Goal: Information Seeking & Learning: Learn about a topic

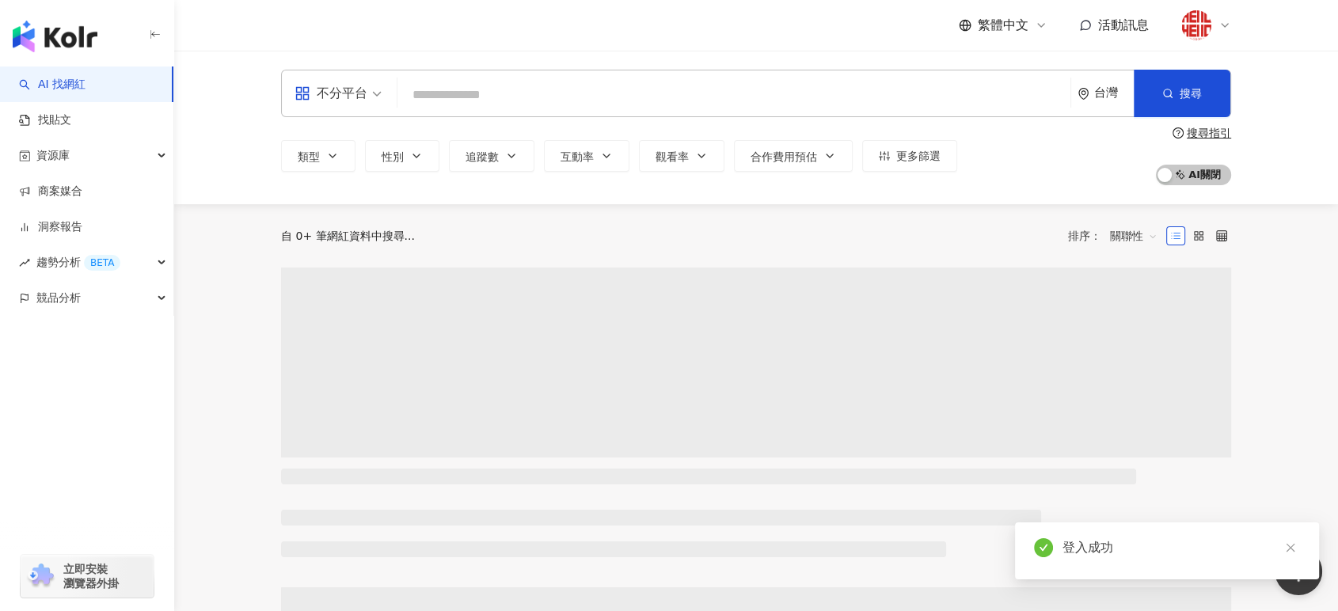
click at [502, 94] on input "search" at bounding box center [734, 95] width 660 height 30
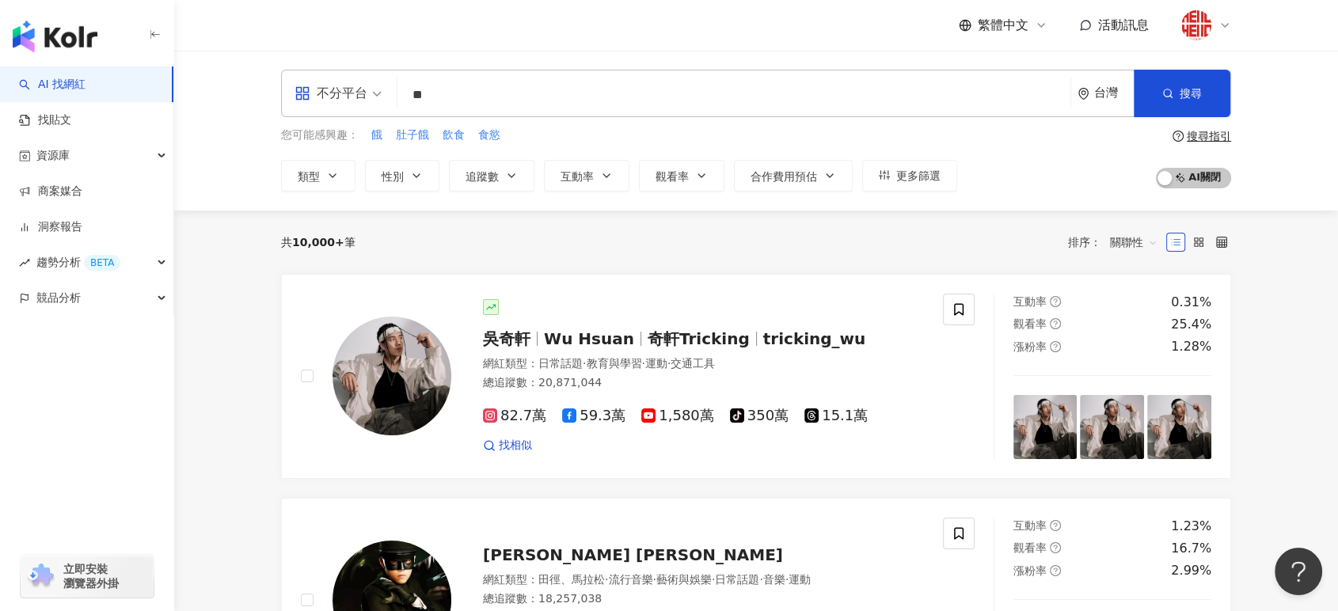
type input "**"
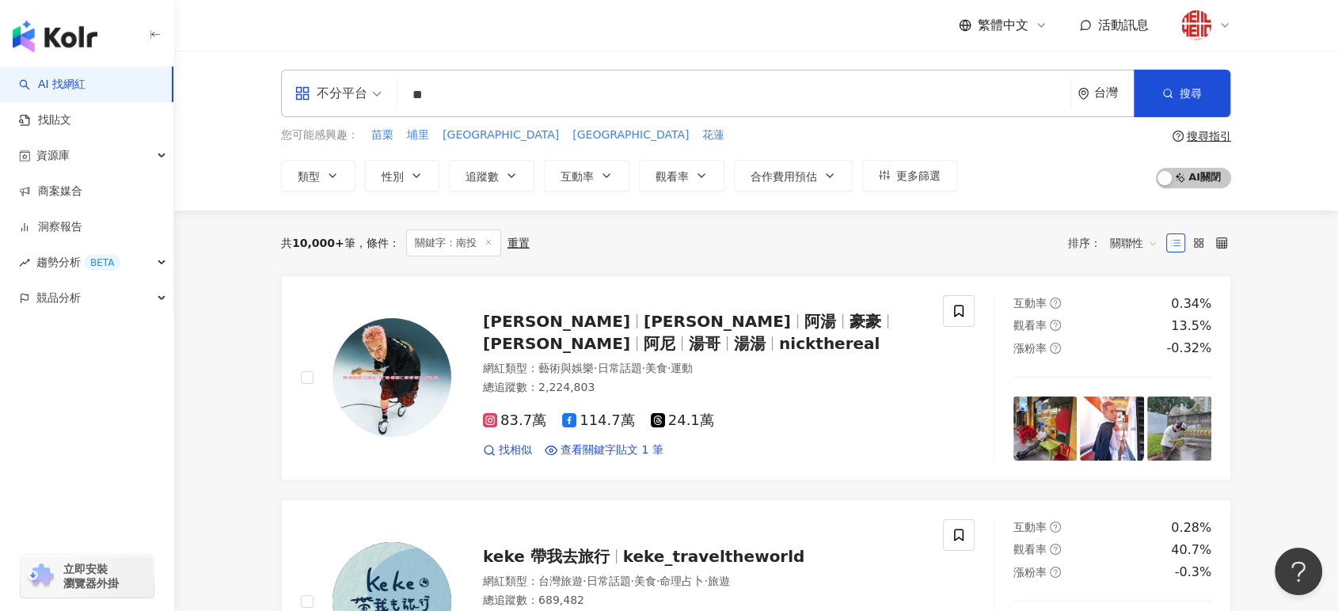
click at [1289, 183] on div "不分平台 ** 台灣 搜尋 2ec7ac4c-4826-4e65-9209-cd30c3e0b58d 南投小江 16,300 追蹤者 南投玄天壇⛩️ tikt…" at bounding box center [756, 131] width 1164 height 160
click at [485, 179] on span "追蹤數" at bounding box center [482, 176] width 33 height 13
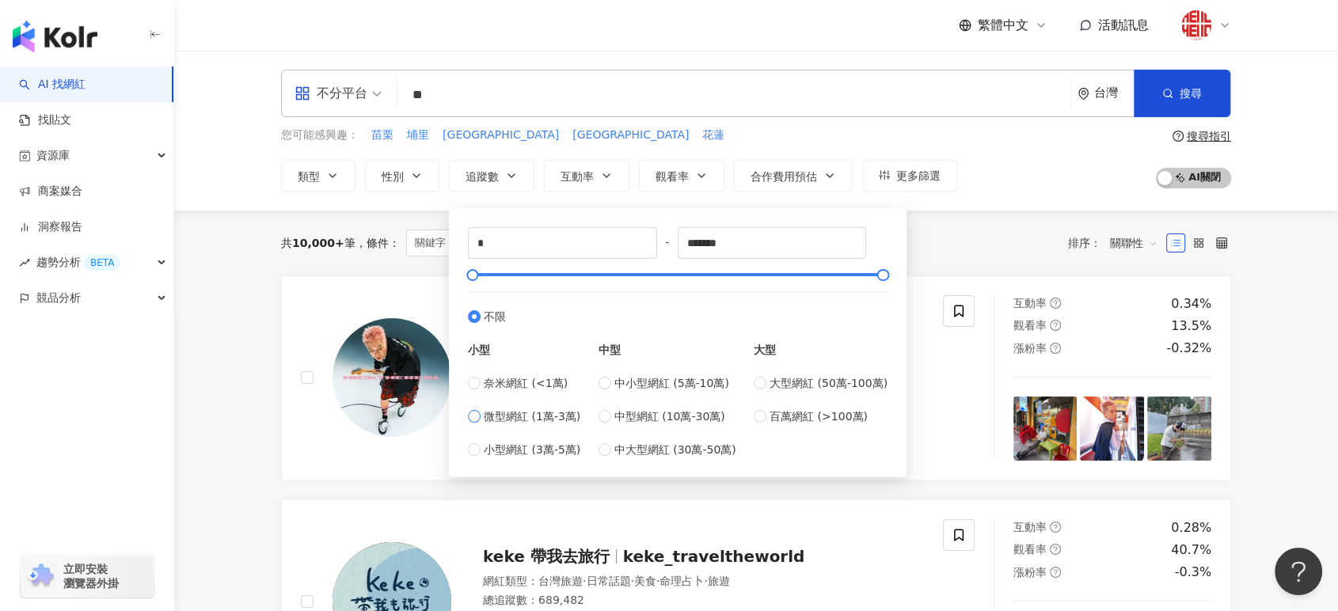
click at [484, 414] on span "微型網紅 (1萬-3萬)" at bounding box center [532, 416] width 97 height 17
type input "*****"
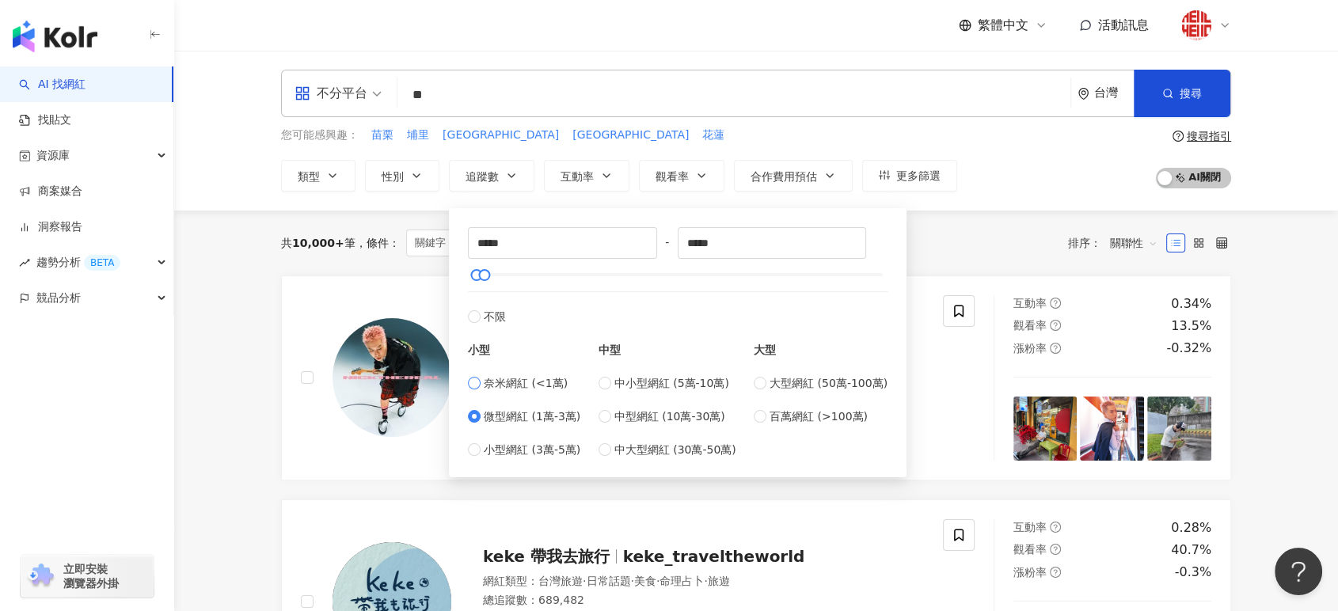
click at [504, 391] on span "奈米網紅 (<1萬)" at bounding box center [526, 383] width 84 height 17
type input "*"
type input "****"
click at [515, 415] on span "微型網紅 (1萬-3萬)" at bounding box center [532, 416] width 97 height 17
type input "*****"
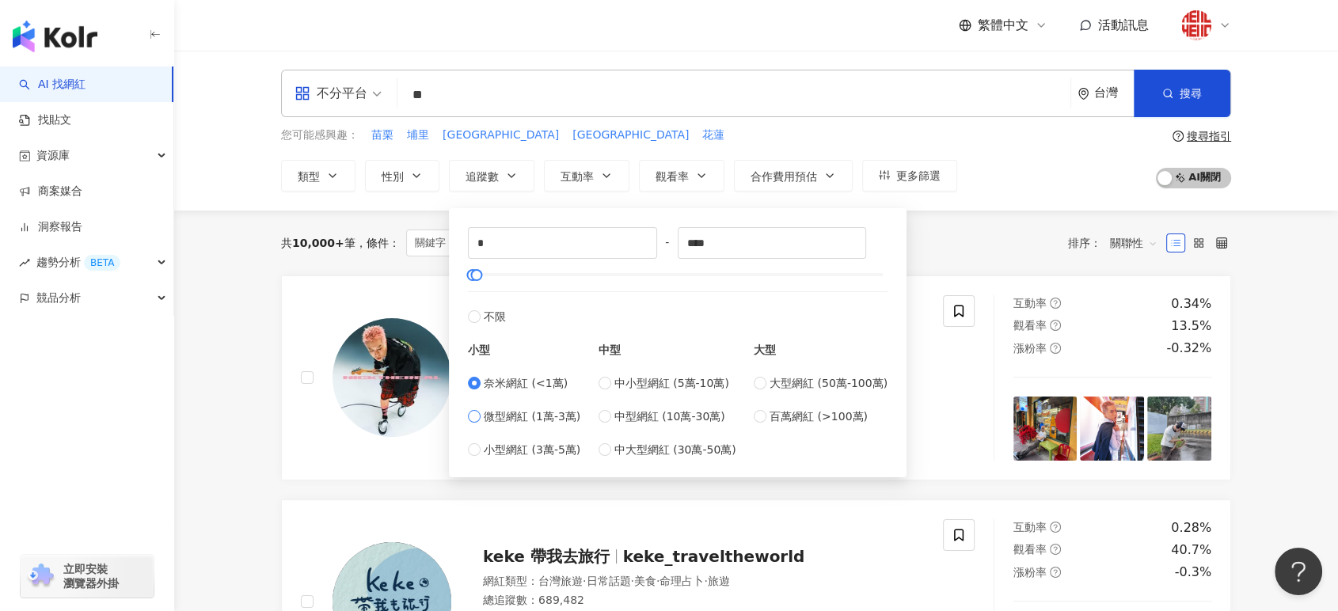
type input "*****"
click at [1185, 87] on span "搜尋" at bounding box center [1191, 93] width 22 height 13
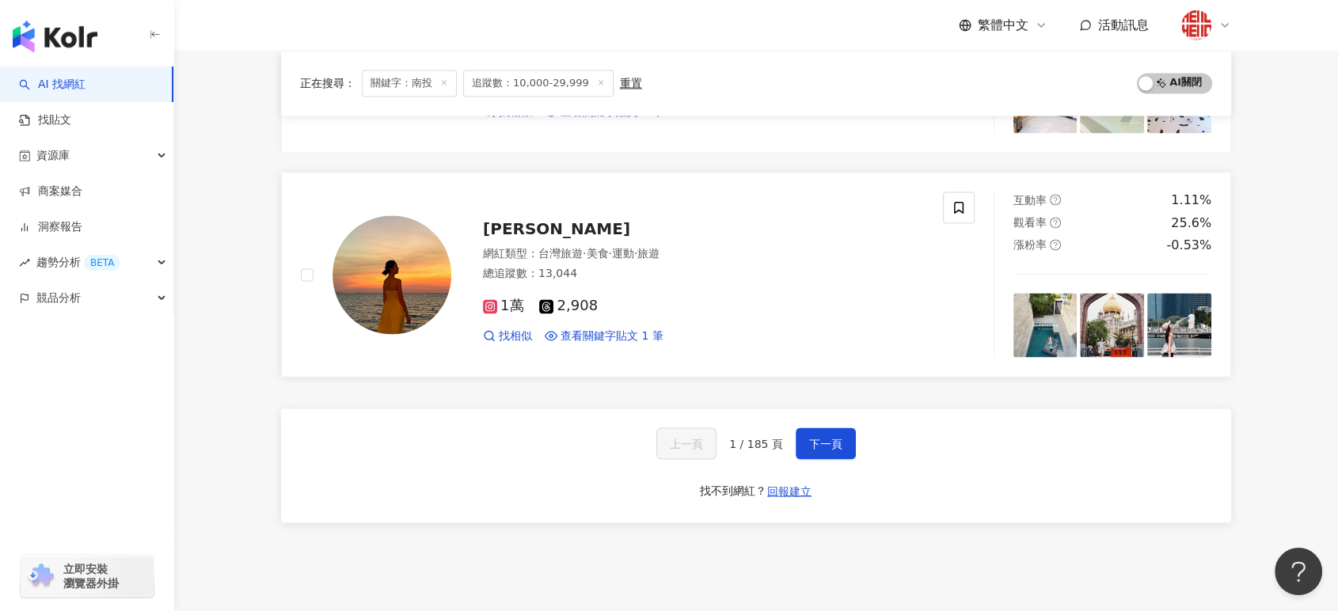
scroll to position [2639, 0]
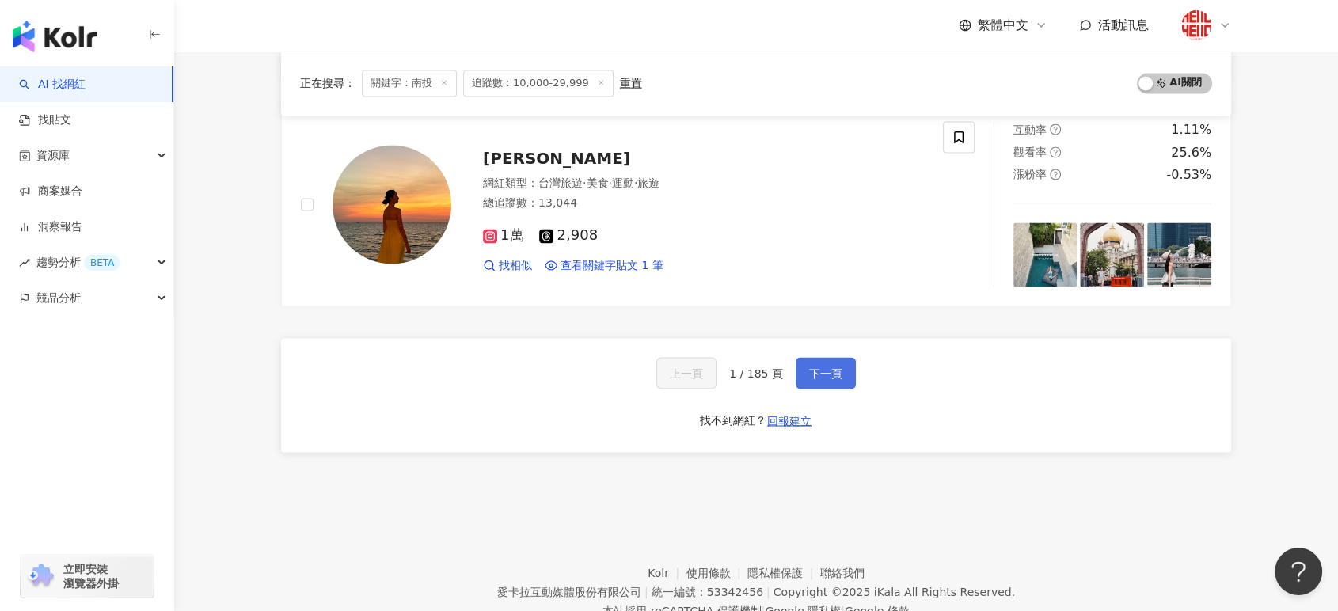
click at [831, 367] on span "下一頁" at bounding box center [825, 373] width 33 height 13
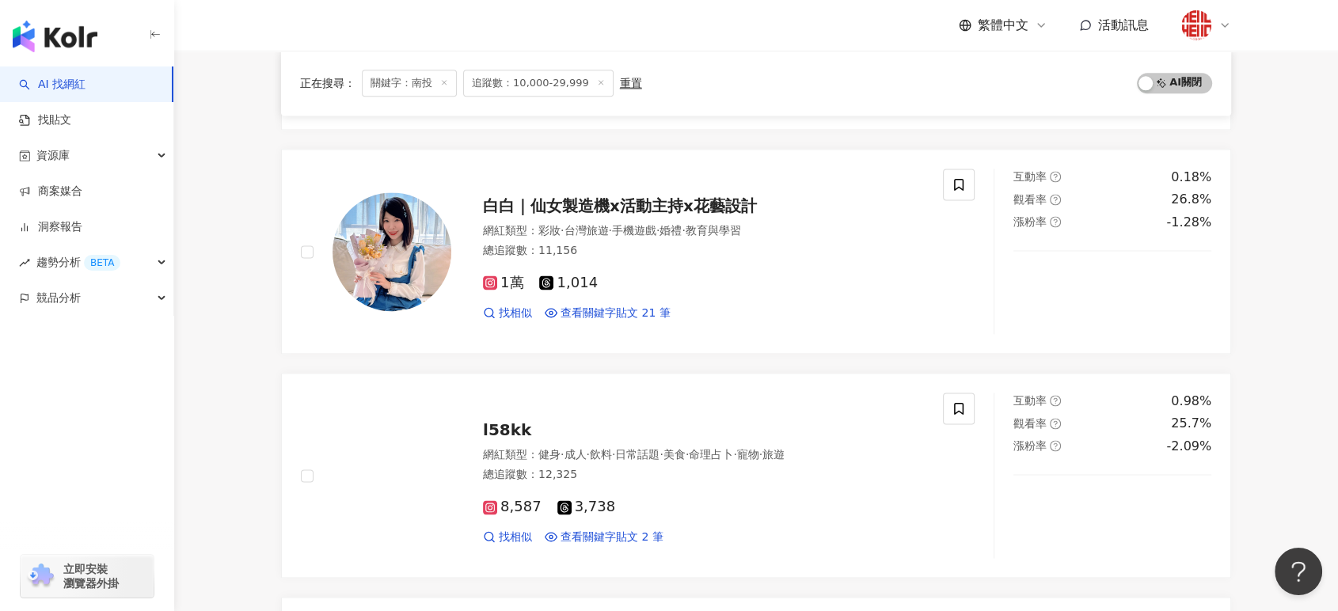
scroll to position [2111, 0]
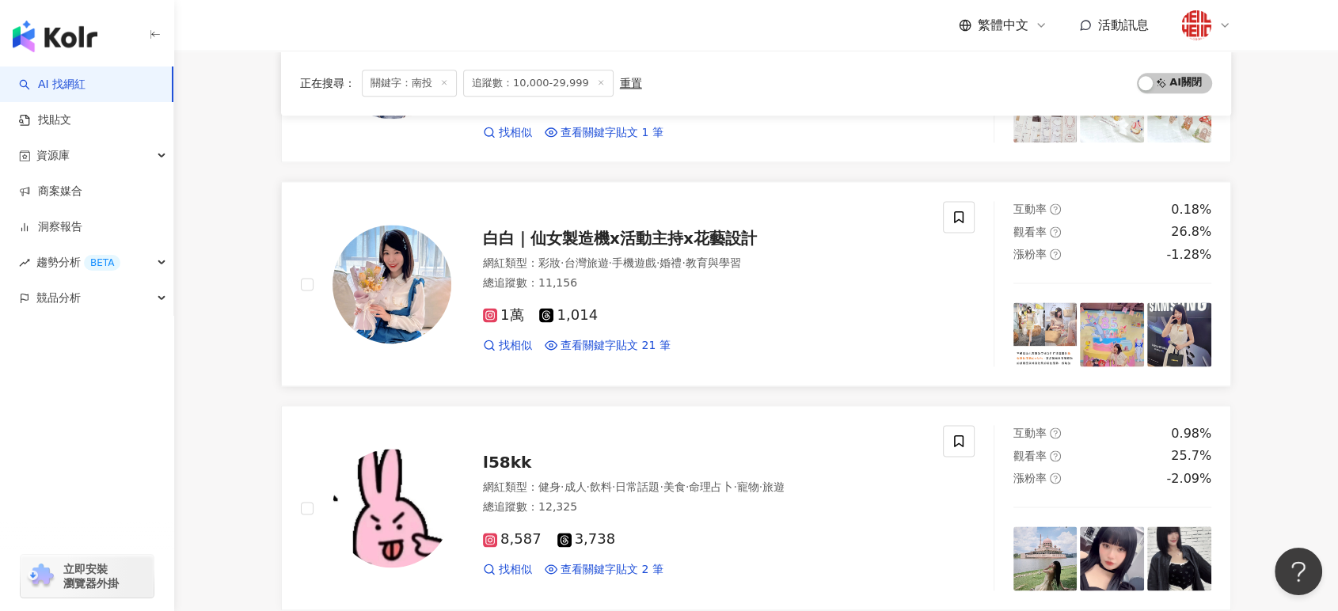
drag, startPoint x: 607, startPoint y: 222, endPoint x: 645, endPoint y: 232, distance: 38.6
click at [645, 232] on span "白白｜仙女製造機x活動主持x花藝設計" at bounding box center [620, 238] width 274 height 19
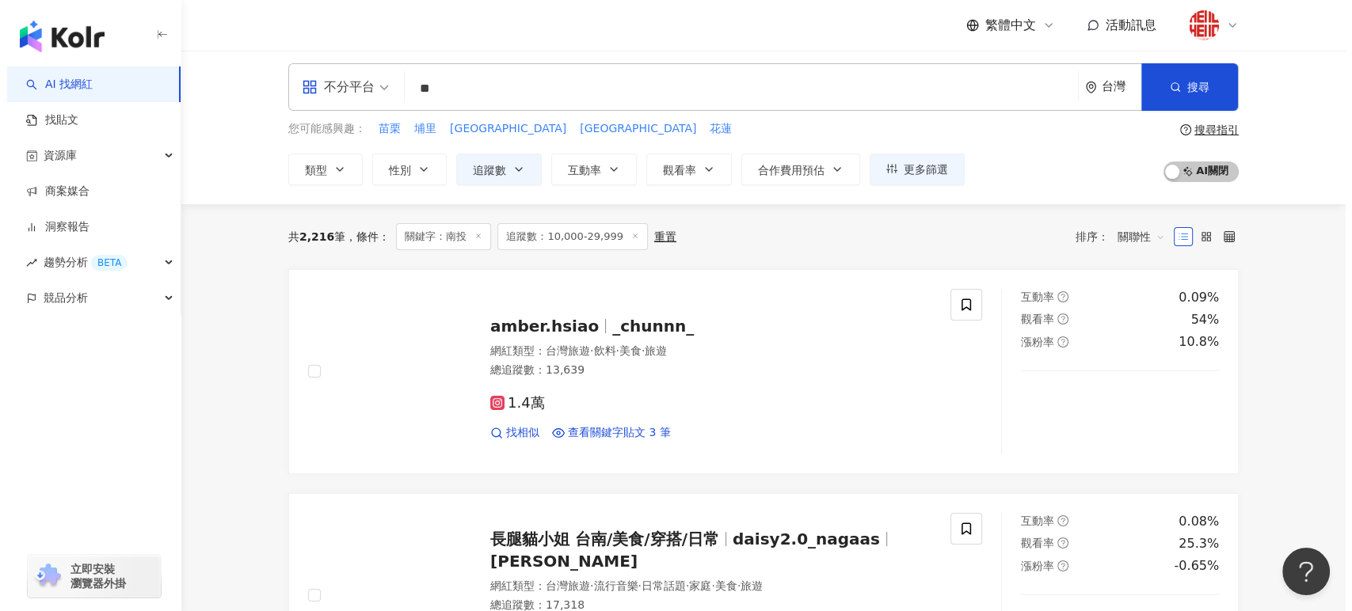
scroll to position [0, 0]
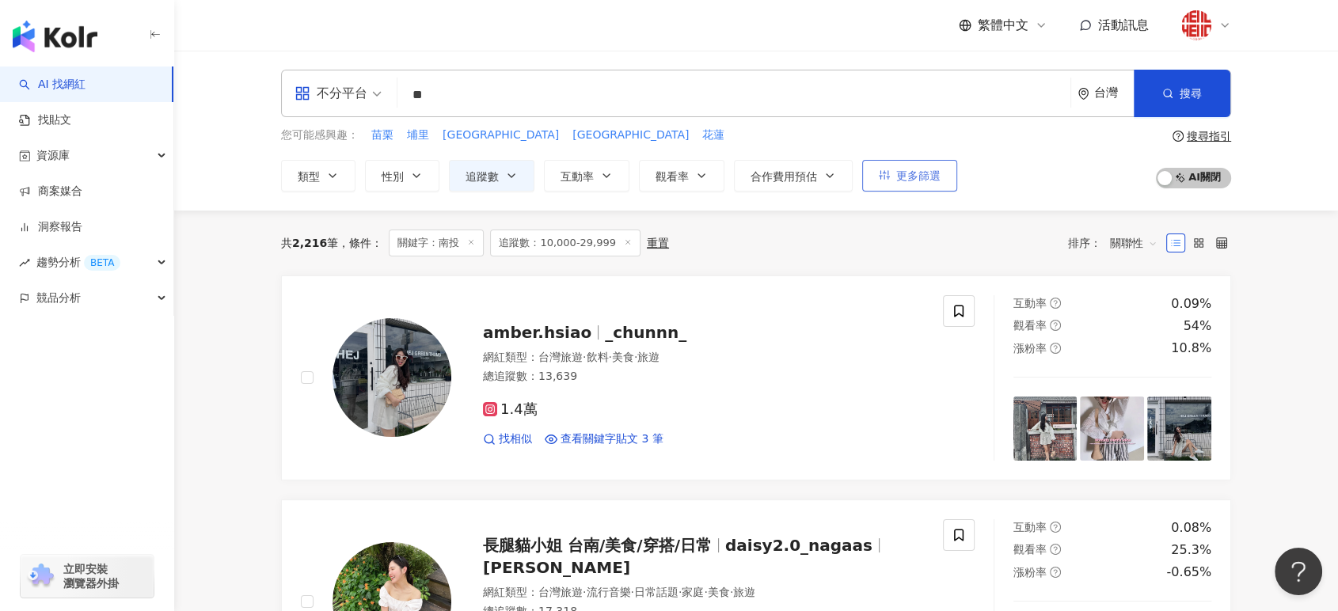
click at [930, 162] on button "更多篩選" at bounding box center [909, 176] width 95 height 32
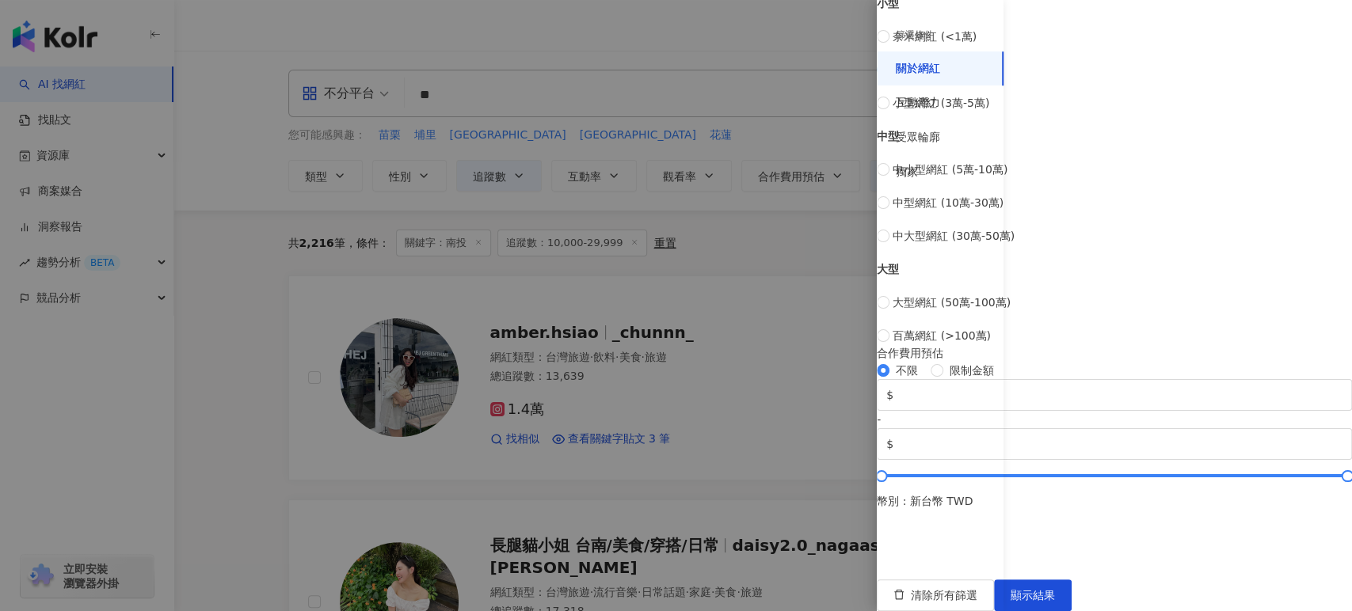
scroll to position [583, 0]
click at [945, 97] on div "互動潛力" at bounding box center [940, 103] width 127 height 35
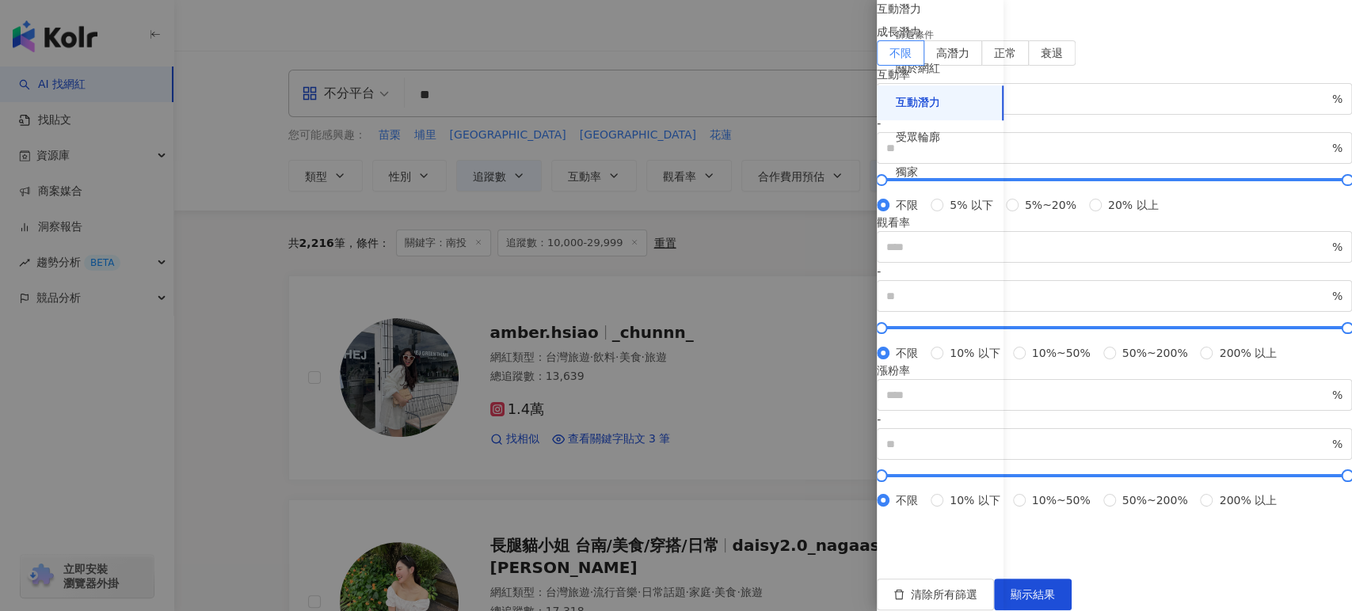
scroll to position [0, 0]
click at [930, 131] on div "受眾輪廓" at bounding box center [940, 137] width 127 height 35
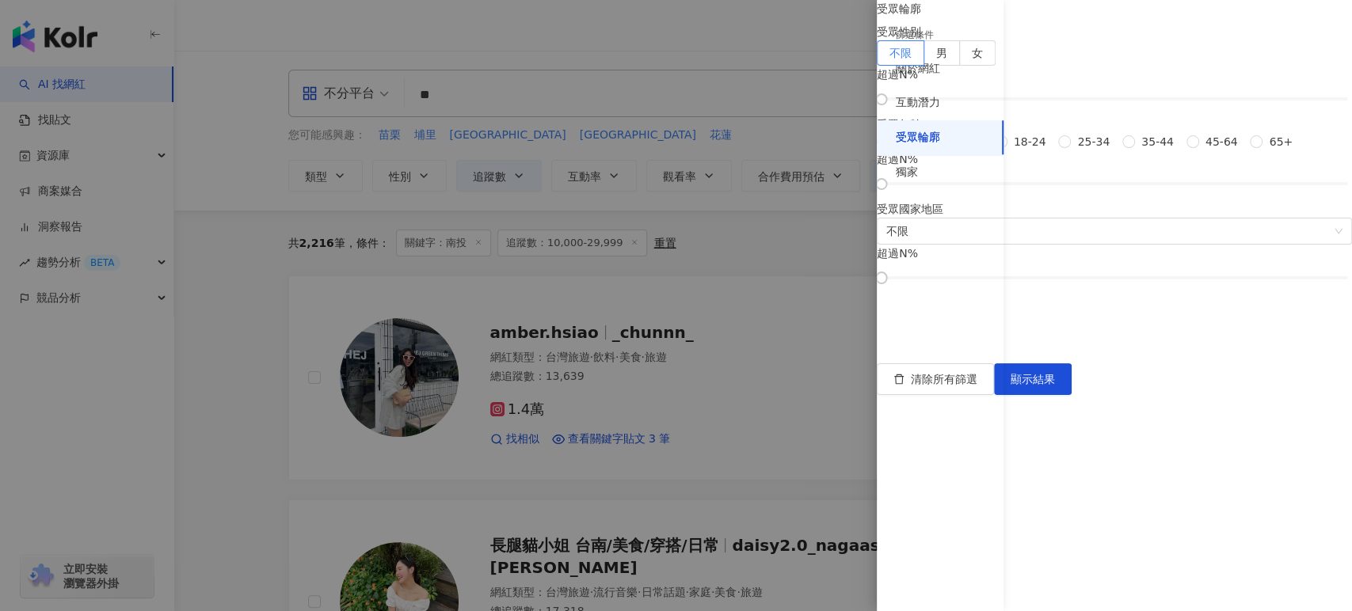
scroll to position [159, 0]
click at [926, 162] on div "獨家" at bounding box center [940, 172] width 127 height 35
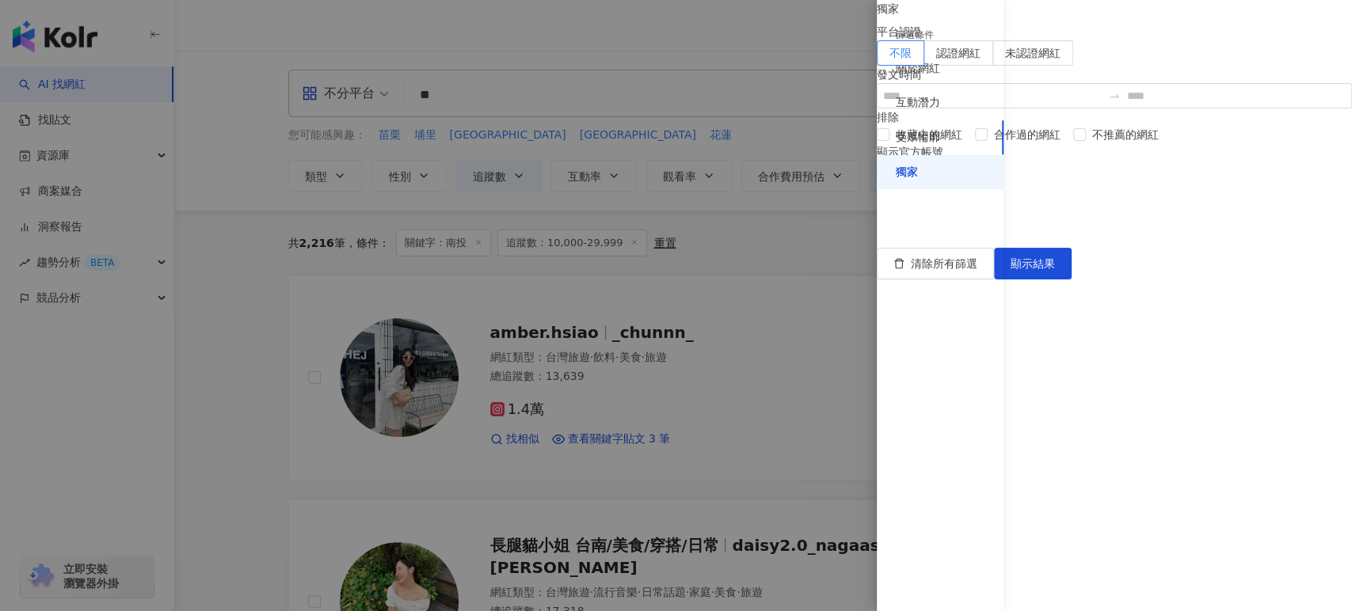
scroll to position [0, 0]
click at [930, 61] on div "關於網紅" at bounding box center [918, 69] width 44 height 16
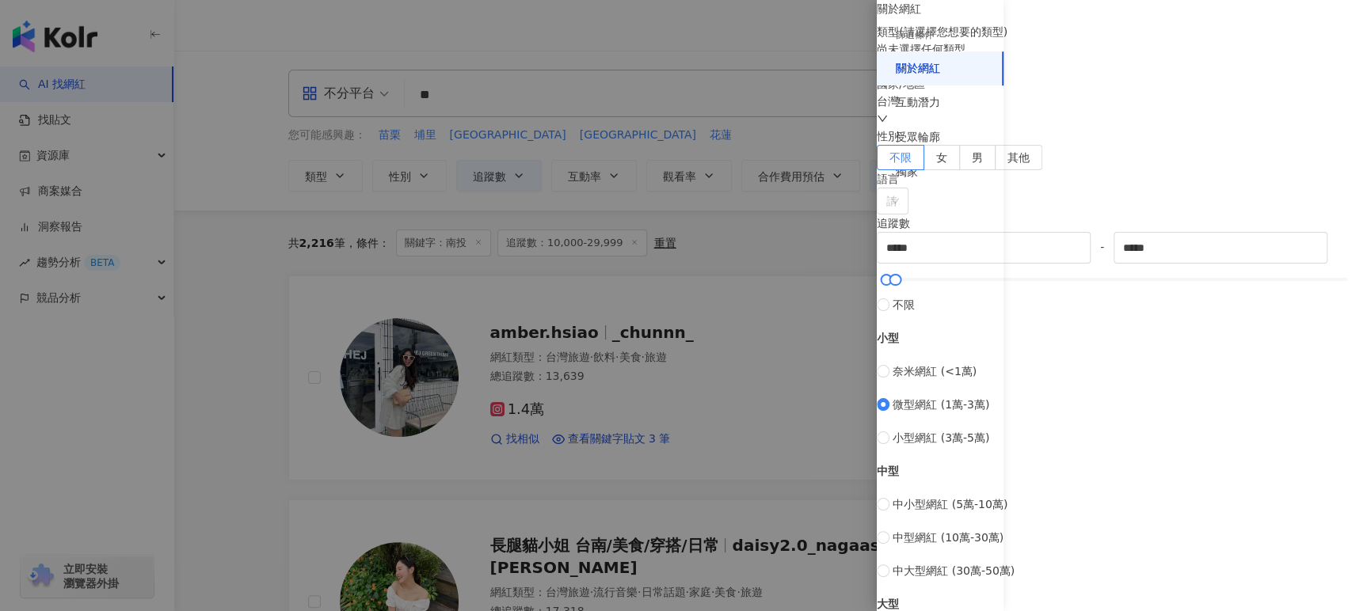
click at [1160, 75] on div "尚未選擇任何類型" at bounding box center [1114, 57] width 475 height 35
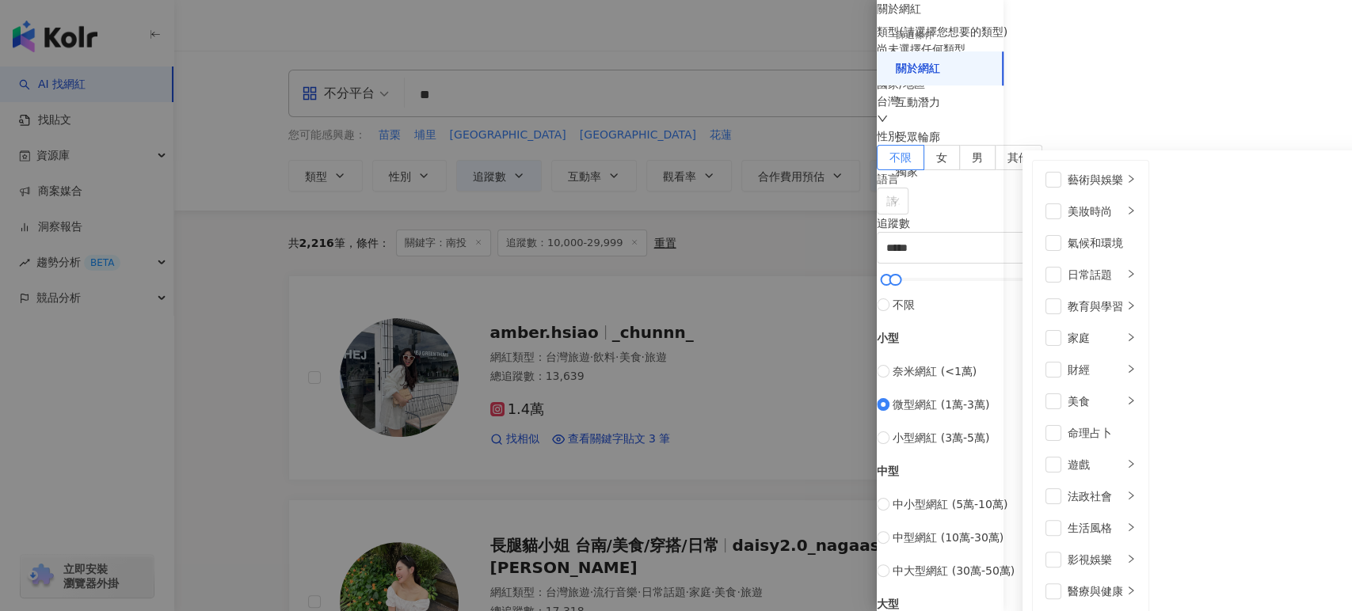
click at [1160, 75] on div "尚未選擇任何類型 藝術與娛樂 美妝時尚 氣候和環境 日常話題 教育與學習 家庭 財經 美食 命理占卜 遊戲 法政社會 生活風格 影視娛樂 醫療與健康 寵物 攝…" at bounding box center [1114, 57] width 475 height 35
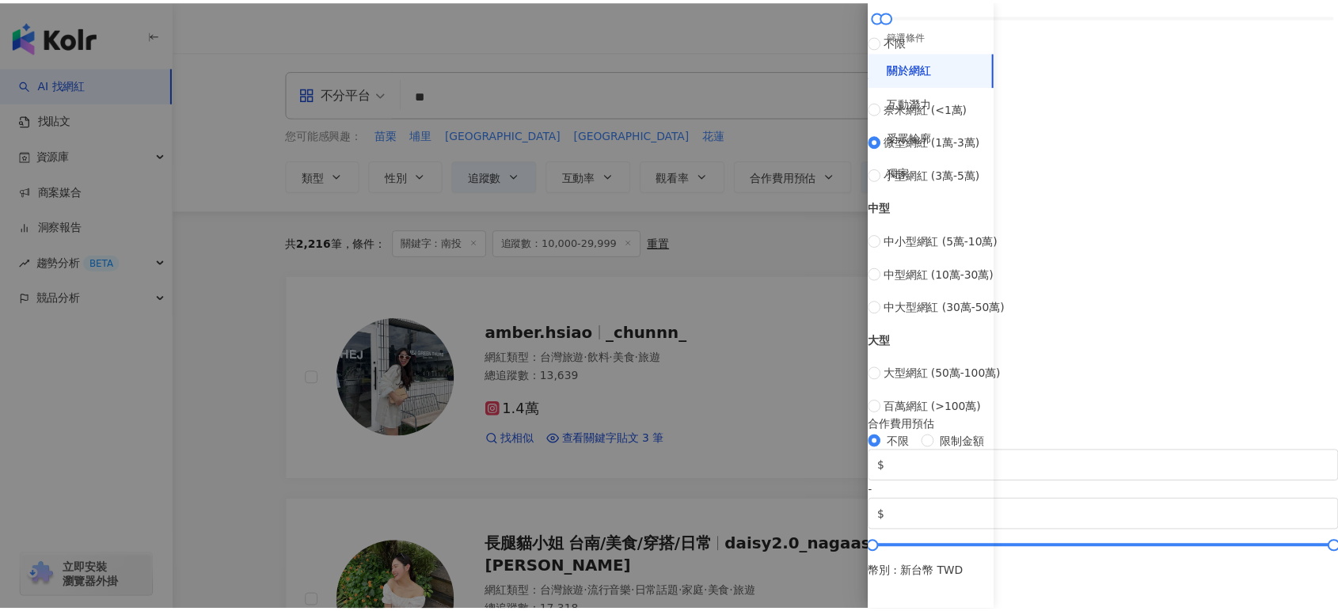
scroll to position [583, 0]
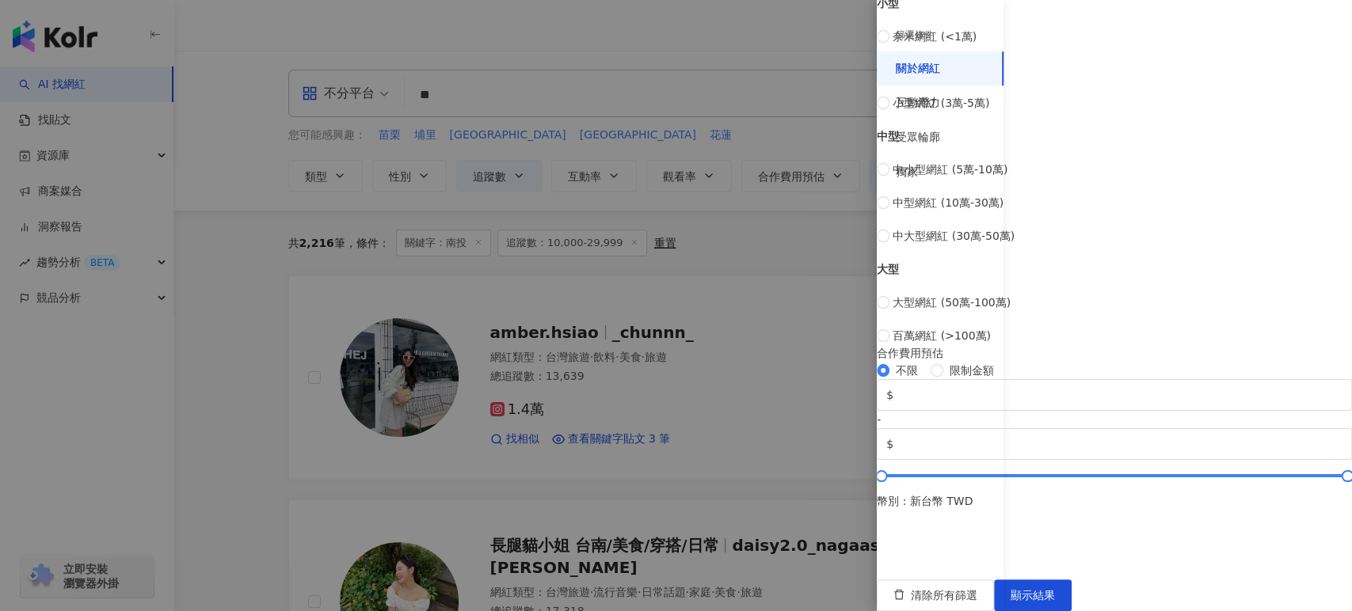
click at [787, 277] on div at bounding box center [676, 305] width 1352 height 611
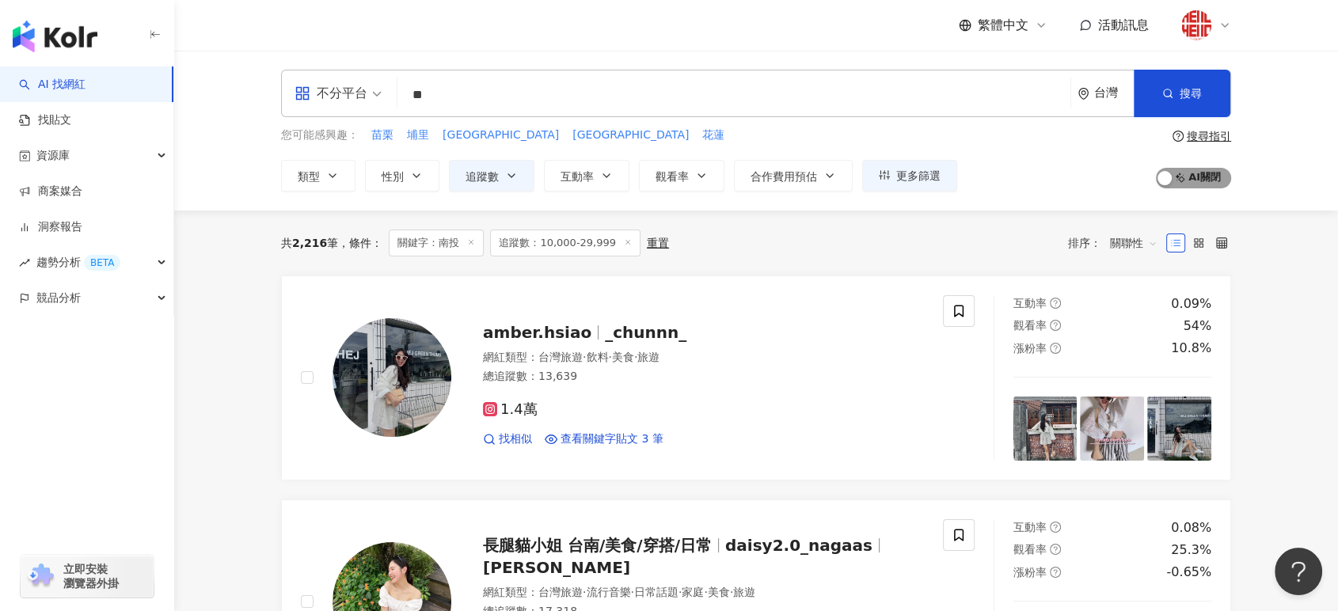
click at [1177, 186] on span "AI 開啟 AI 關閉" at bounding box center [1193, 178] width 75 height 21
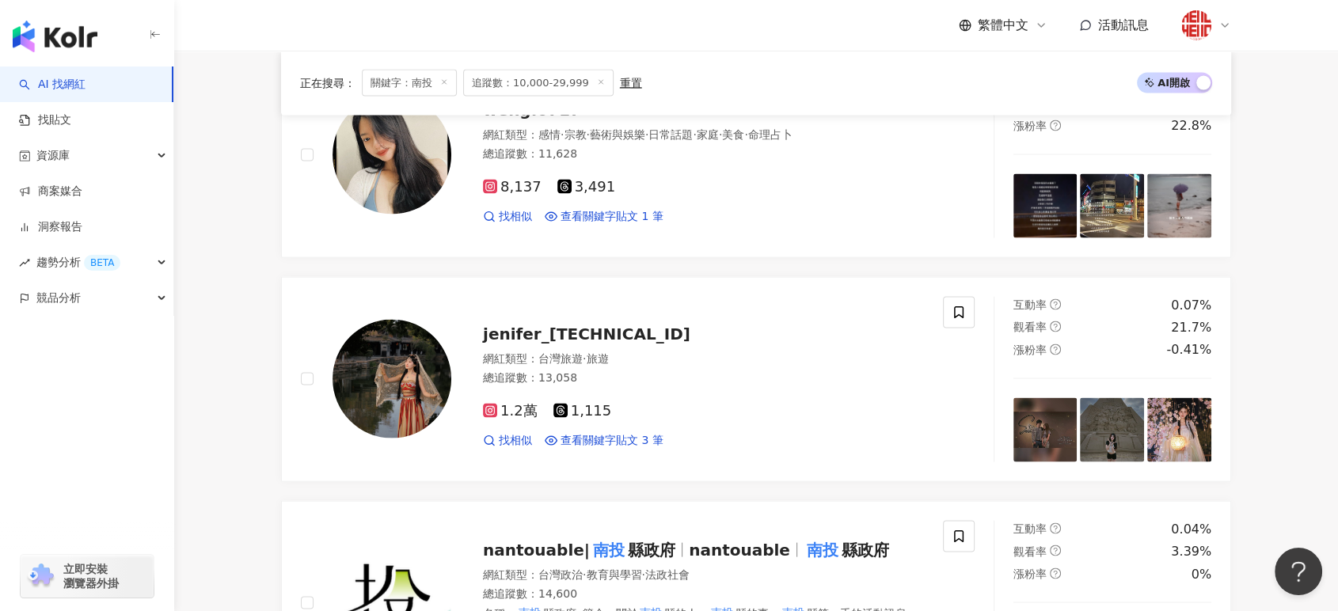
scroll to position [3343, 0]
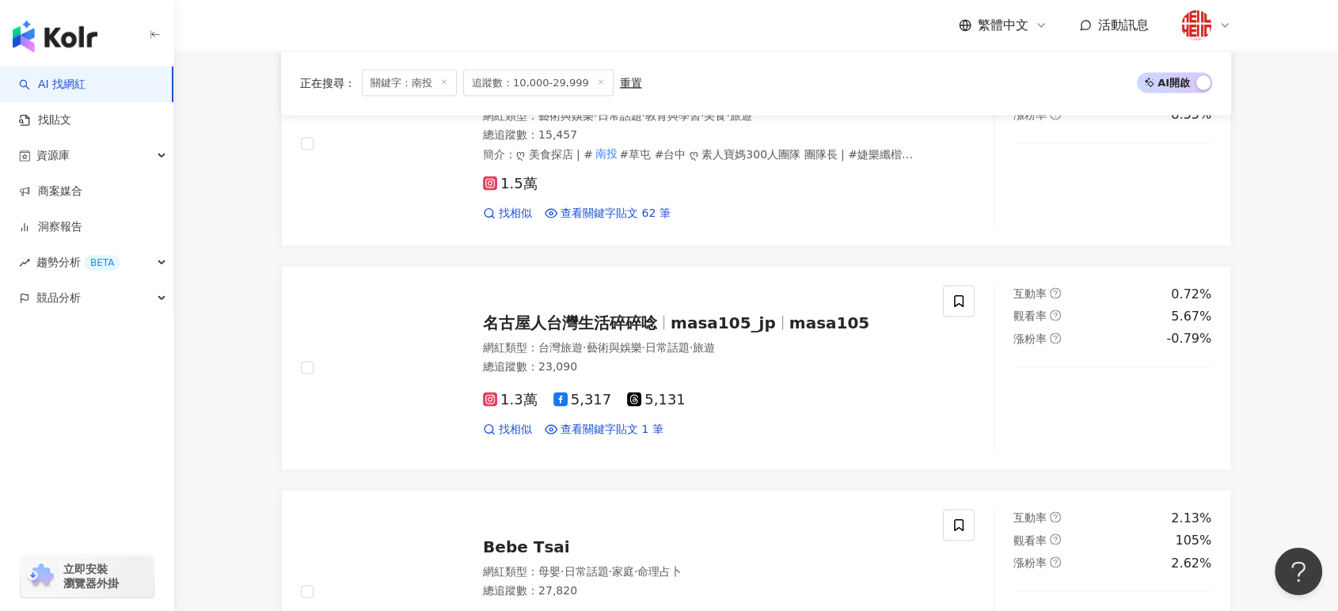
scroll to position [3383, 0]
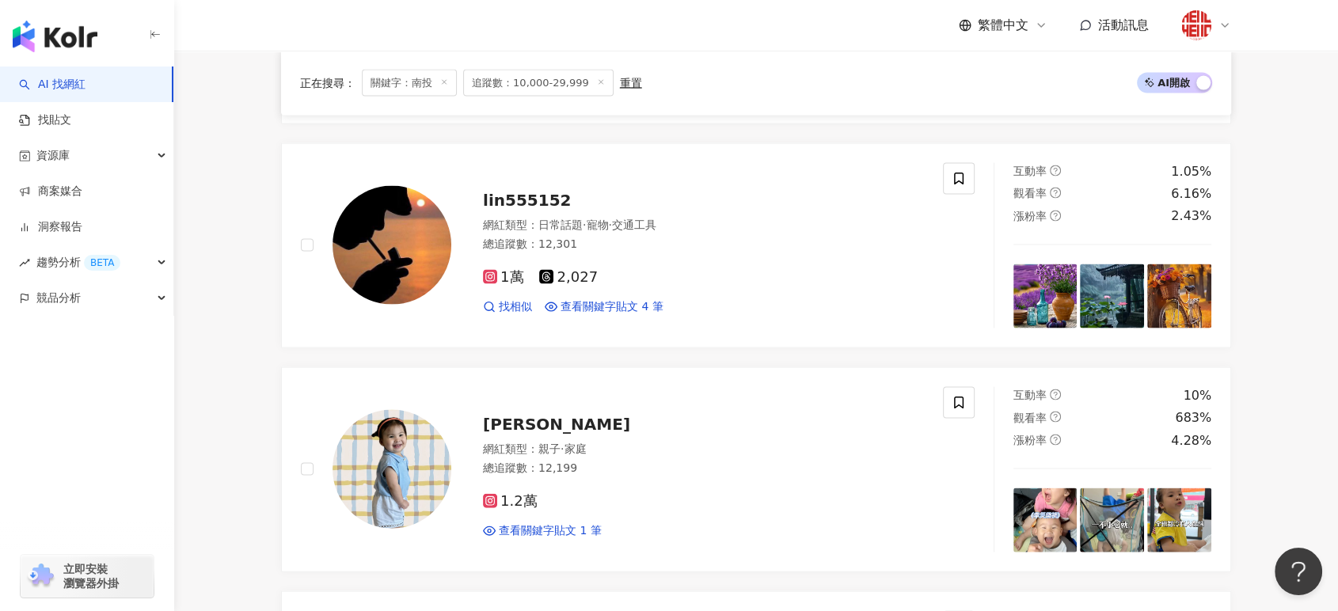
scroll to position [3294, 0]
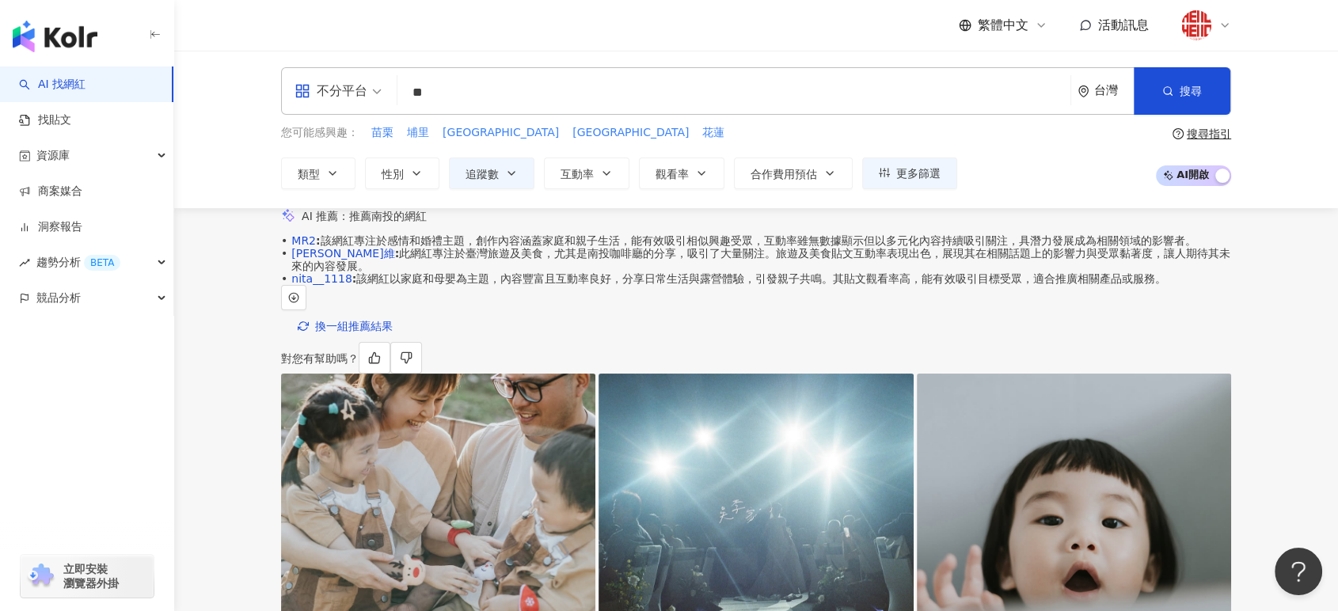
scroll to position [0, 0]
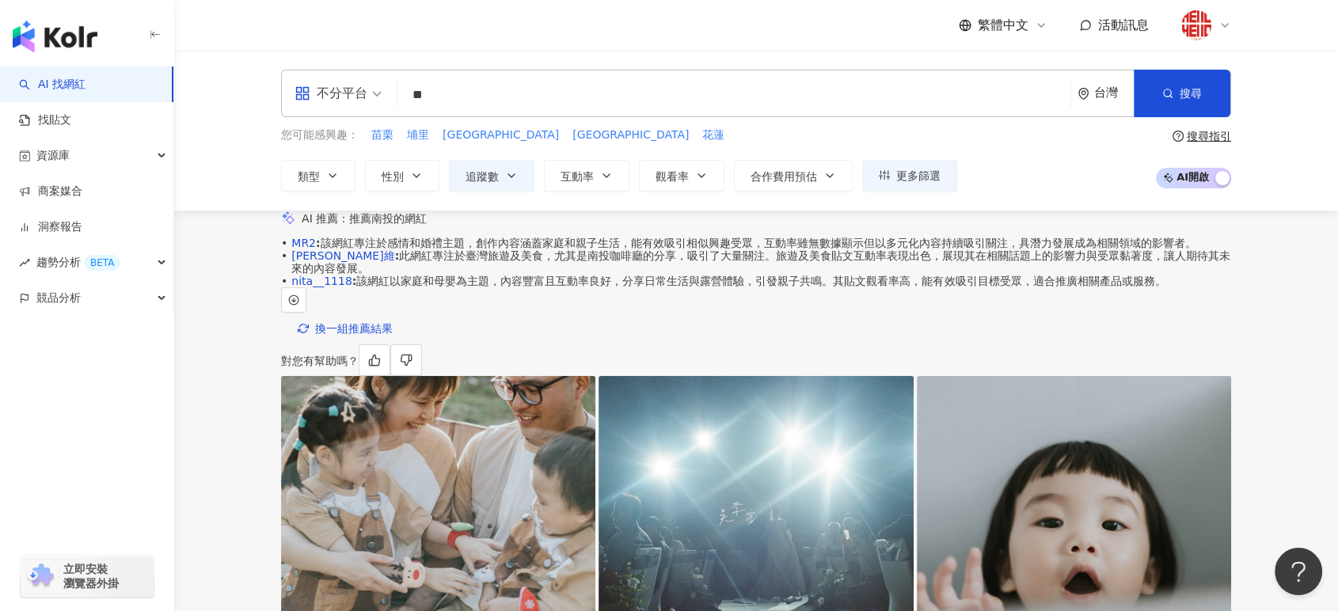
click at [515, 80] on input "**" at bounding box center [734, 95] width 660 height 30
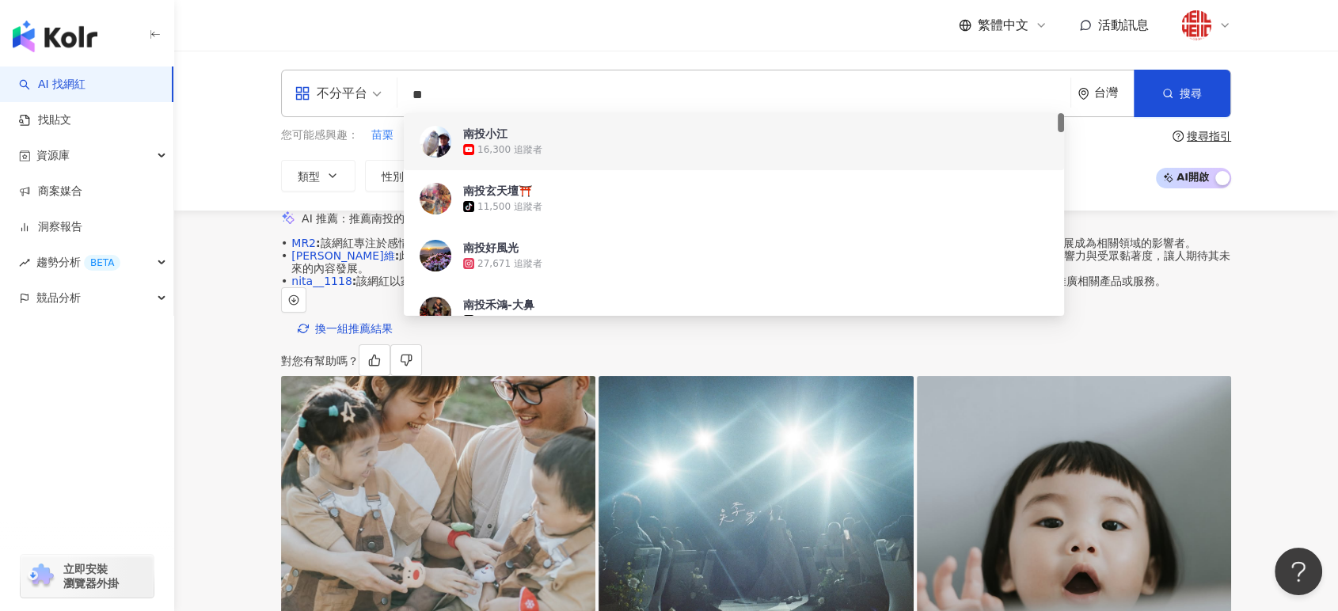
drag, startPoint x: 485, startPoint y: 93, endPoint x: 185, endPoint y: 93, distance: 299.3
click at [185, 93] on div "不分平台 ** 台灣 搜尋 2ec7ac4c-4826-4e65-9209-cd30c3e0b58d 121443cf-a7df-4131-9a14-f401…" at bounding box center [756, 131] width 1164 height 160
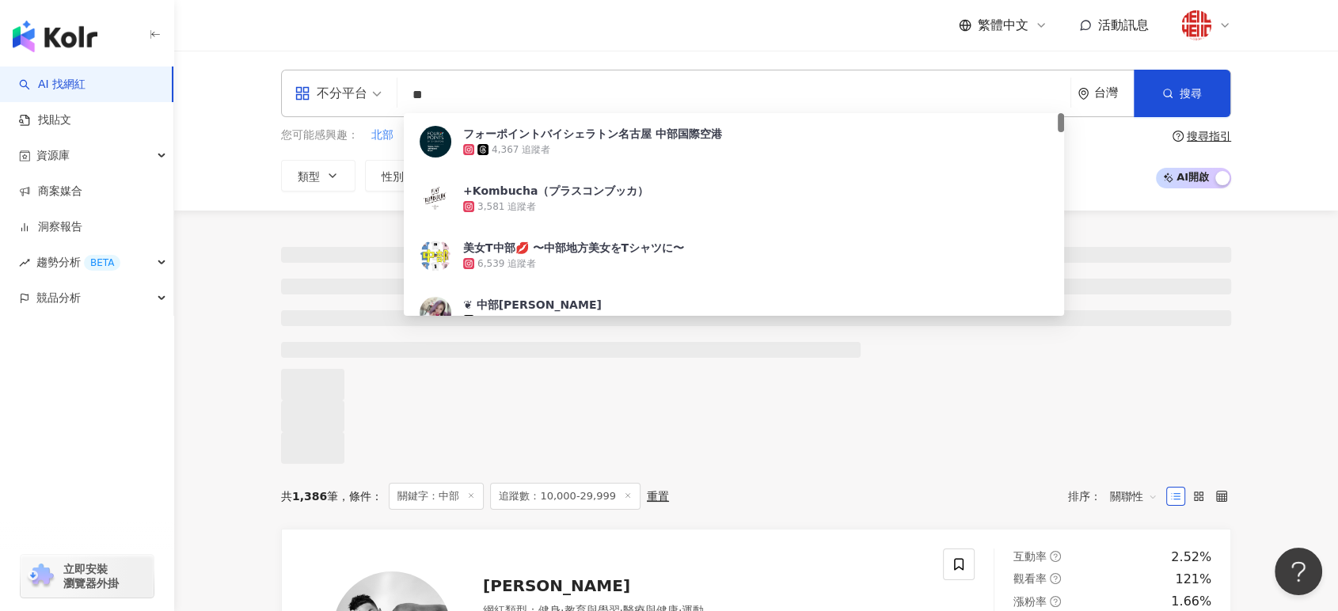
click at [559, 91] on input "**" at bounding box center [734, 95] width 660 height 30
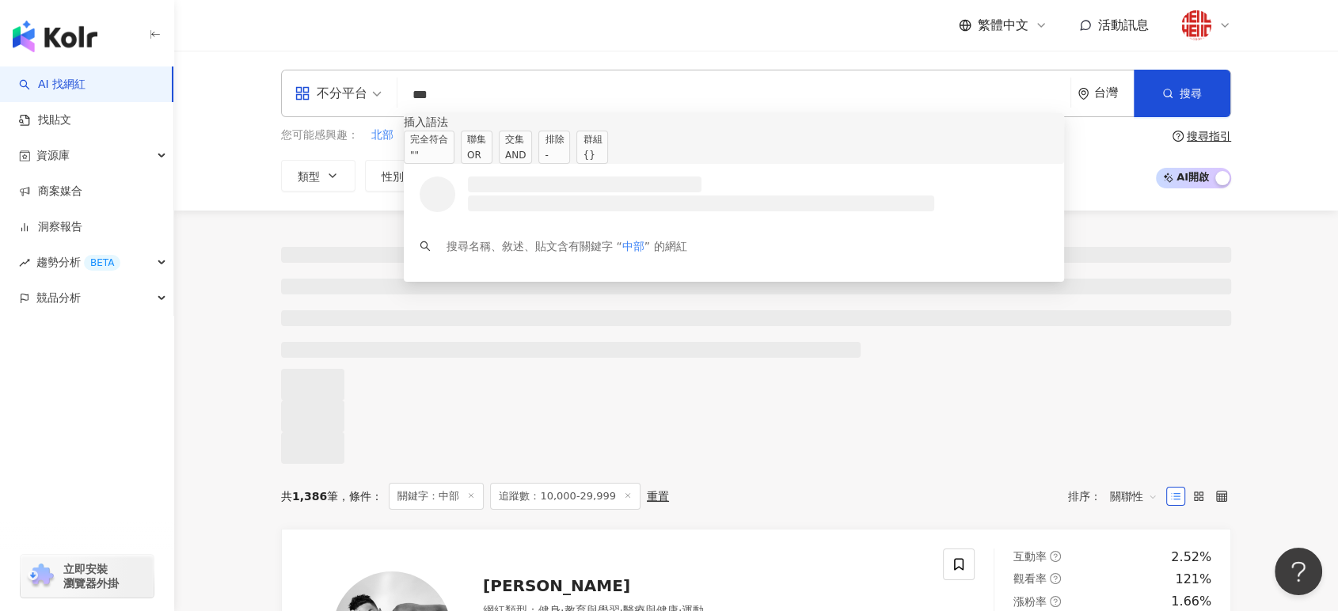
click at [486, 156] on div "OR" at bounding box center [476, 155] width 19 height 16
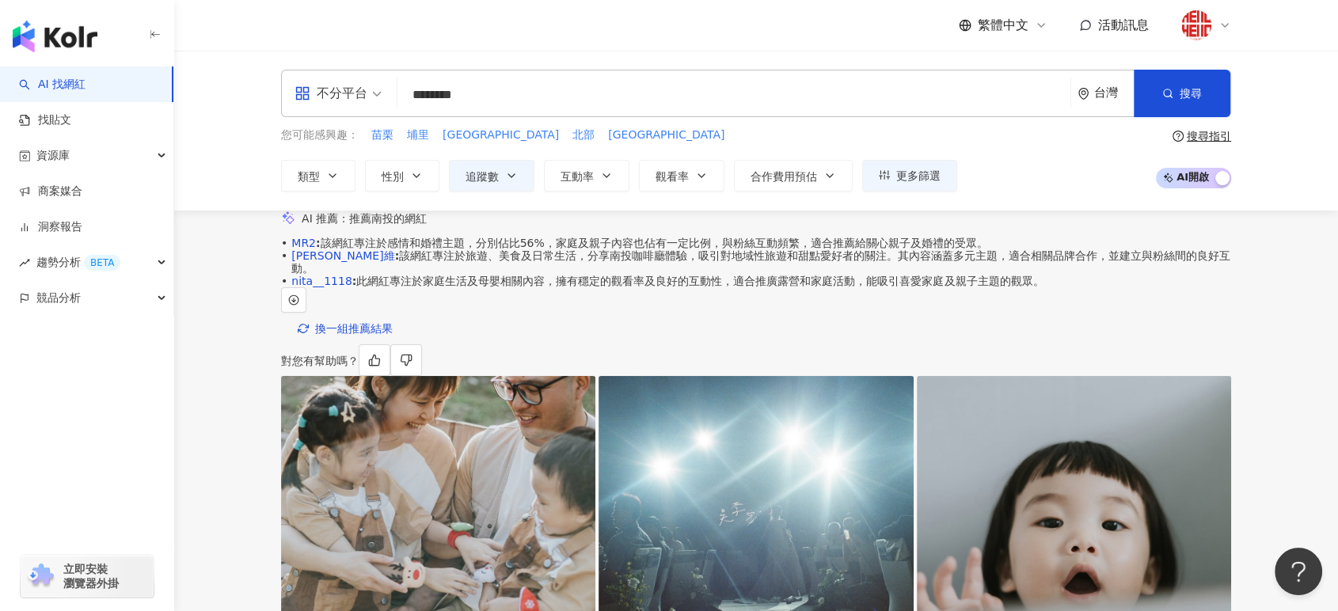
scroll to position [0, 273]
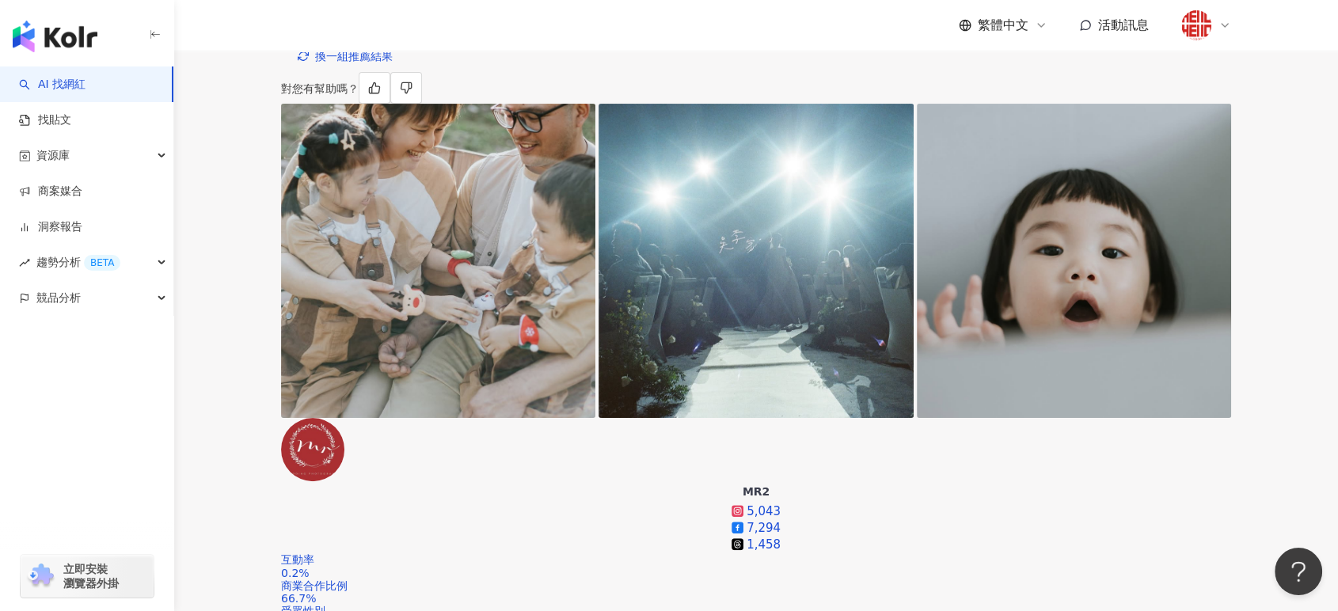
scroll to position [0, 0]
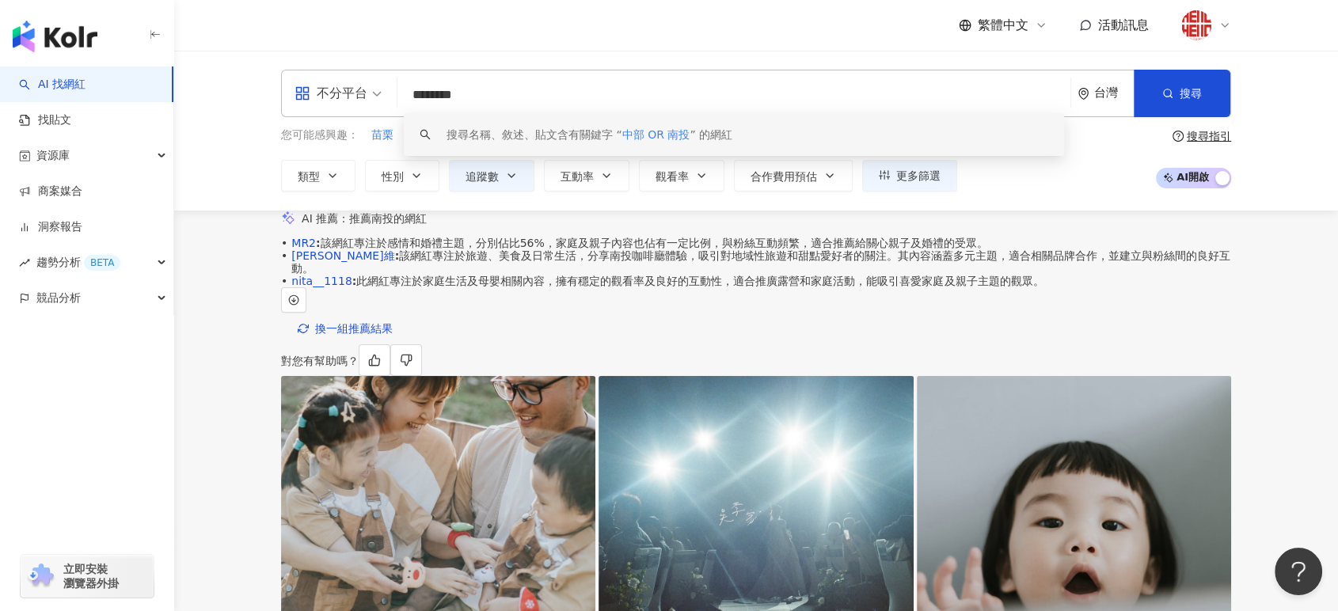
drag, startPoint x: 440, startPoint y: 93, endPoint x: 547, endPoint y: 108, distance: 107.9
click at [547, 108] on input "********" at bounding box center [734, 95] width 660 height 30
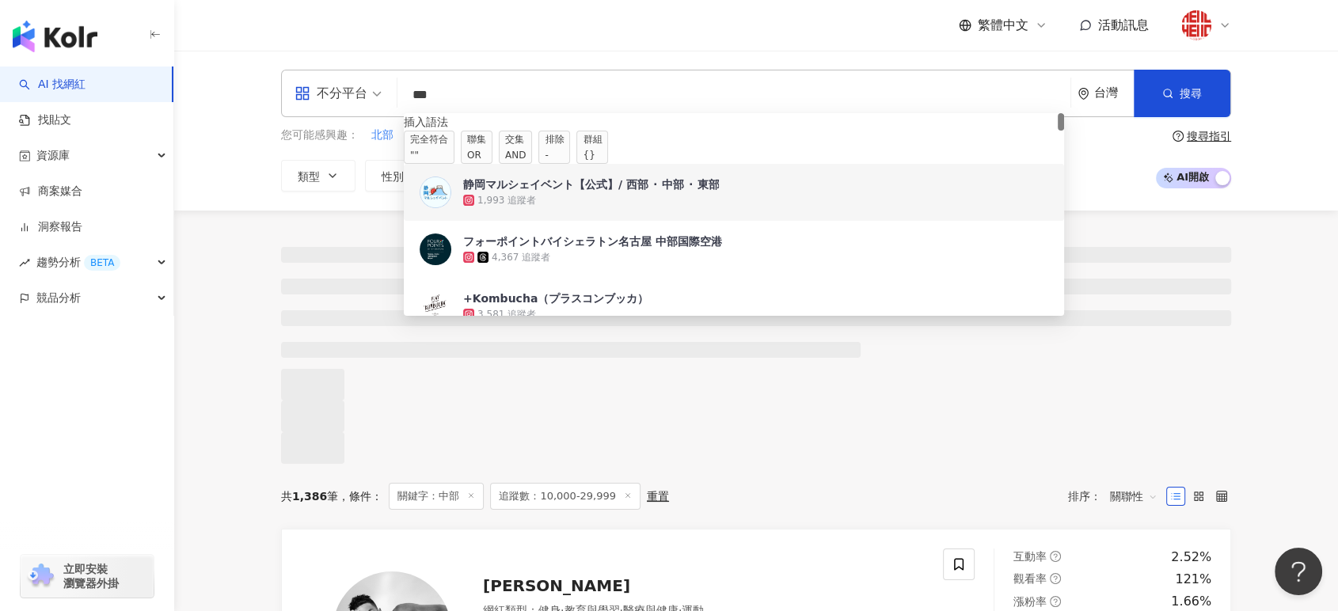
type input "**"
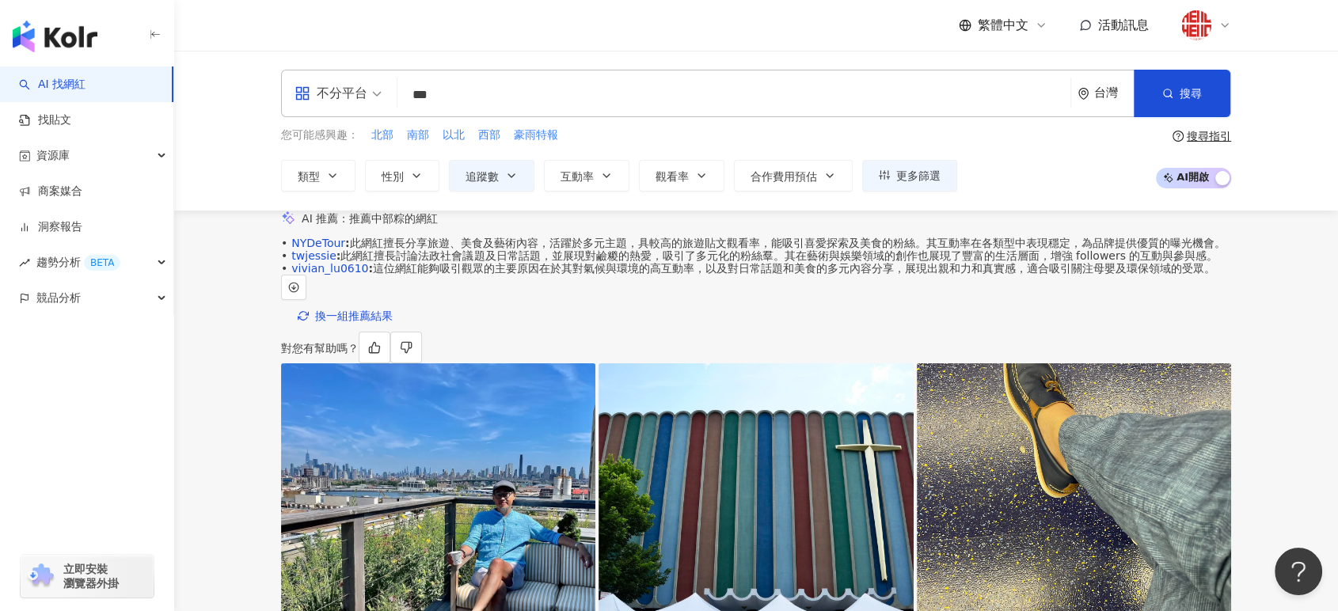
click at [1334, 188] on div "不分平台 中部 ** 台灣 搜尋 searchOperator c41be5ef-c684-449c-80ca-51ca7df6bd05 965eb79c-4…" at bounding box center [756, 131] width 1164 height 160
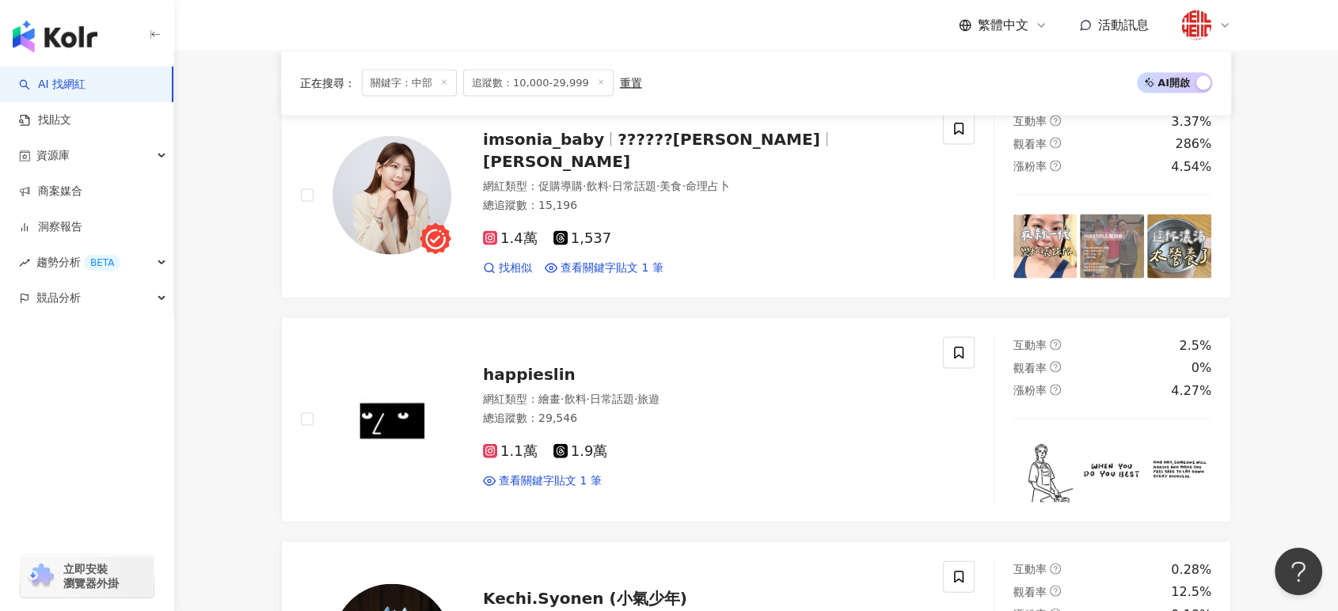
scroll to position [3343, 0]
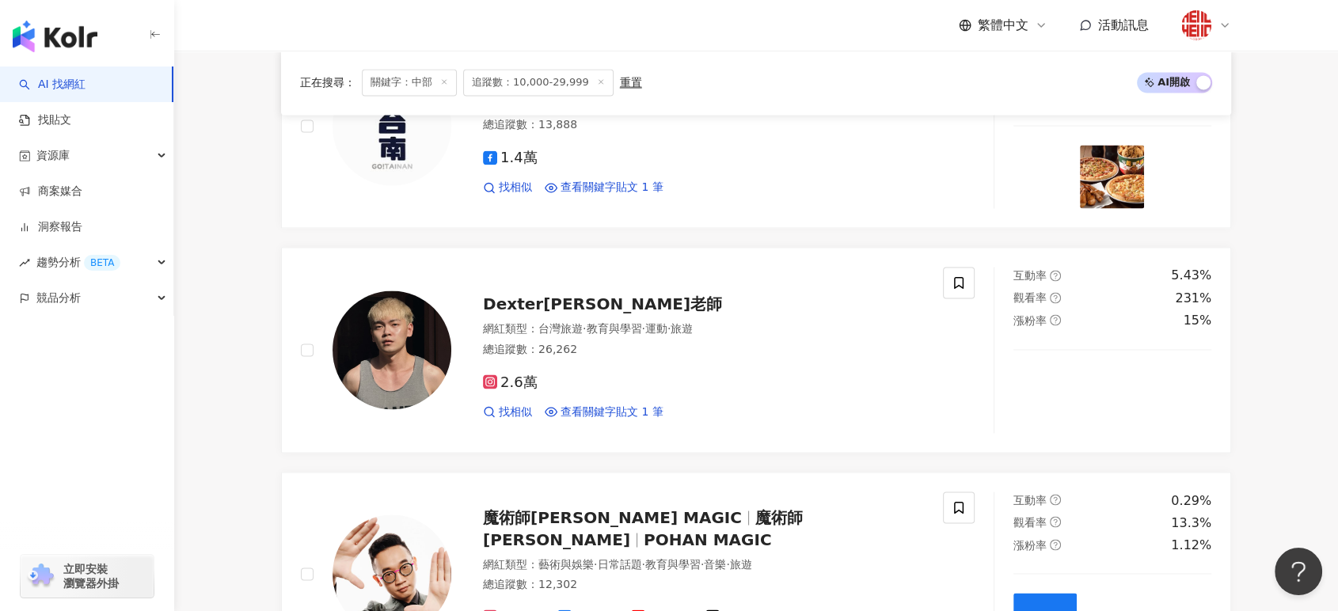
scroll to position [2680, 0]
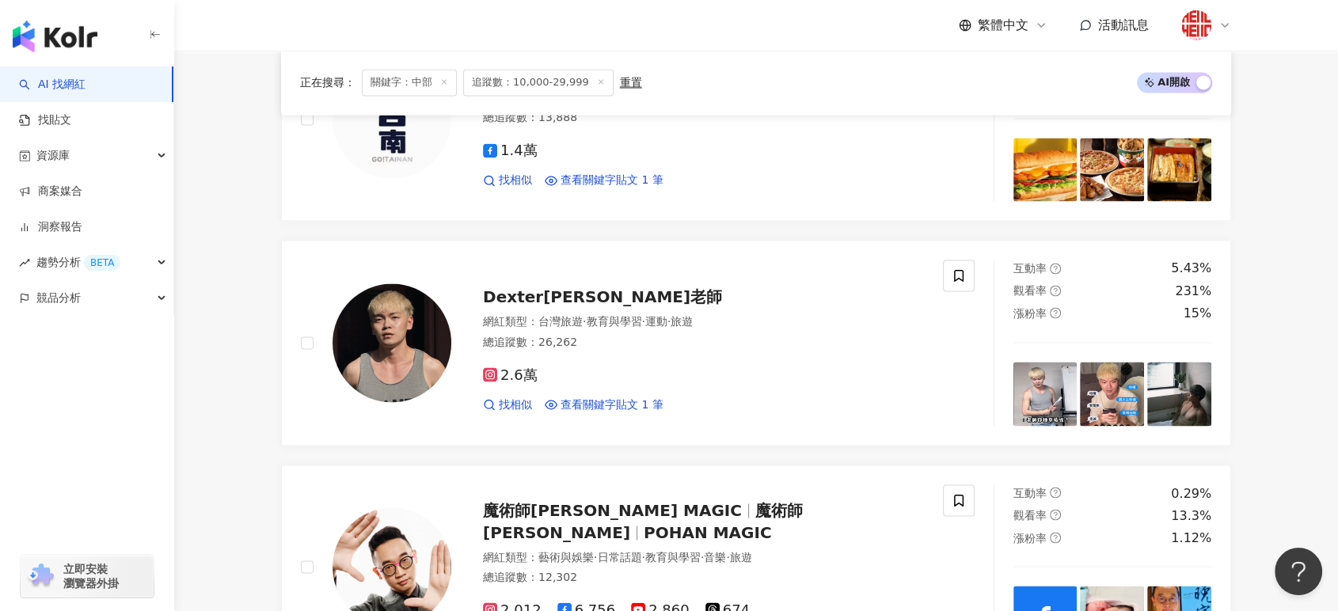
click at [1306, 231] on main "不分平台 ** 台灣 搜尋 searchOperator c41be5ef-c684-449c-80ca-51ca7df6bd05 965eb79c-41ff…" at bounding box center [756, 101] width 1164 height 5463
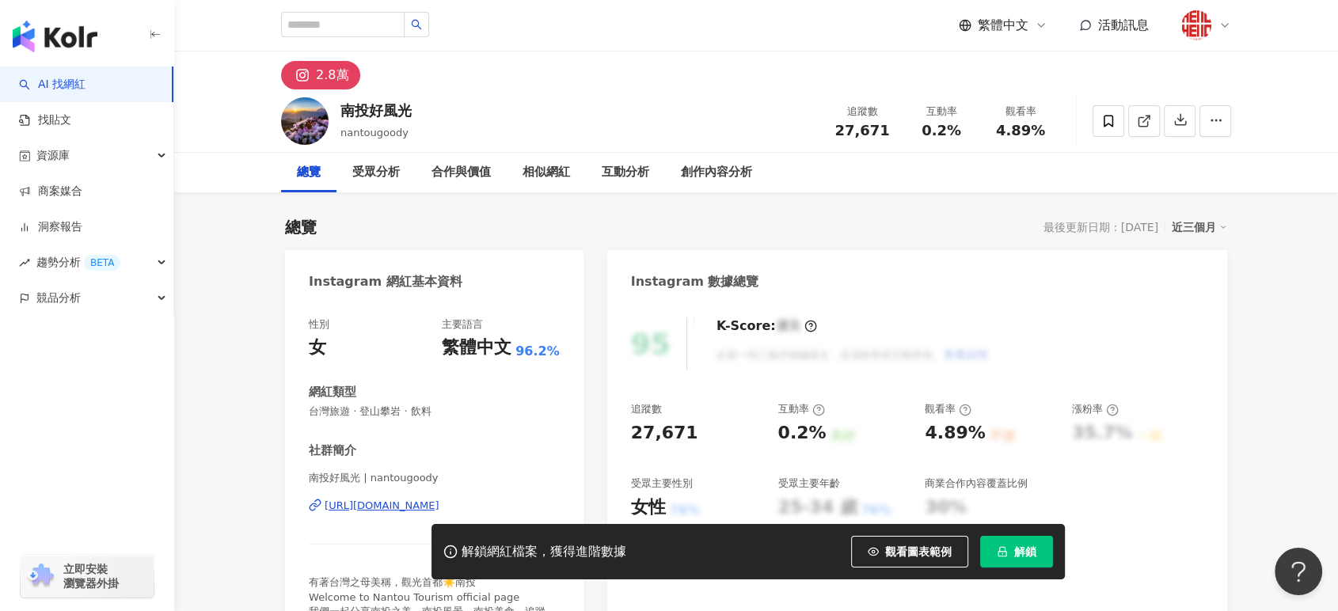
click at [370, 509] on div "https://www.instagram.com/nantougoody/" at bounding box center [382, 506] width 115 height 14
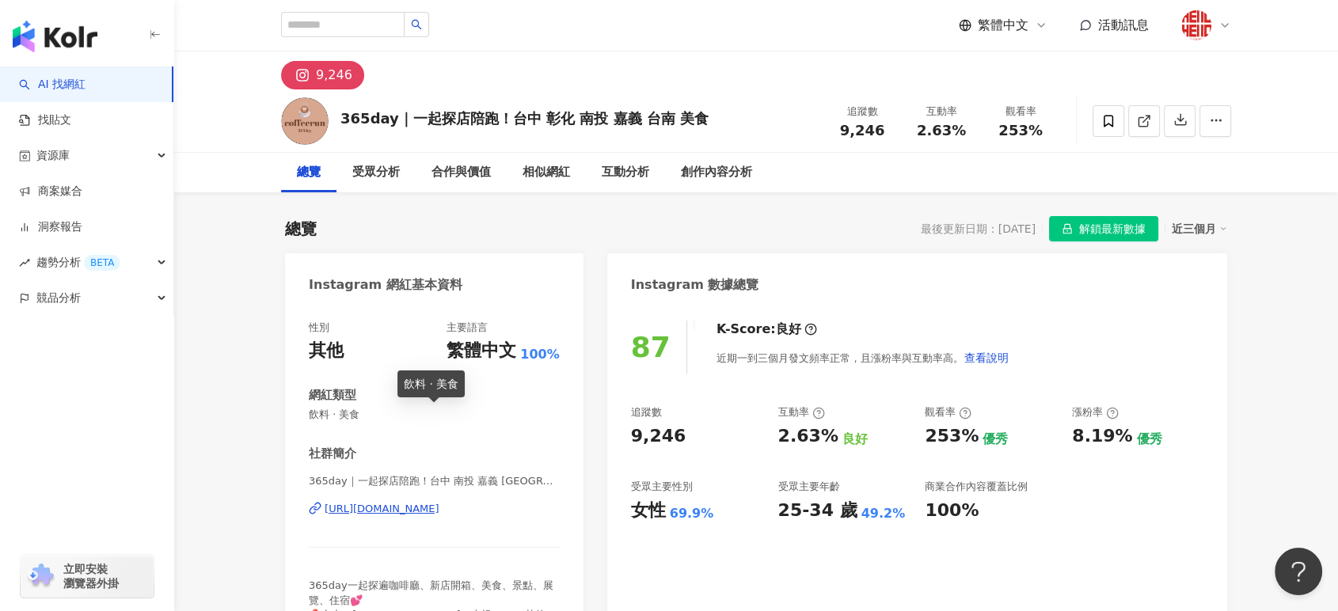
scroll to position [88, 0]
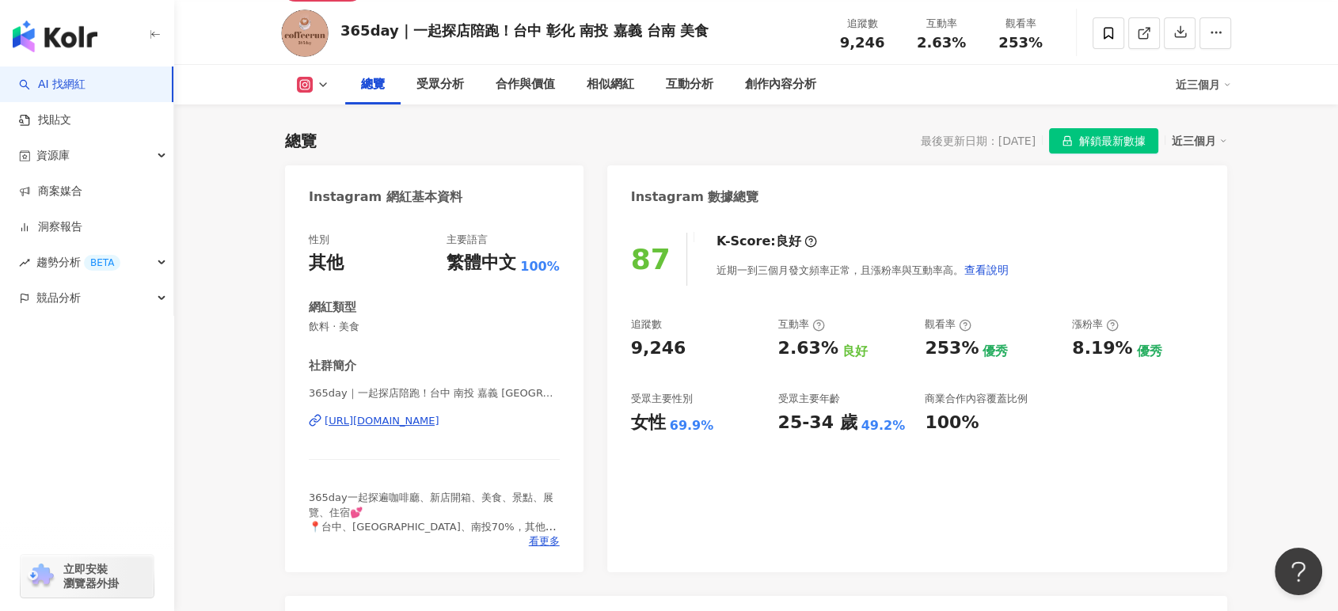
click at [428, 423] on div "https://www.instagram.com/coffeerun99/" at bounding box center [382, 421] width 115 height 14
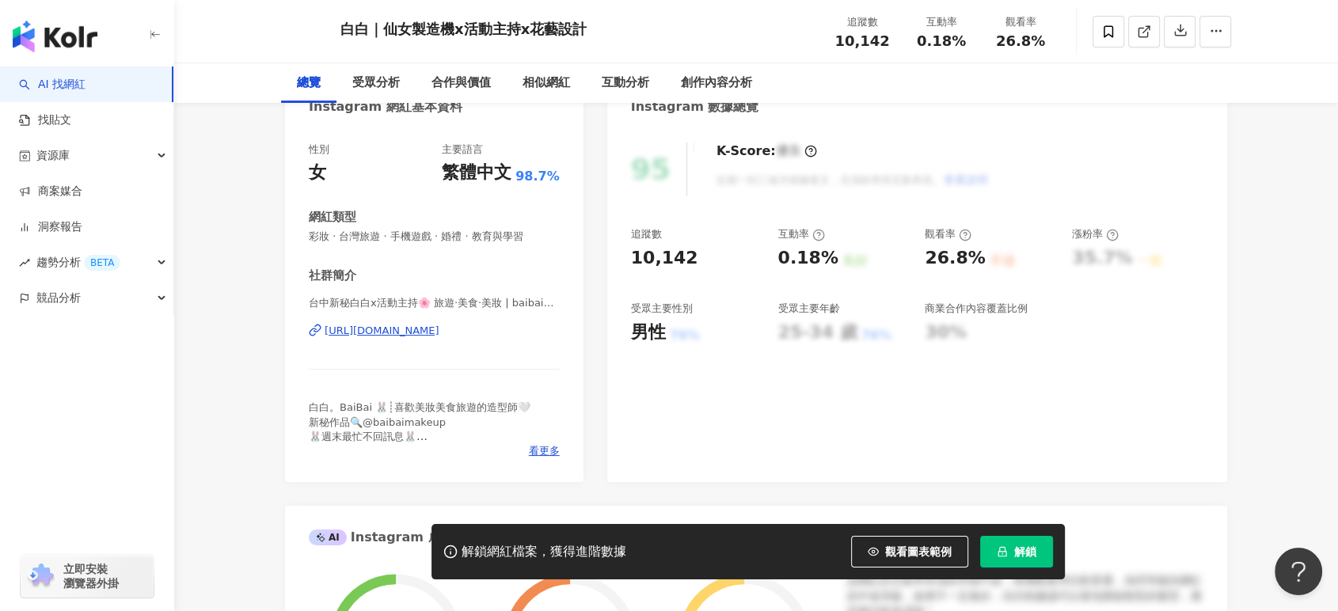
scroll to position [176, 0]
click at [428, 333] on div "[URL][DOMAIN_NAME]" at bounding box center [382, 330] width 115 height 14
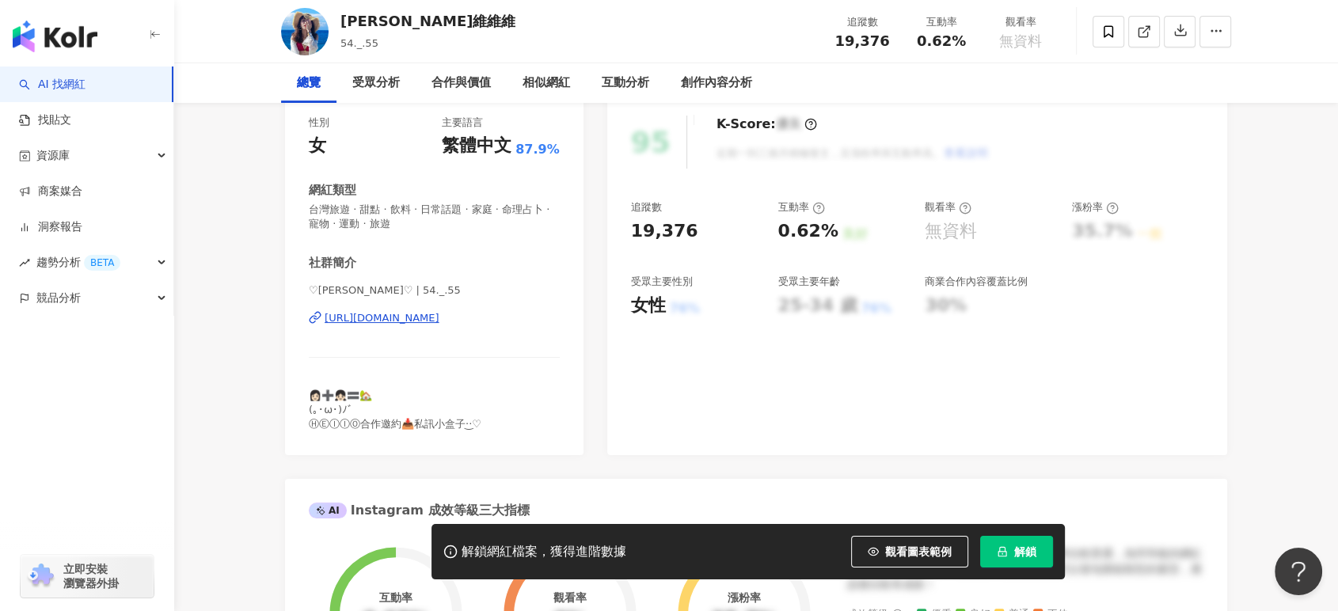
scroll to position [264, 0]
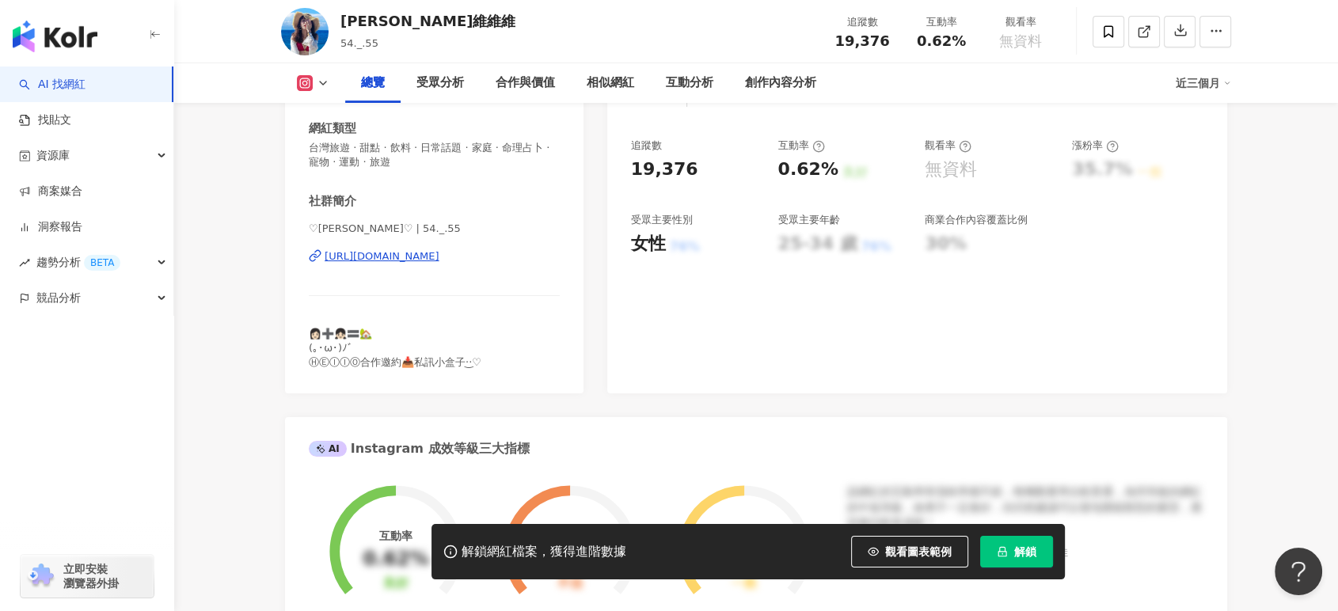
click at [402, 255] on div "https://www.instagram.com/54._.55/" at bounding box center [382, 256] width 115 height 14
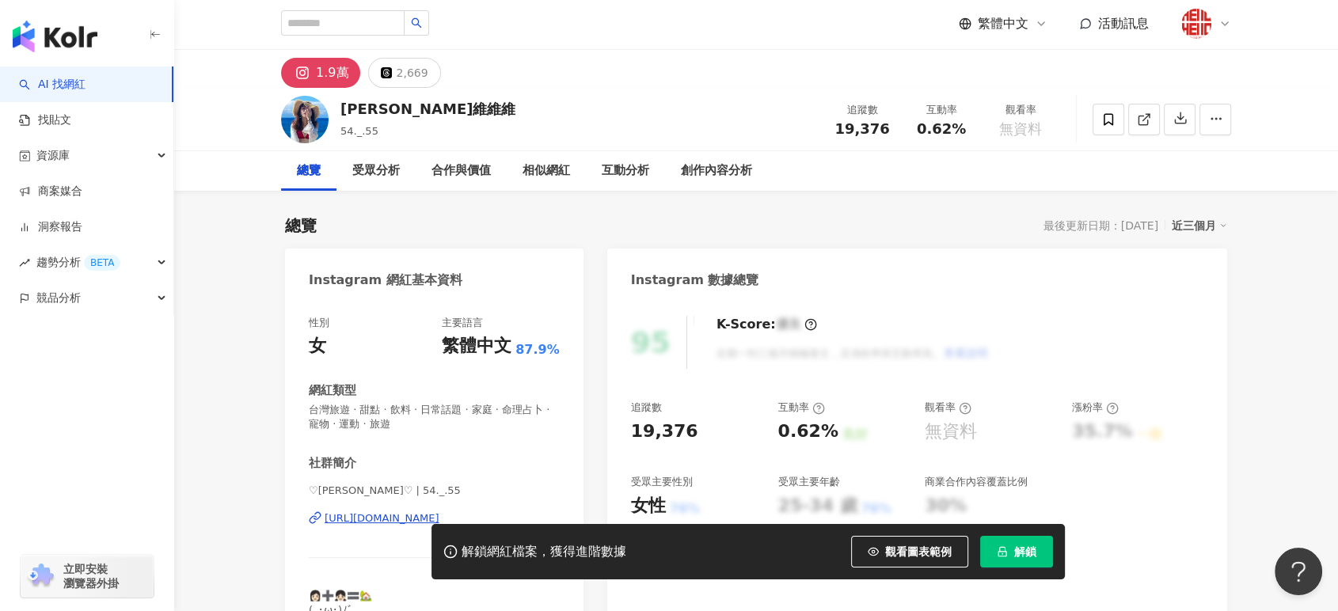
scroll to position [0, 0]
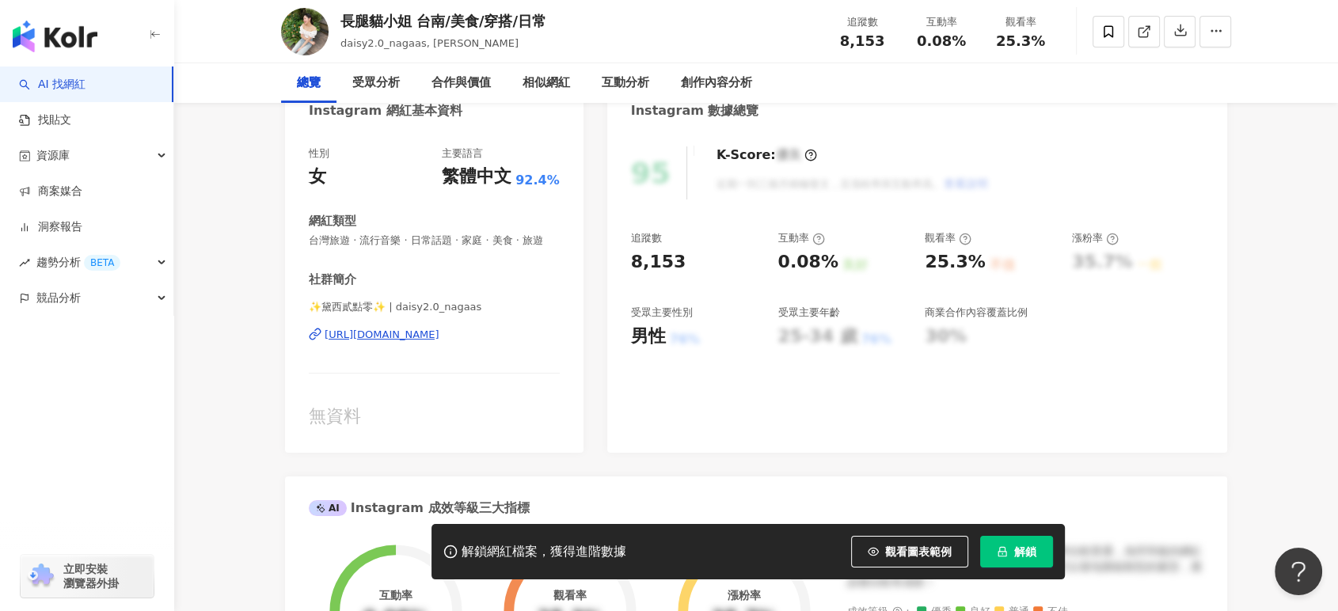
scroll to position [176, 0]
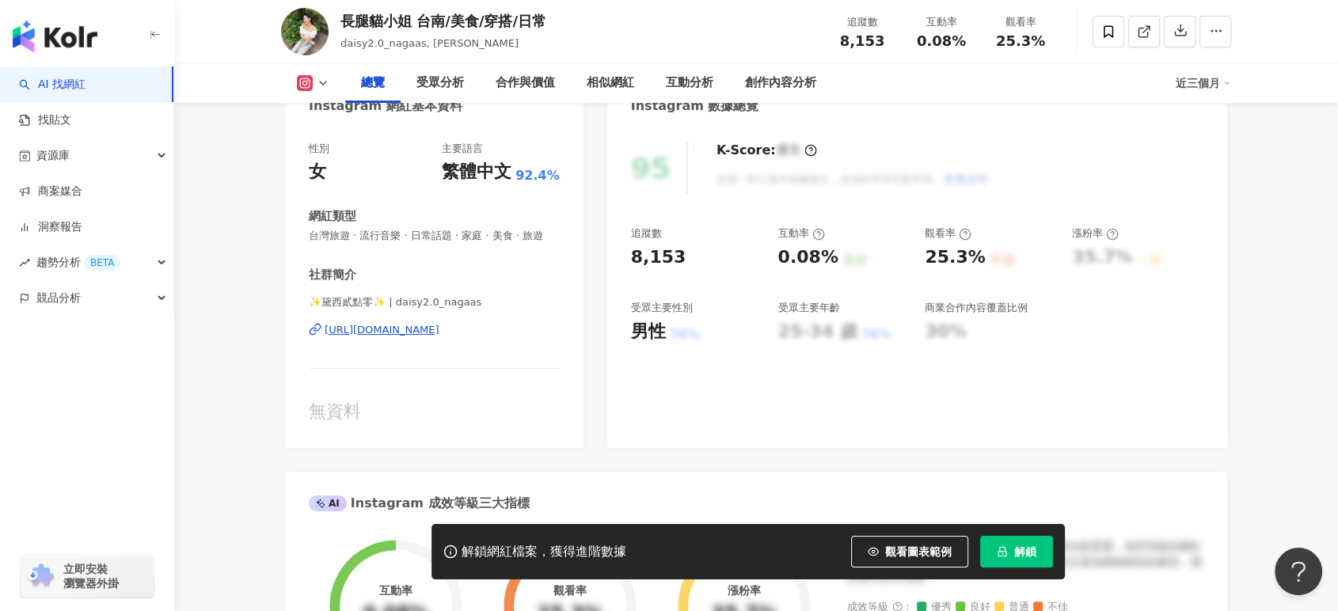
click at [435, 337] on div "[URL][DOMAIN_NAME]" at bounding box center [382, 330] width 115 height 14
click at [439, 337] on div "[URL][DOMAIN_NAME]" at bounding box center [382, 330] width 115 height 14
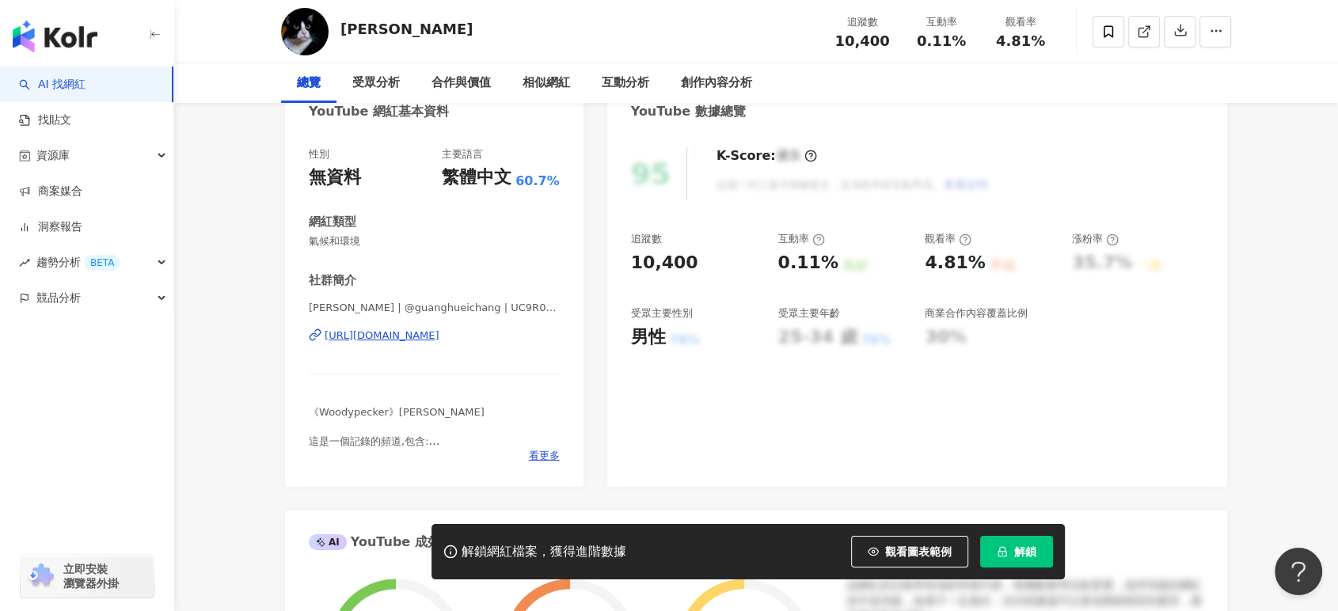
scroll to position [176, 0]
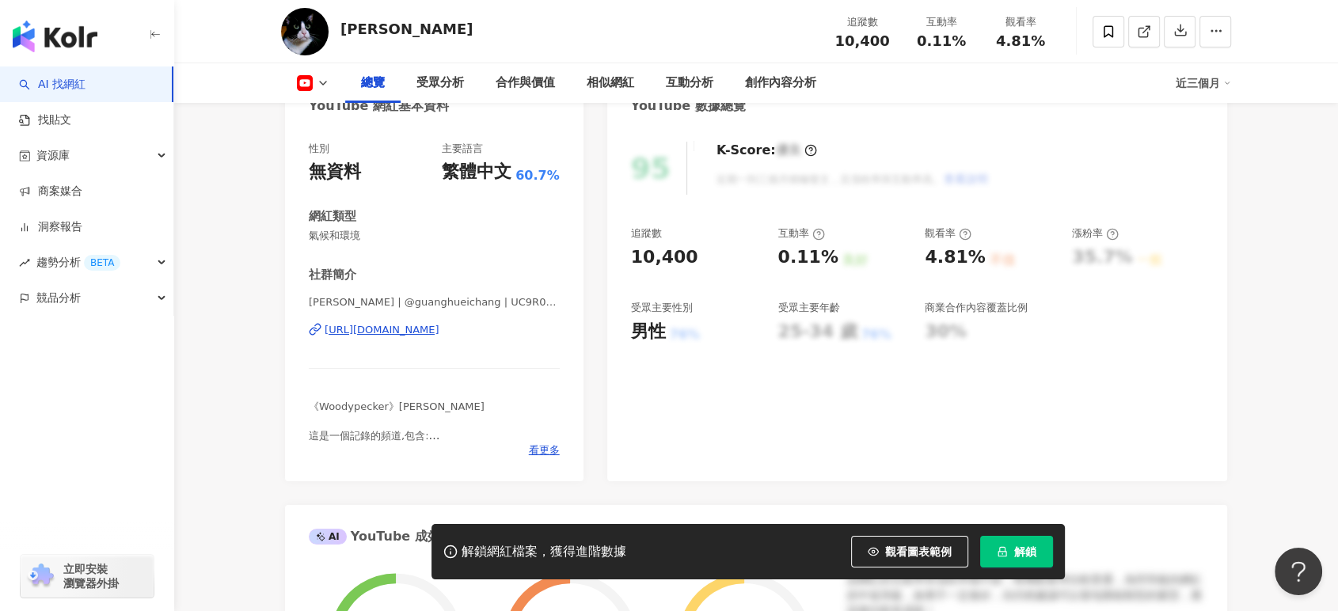
click at [439, 329] on div "https://www.youtube.com/channel/UC9R0whhl8C-WtyFUPw_JvZw" at bounding box center [382, 330] width 115 height 14
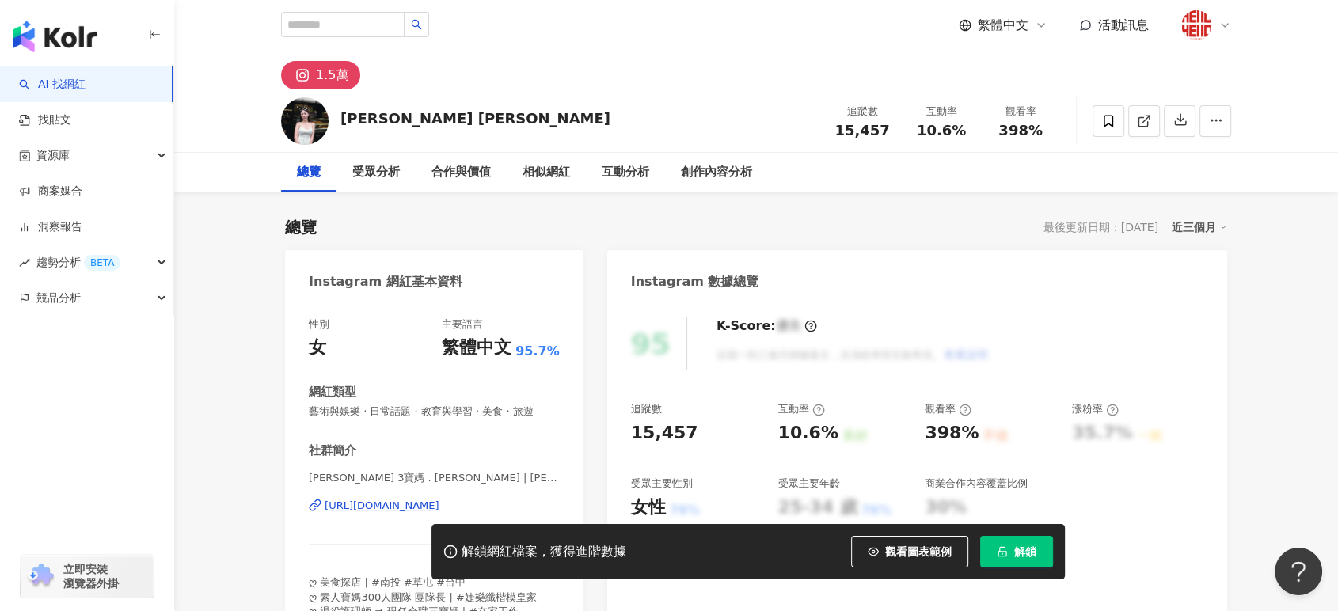
click at [439, 509] on div "https://www.instagram.com/nicole_foreverq/" at bounding box center [382, 506] width 115 height 14
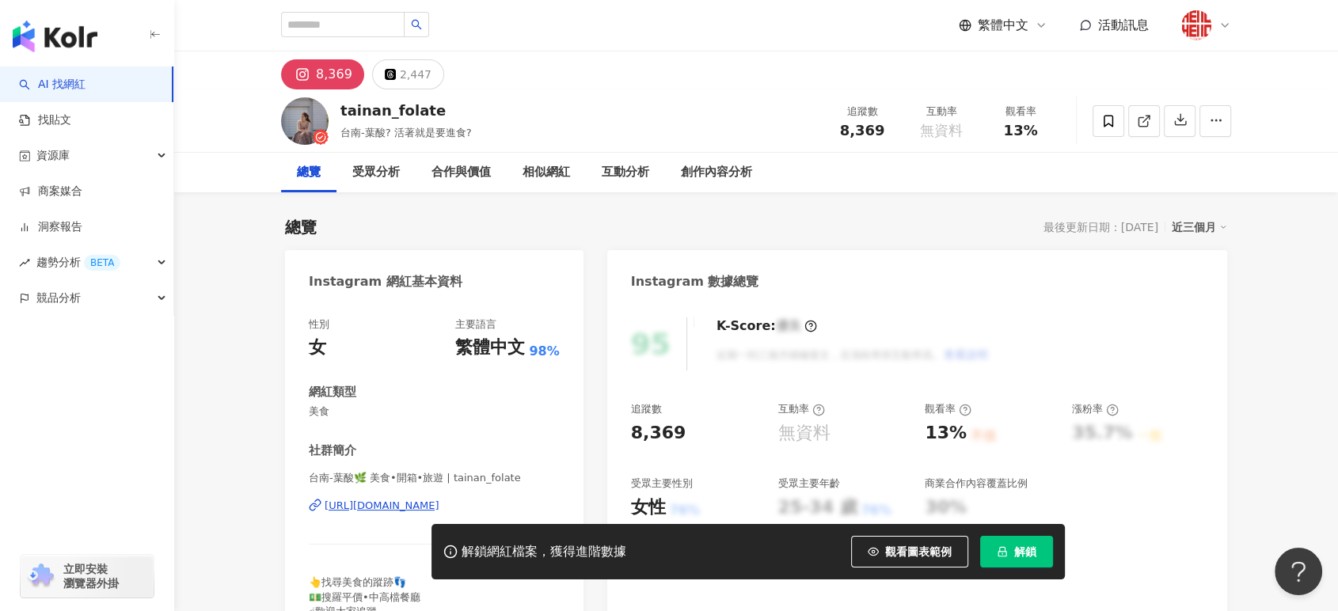
click at [439, 503] on div "https://www.instagram.com/tainan_folate/" at bounding box center [382, 506] width 115 height 14
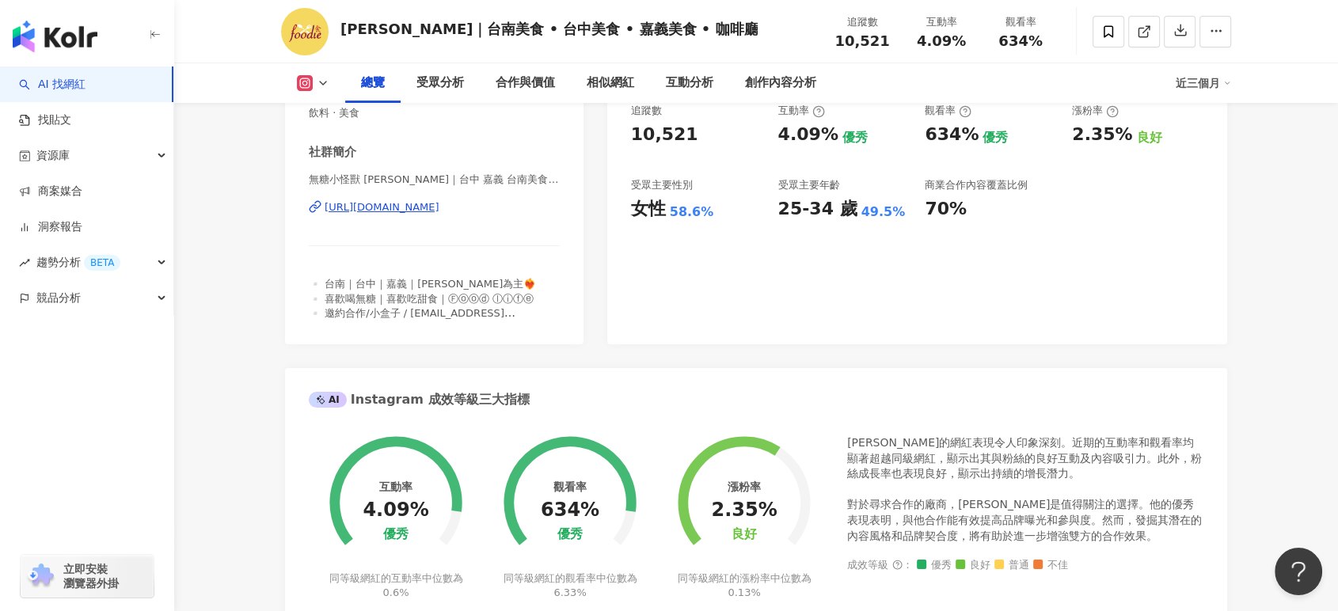
scroll to position [176, 0]
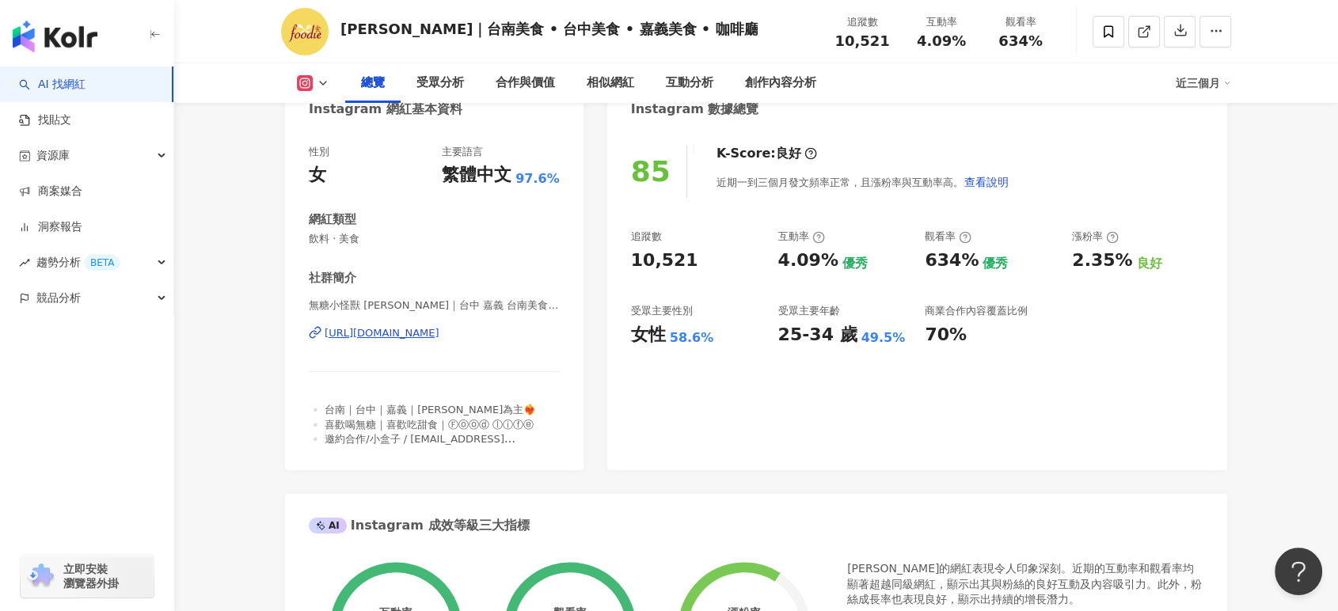
click at [438, 341] on div "無糖小怪獸 [PERSON_NAME]｜台中 嘉義 台南美食 | isfoodie_ [URL][DOMAIN_NAME]" at bounding box center [434, 345] width 251 height 93
click at [438, 334] on div "https://www.instagram.com/isfoodie_/" at bounding box center [382, 333] width 115 height 14
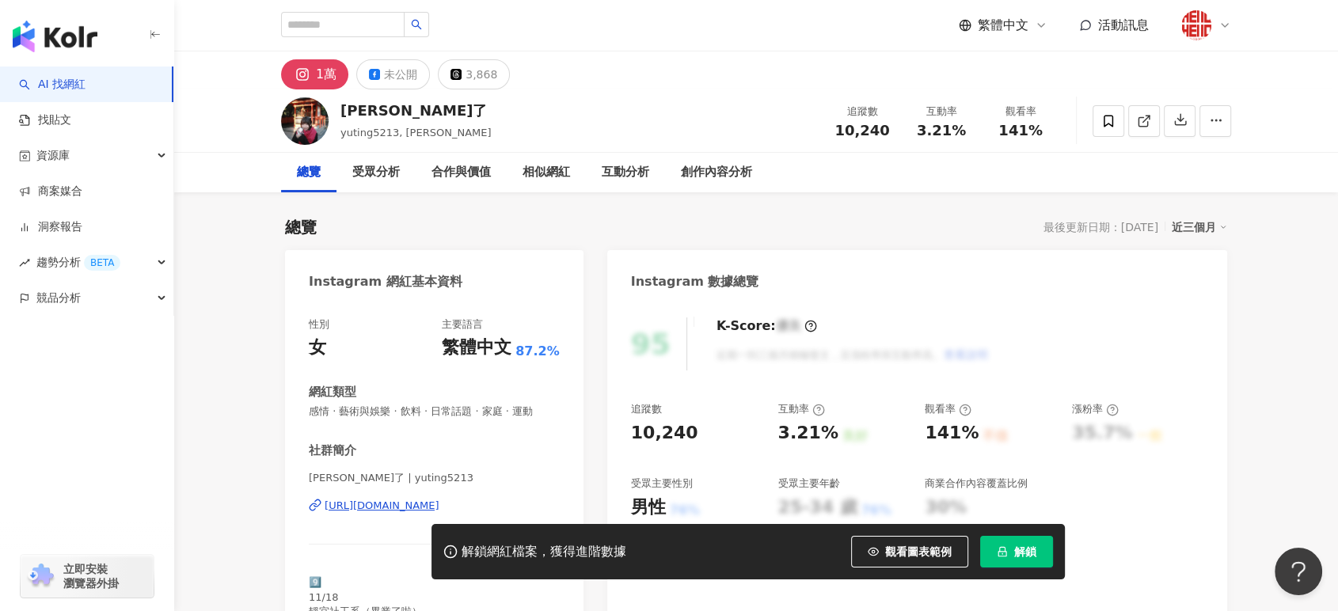
click at [423, 504] on div "[URL][DOMAIN_NAME]" at bounding box center [382, 506] width 115 height 14
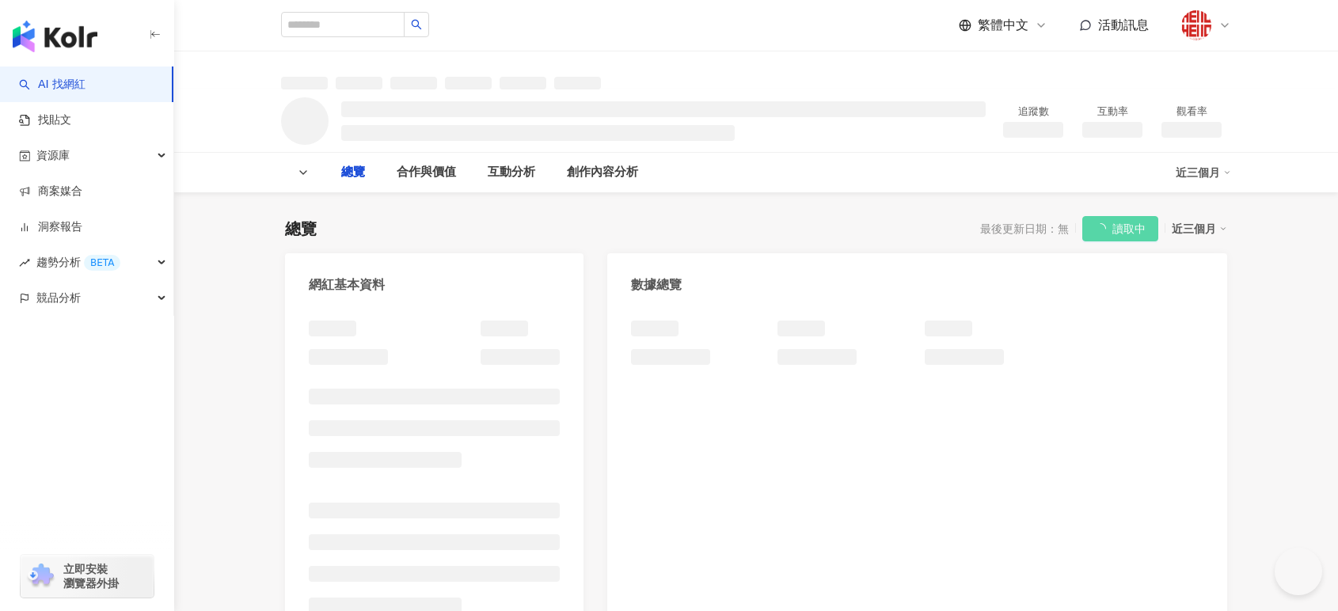
type input "**"
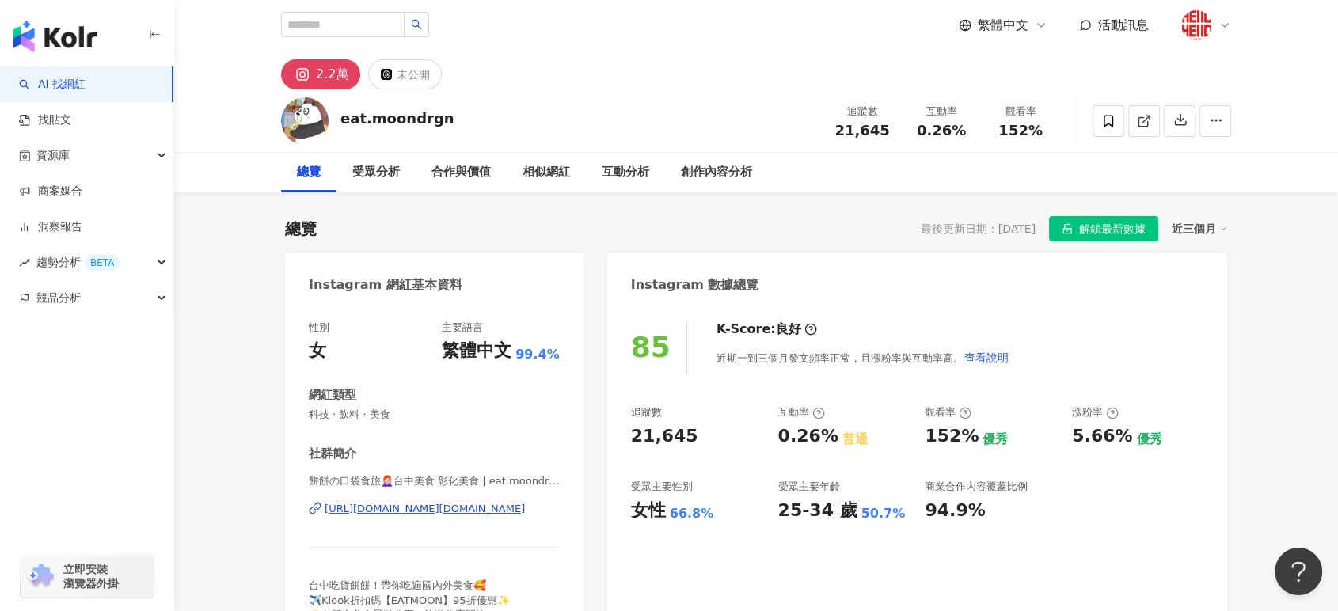
click at [462, 513] on div "[URL][DOMAIN_NAME][DOMAIN_NAME]" at bounding box center [425, 509] width 200 height 14
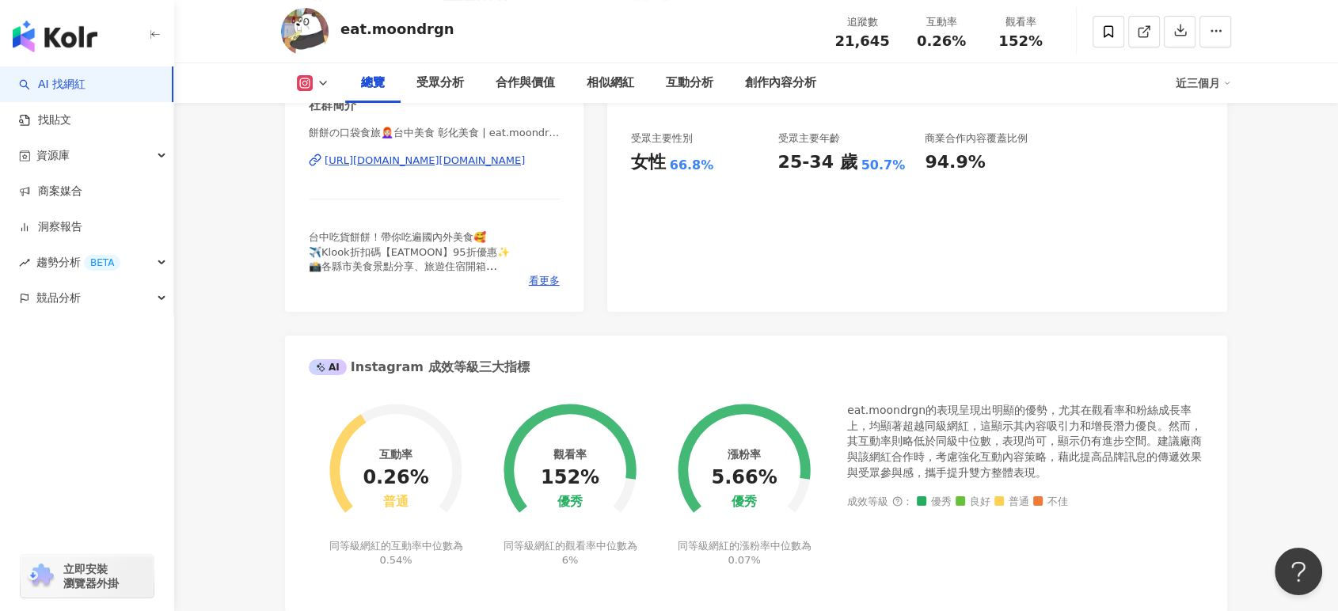
scroll to position [352, 0]
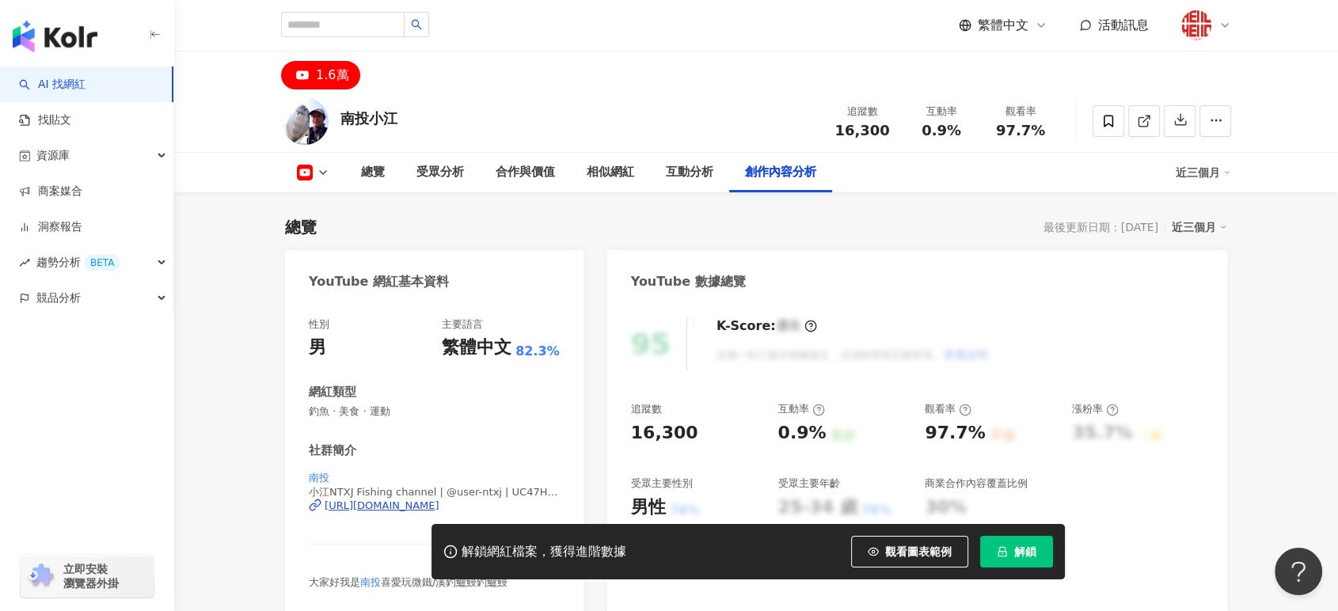
click at [409, 511] on div "[URL][DOMAIN_NAME]" at bounding box center [382, 506] width 115 height 14
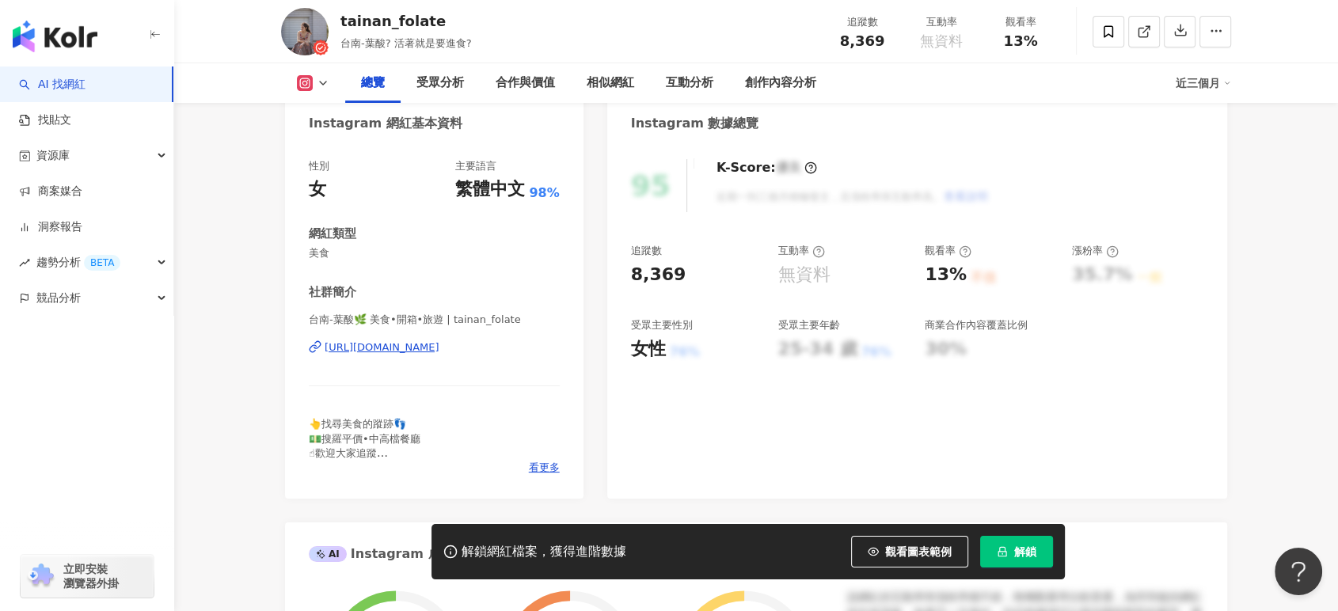
scroll to position [264, 0]
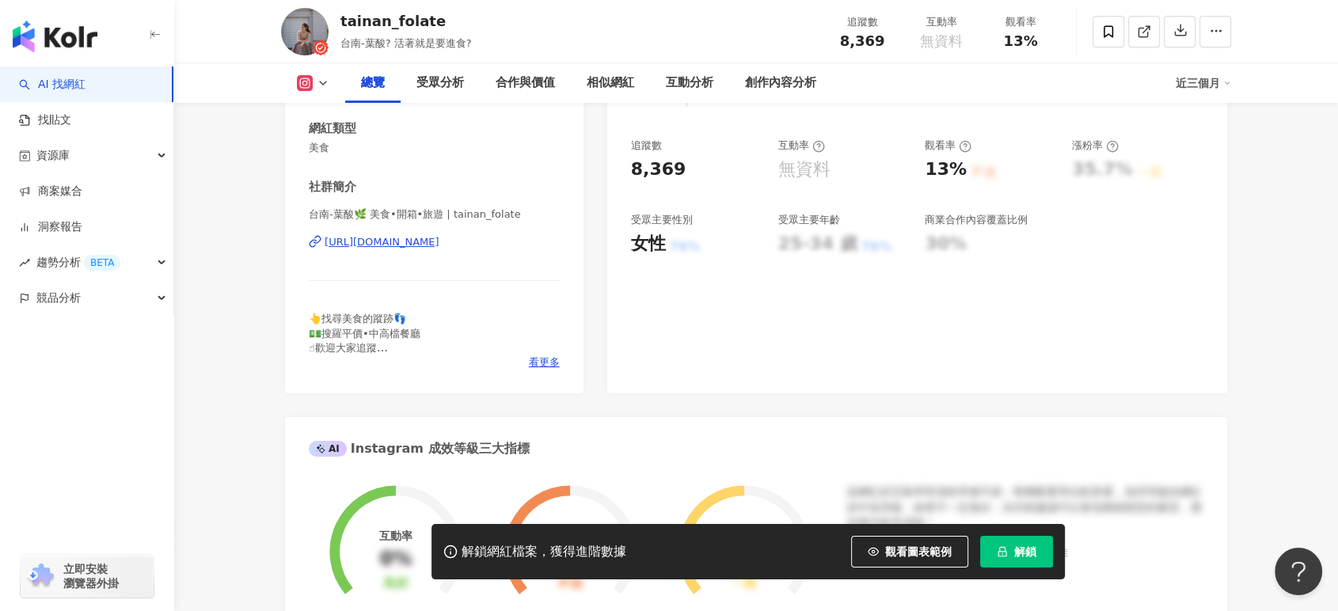
click at [405, 239] on div "https://www.instagram.com/tainan_folate/" at bounding box center [382, 242] width 115 height 14
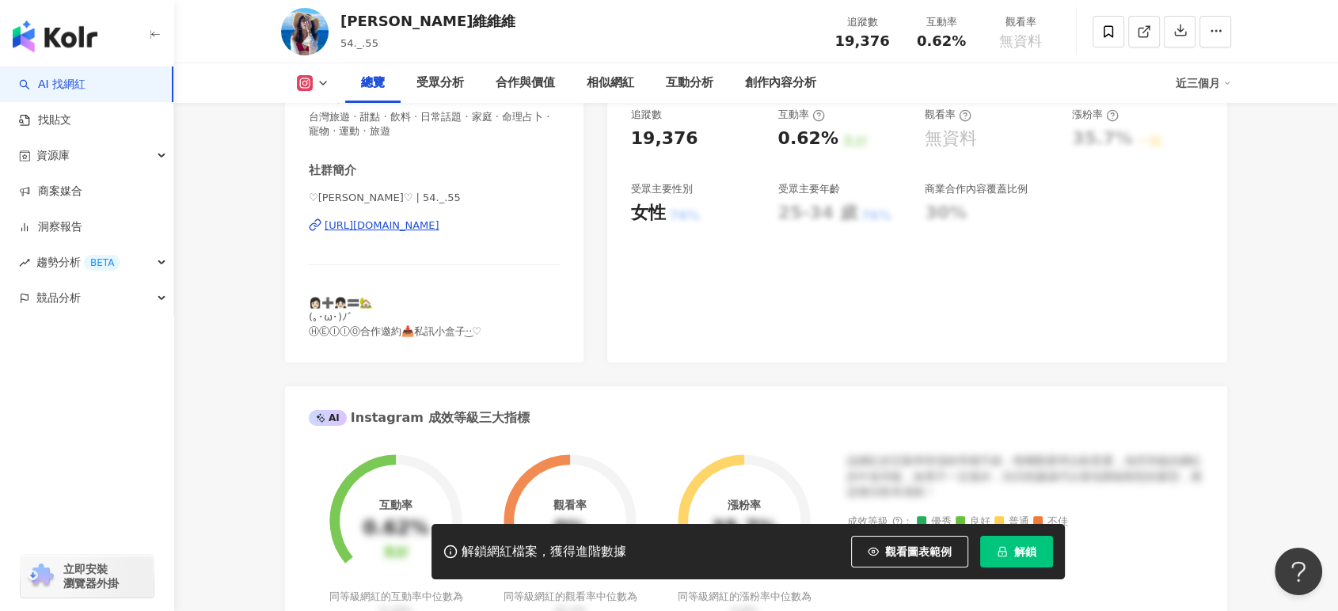
scroll to position [264, 0]
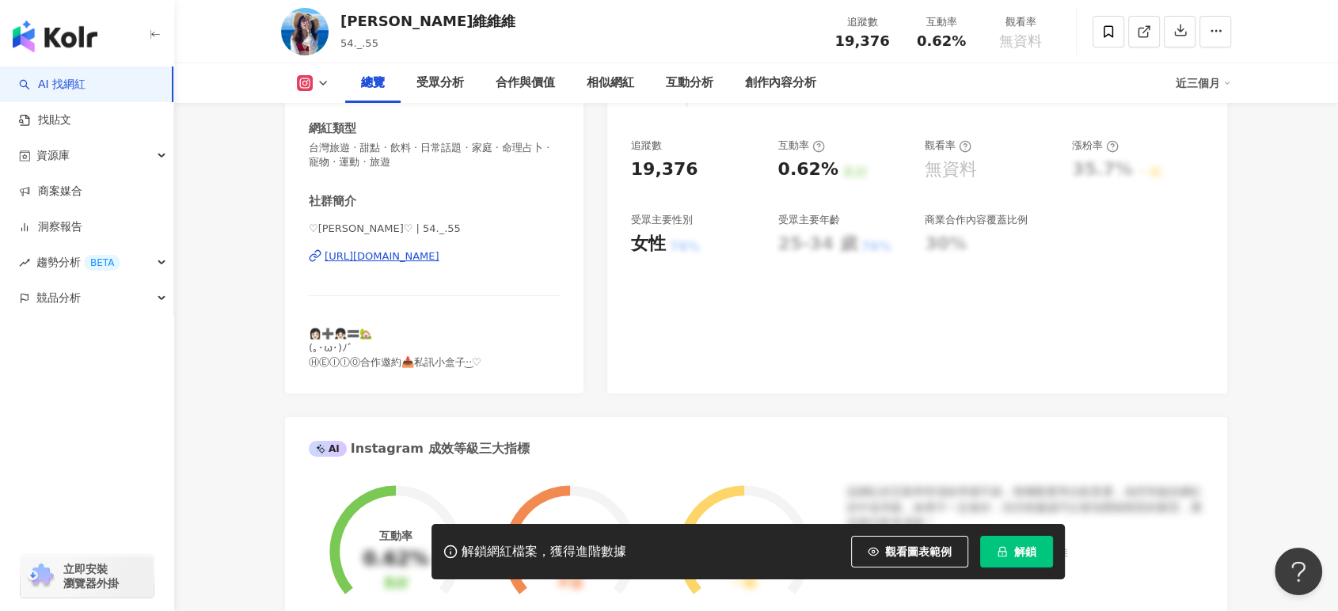
click at [439, 252] on div "https://www.instagram.com/54._.55/" at bounding box center [382, 256] width 115 height 14
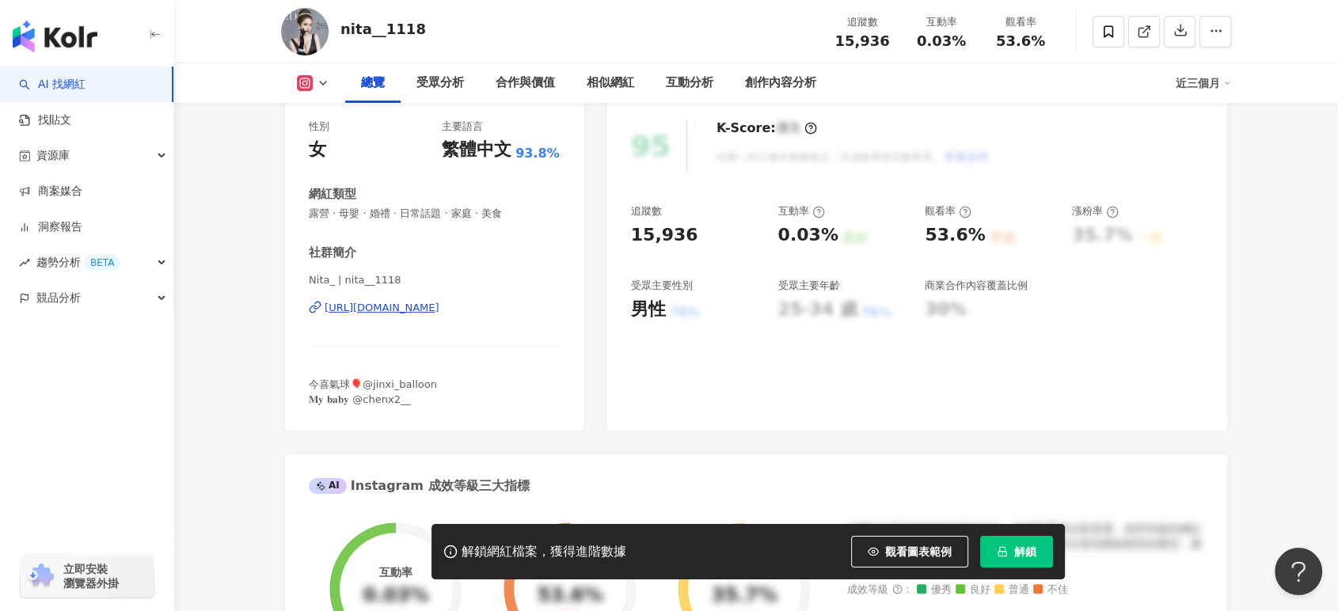
scroll to position [264, 0]
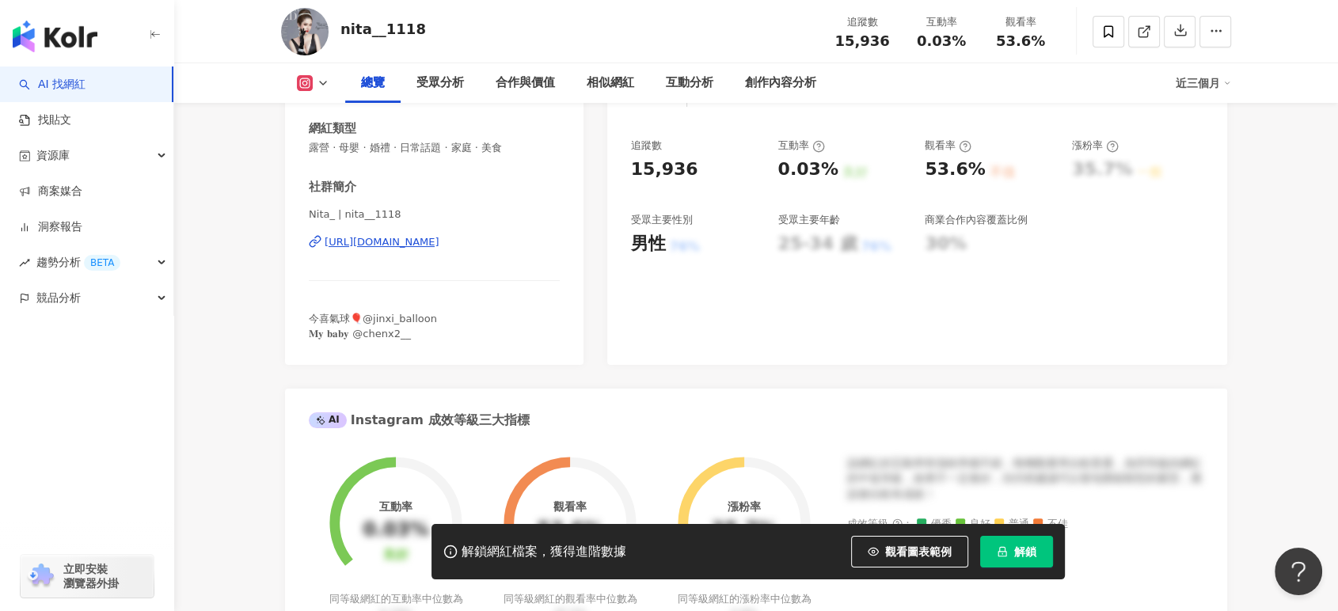
click at [414, 241] on div "[URL][DOMAIN_NAME]" at bounding box center [382, 242] width 115 height 14
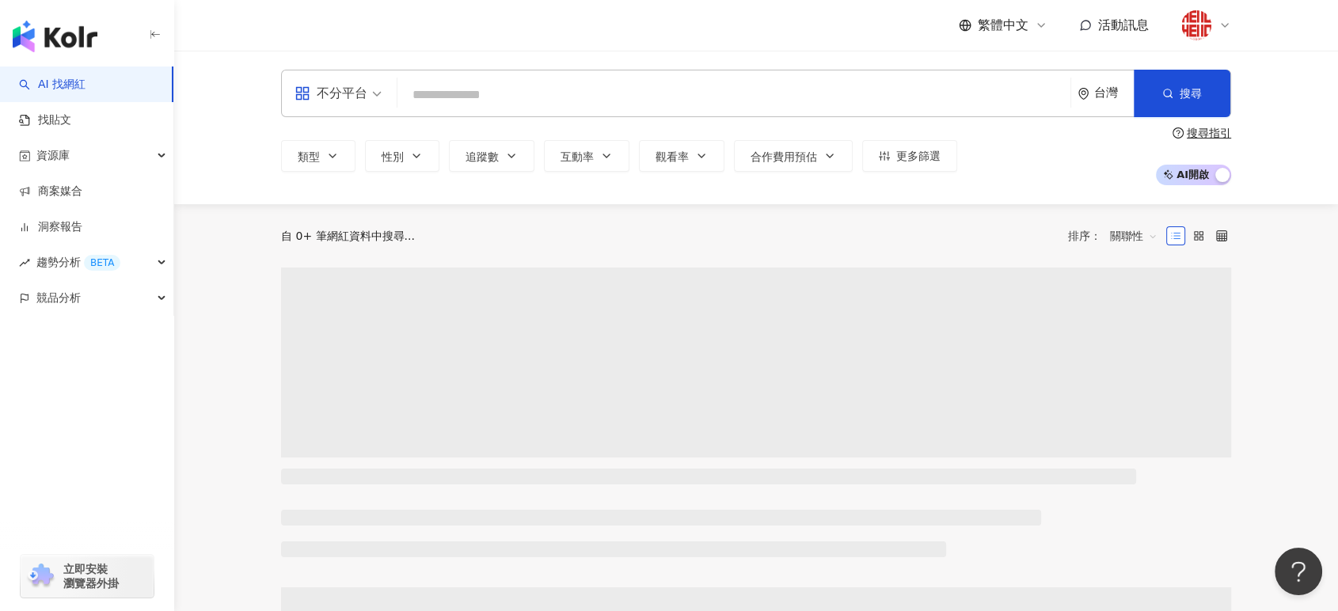
click at [1195, 171] on span "AI 開啟 AI 關閉" at bounding box center [1193, 175] width 75 height 21
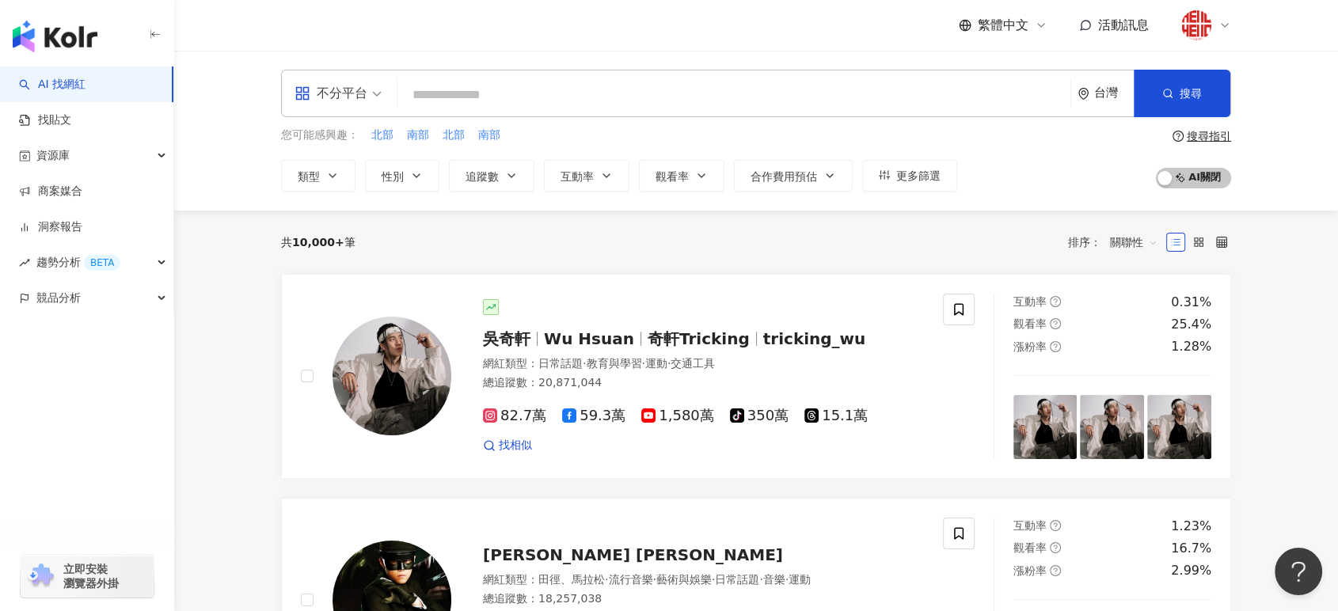
click at [521, 88] on input "search" at bounding box center [734, 95] width 660 height 30
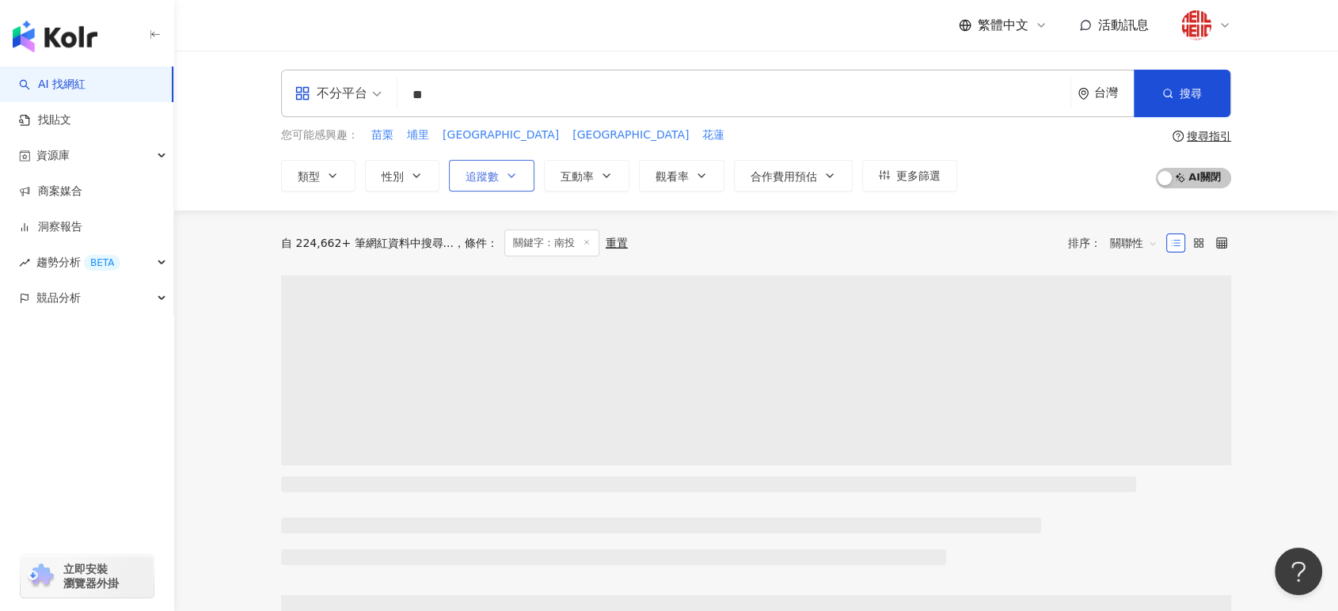
type input "**"
click at [500, 181] on button "追蹤數" at bounding box center [492, 176] width 86 height 32
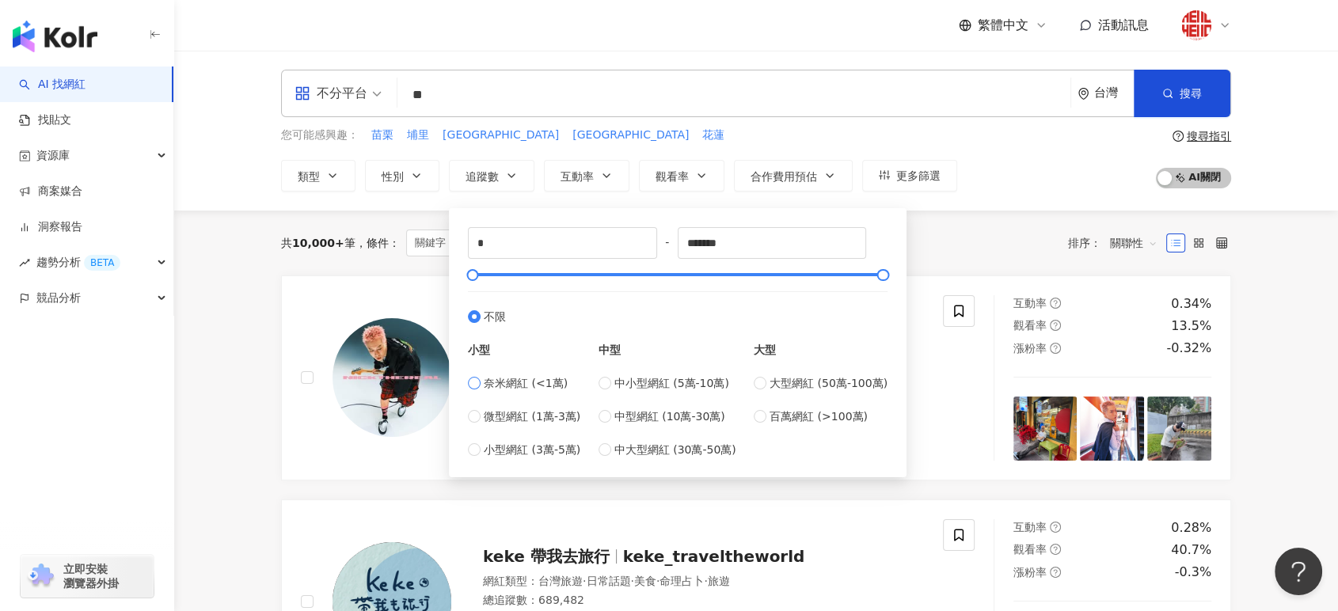
click at [510, 386] on span "奈米網紅 (<1萬)" at bounding box center [526, 383] width 84 height 17
type input "****"
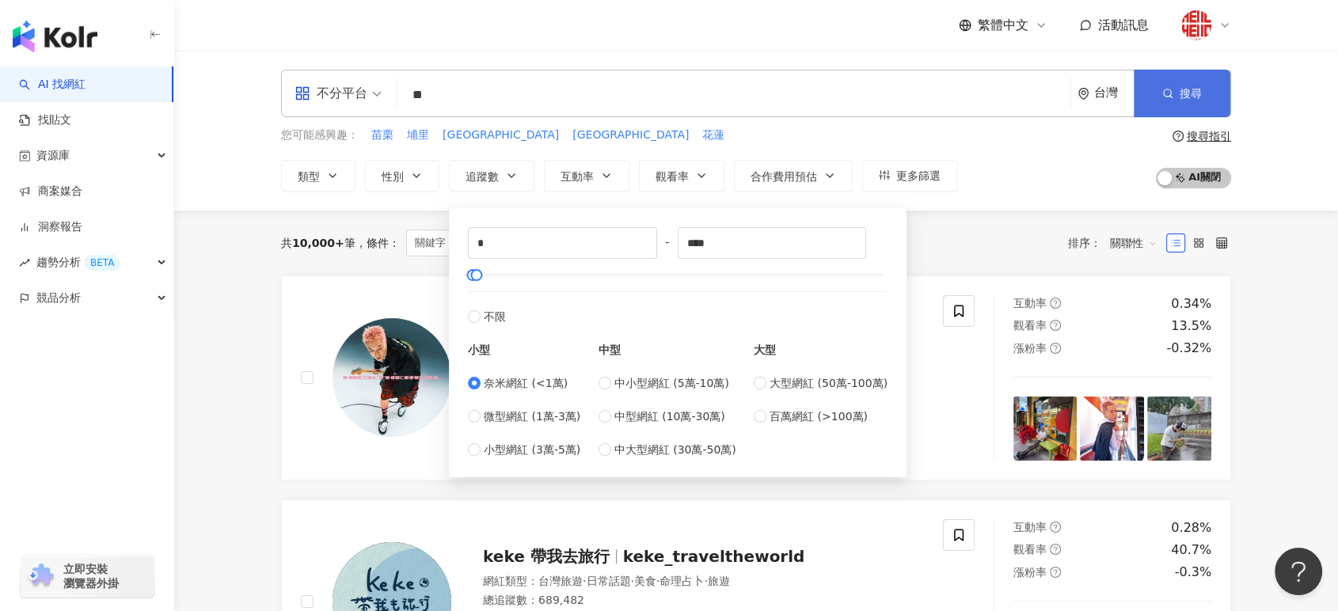
click at [1204, 94] on button "搜尋" at bounding box center [1182, 94] width 97 height 48
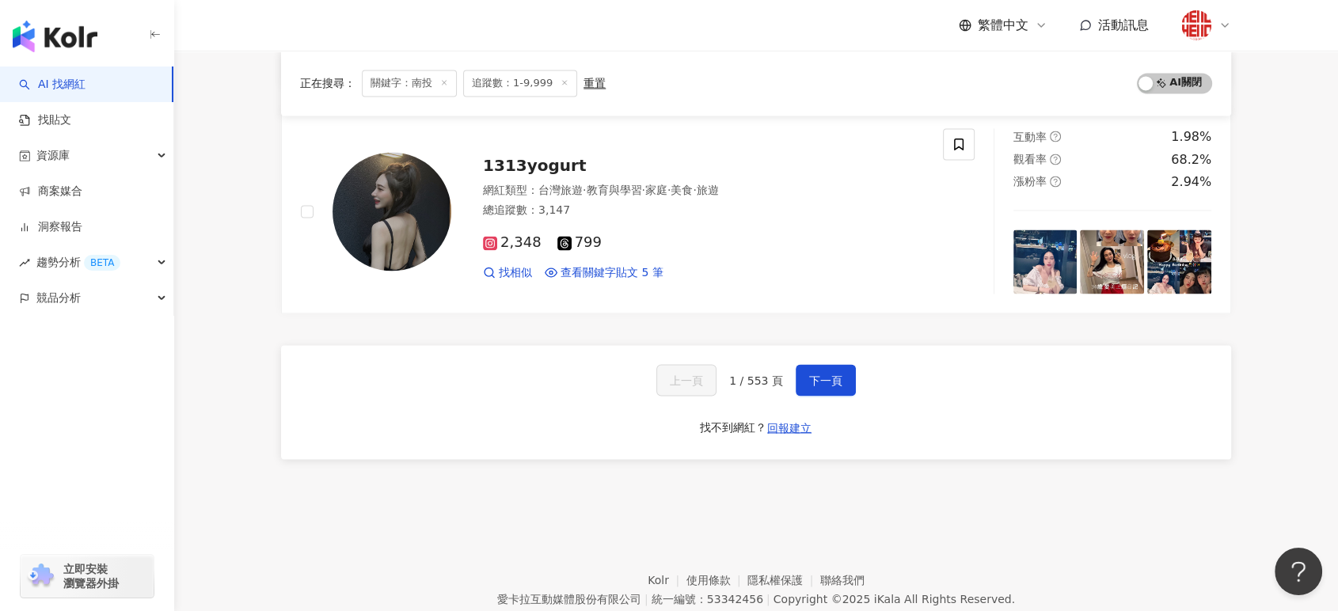
scroll to position [2639, 0]
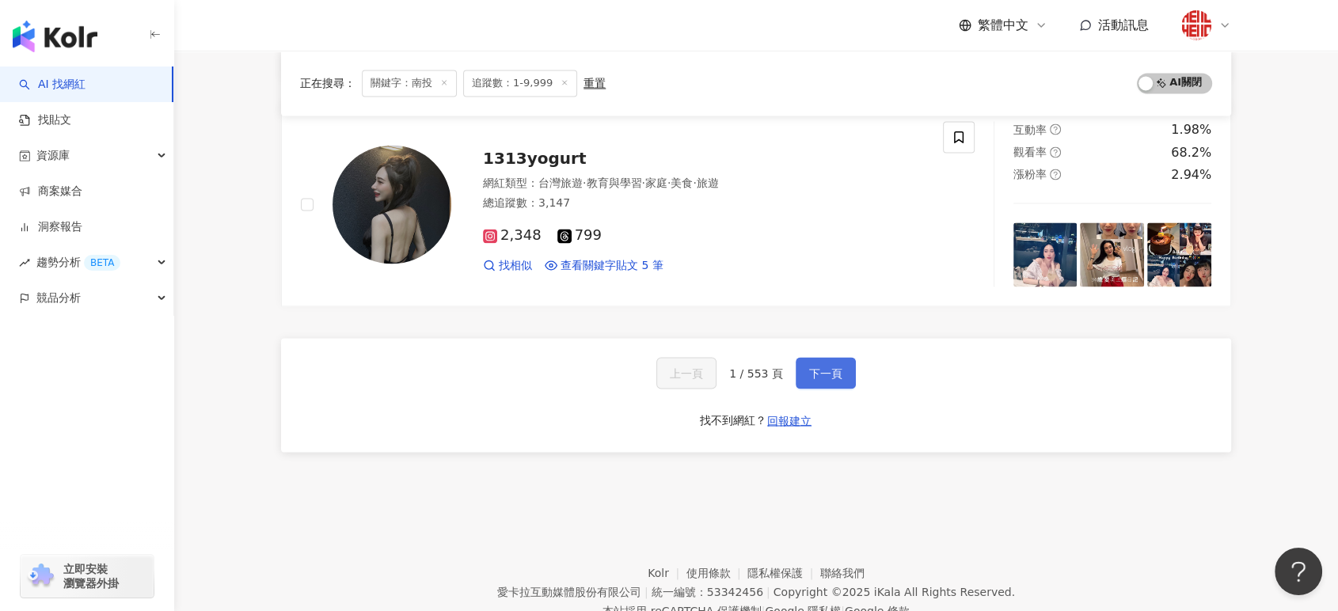
click at [810, 357] on button "下一頁" at bounding box center [826, 373] width 60 height 32
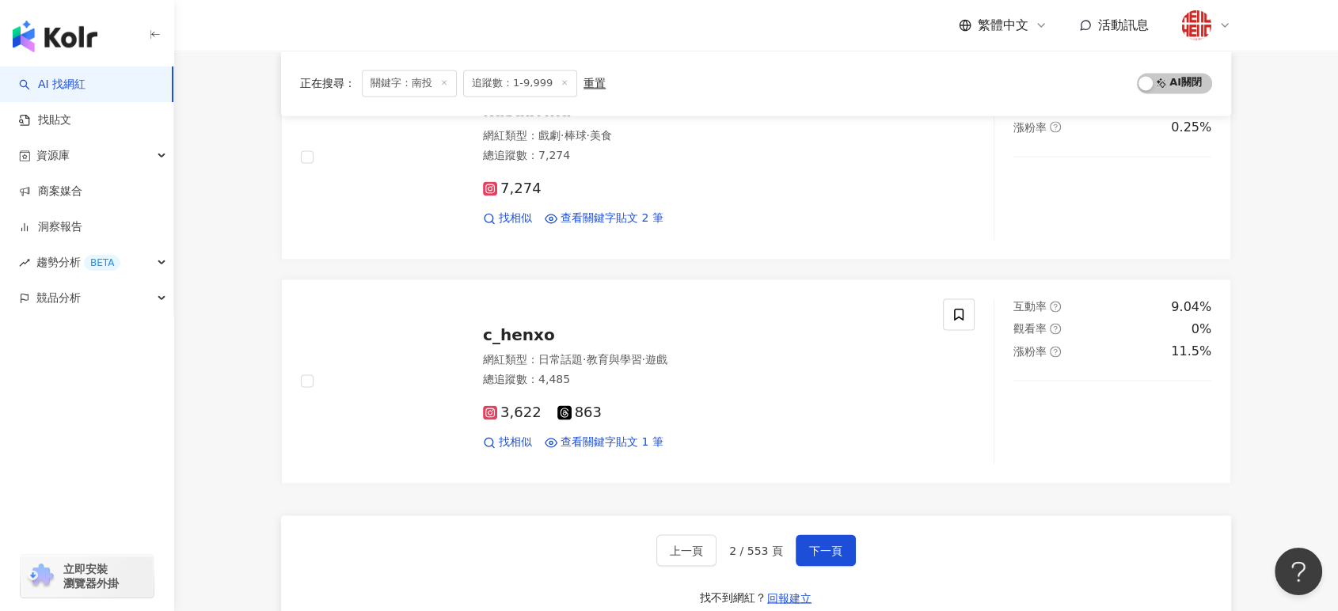
scroll to position [2497, 0]
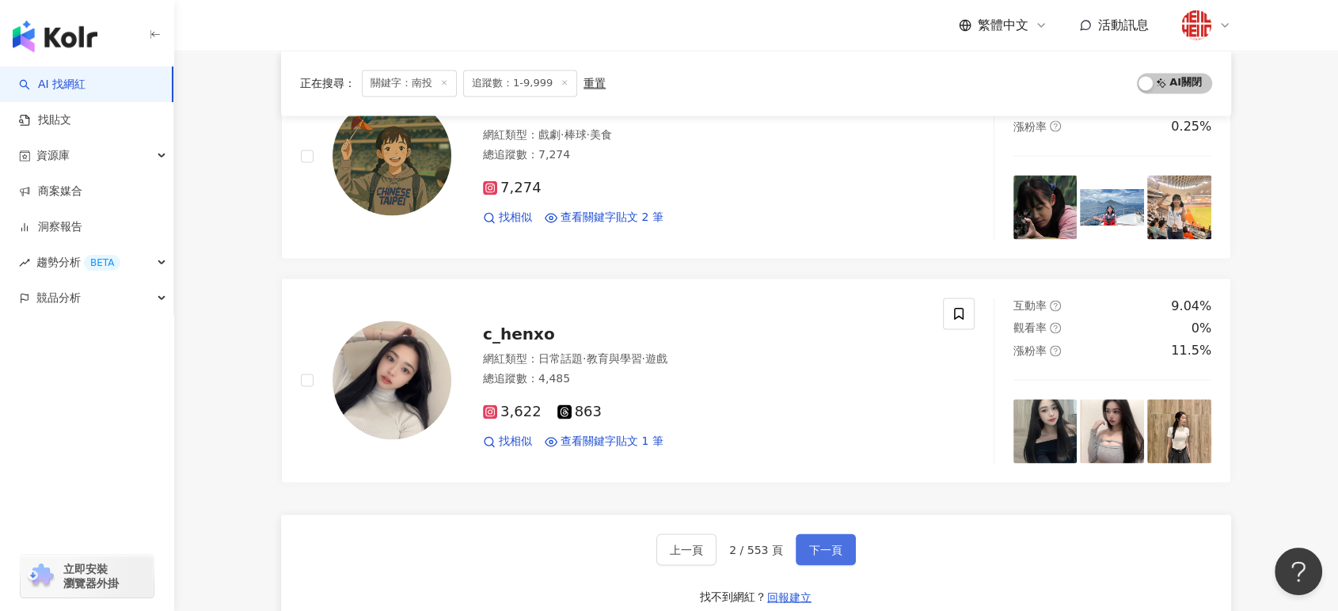
click at [831, 543] on span "下一頁" at bounding box center [825, 549] width 33 height 13
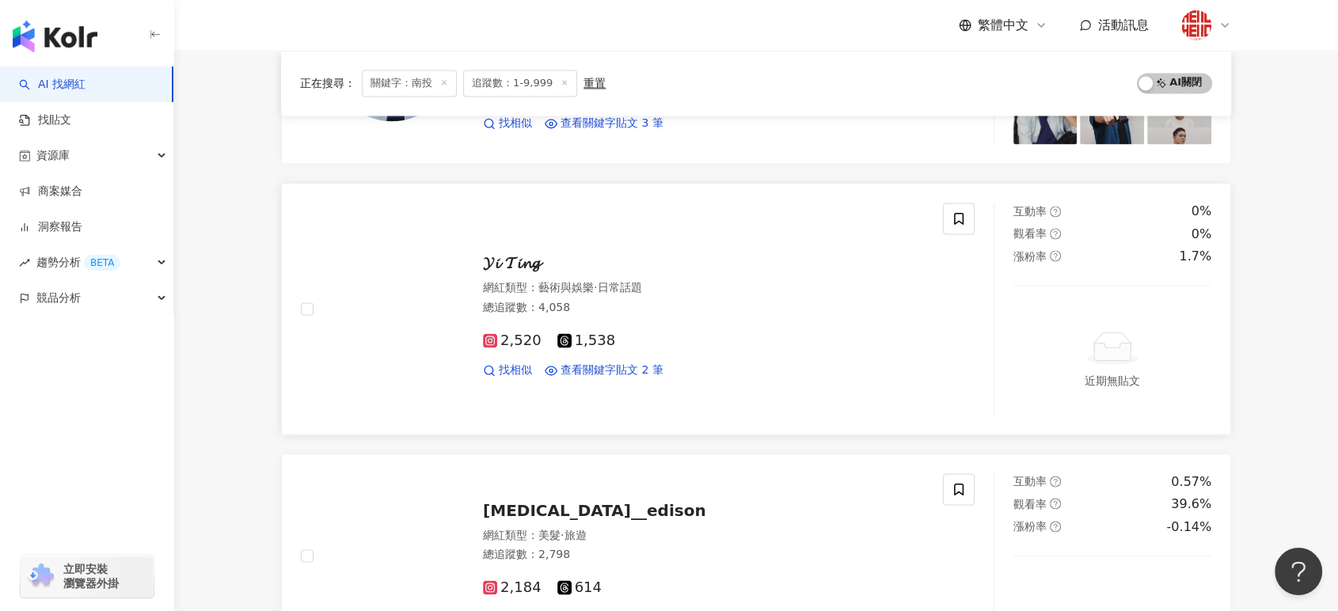
scroll to position [2771, 0]
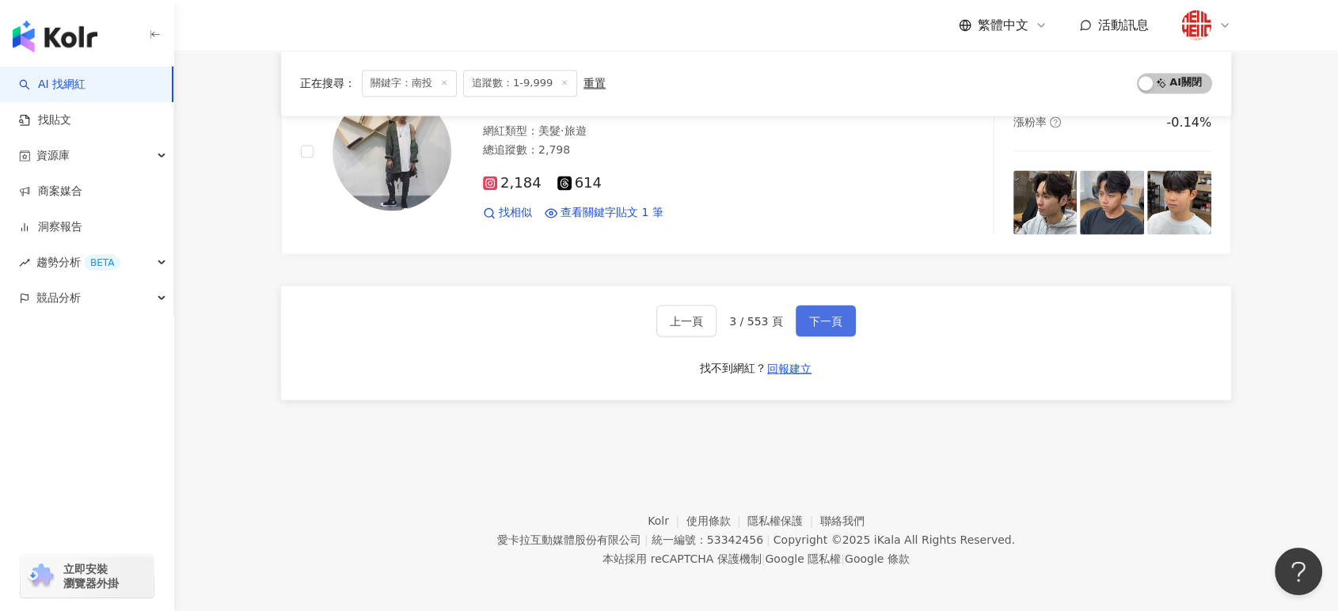
click at [818, 324] on span "下一頁" at bounding box center [825, 320] width 33 height 13
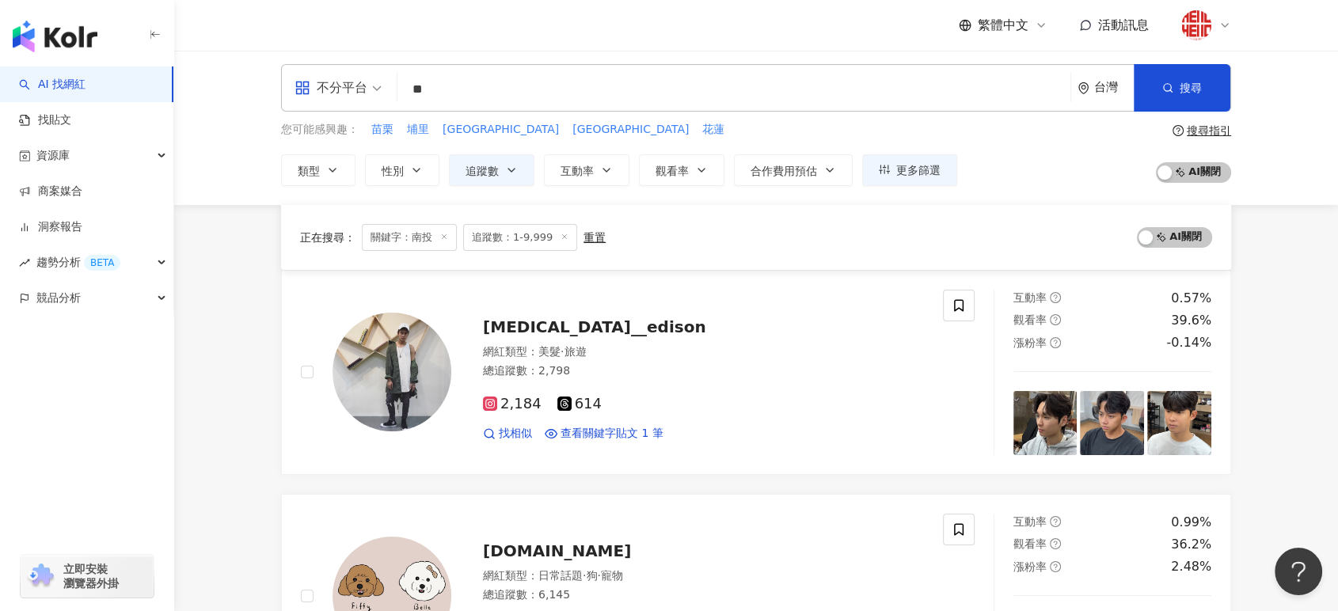
scroll to position [0, 0]
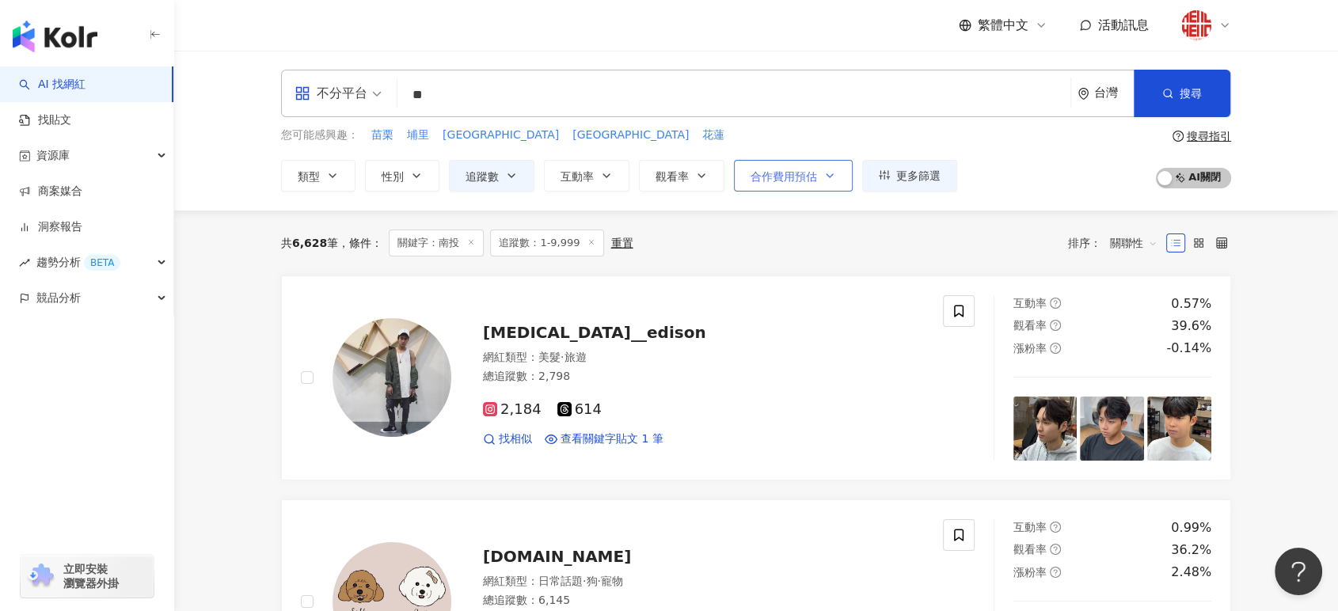
click at [814, 181] on span "合作費用預估" at bounding box center [784, 176] width 67 height 13
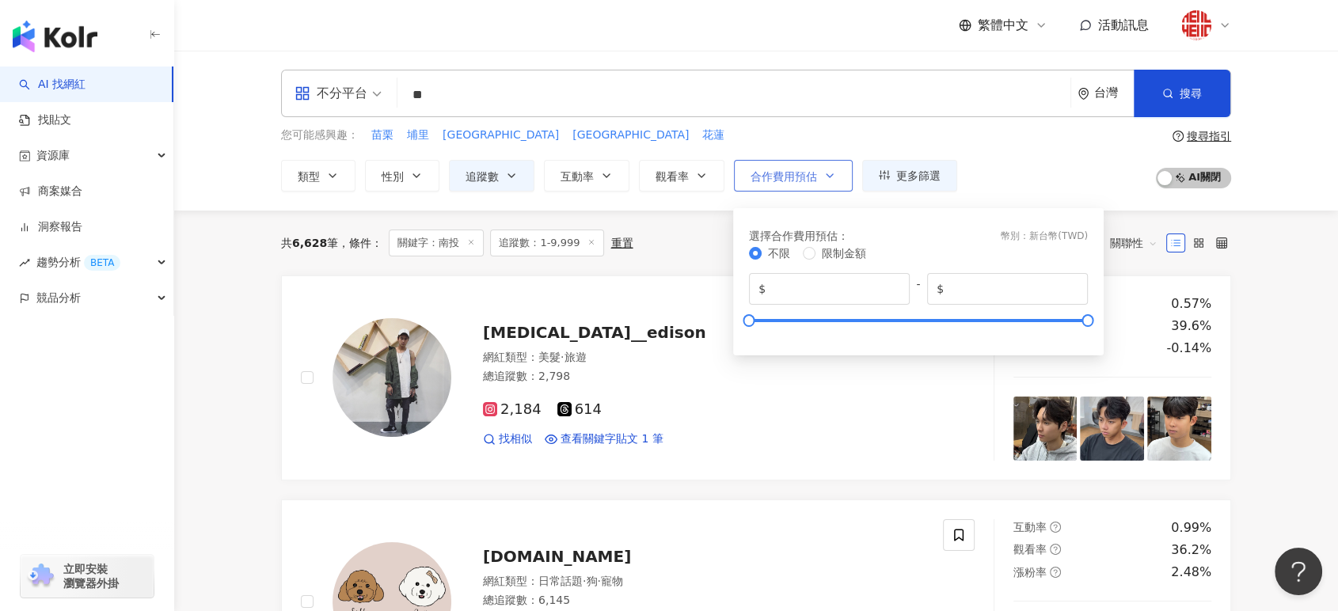
click at [814, 181] on span "合作費用預估" at bounding box center [784, 176] width 67 height 13
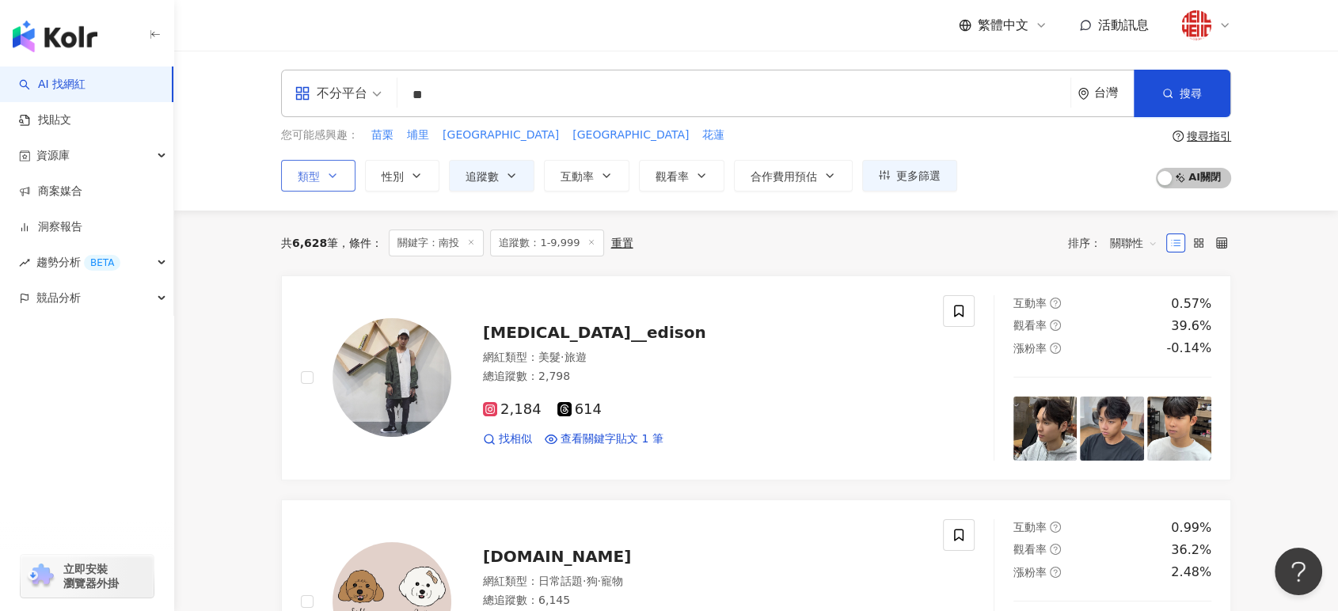
click at [324, 188] on button "類型" at bounding box center [318, 176] width 74 height 32
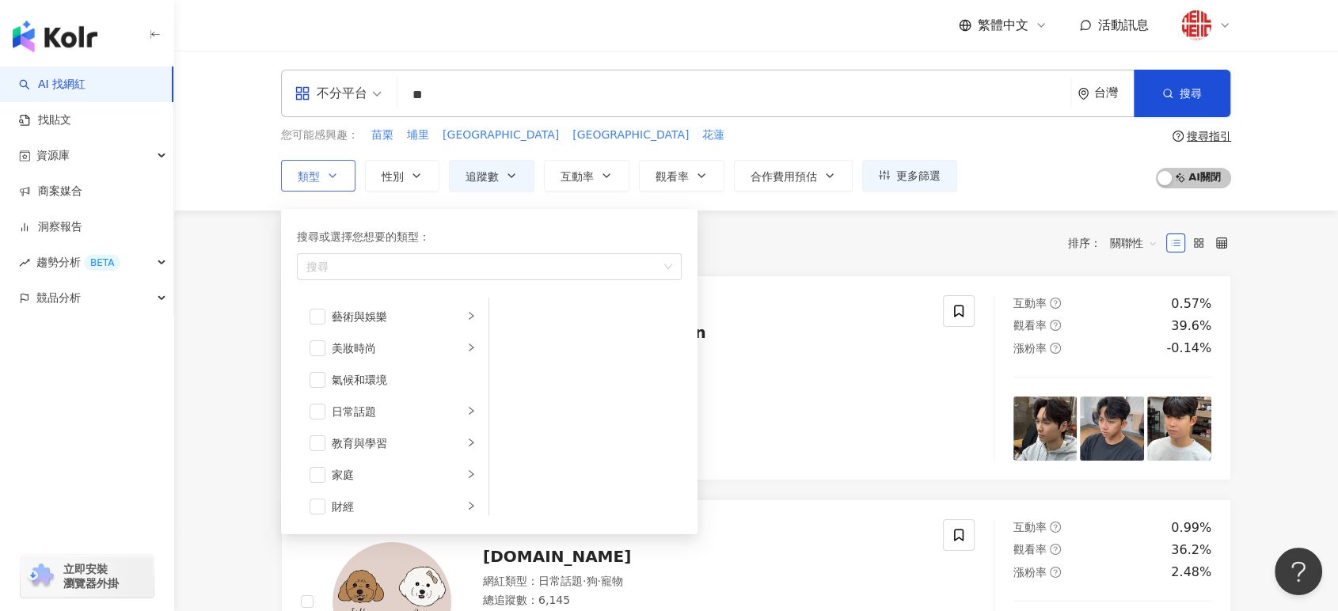
click at [324, 188] on button "類型 搜尋或選擇您想要的類型： 搜尋 藝術與娛樂 美妝時尚 氣候和環境 日常話題 教育與學習 家庭 財經 美食 命理占卜 遊戲 法政社會 生活風格 影視娛樂 …" at bounding box center [318, 176] width 74 height 32
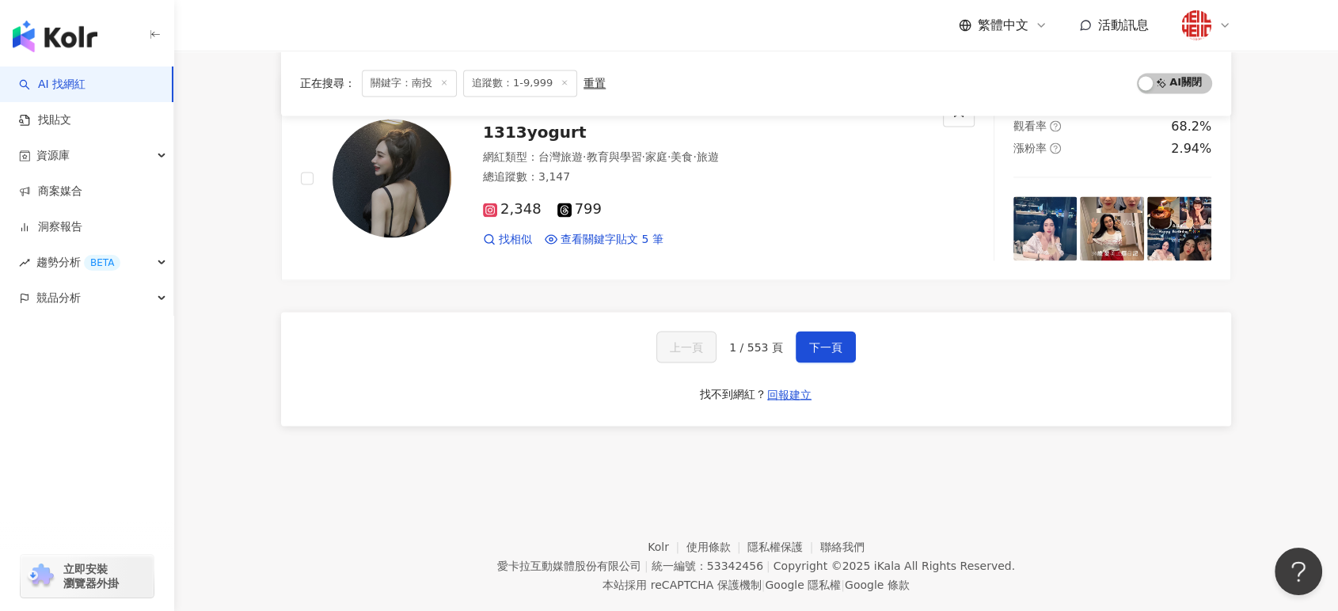
scroll to position [2692, 0]
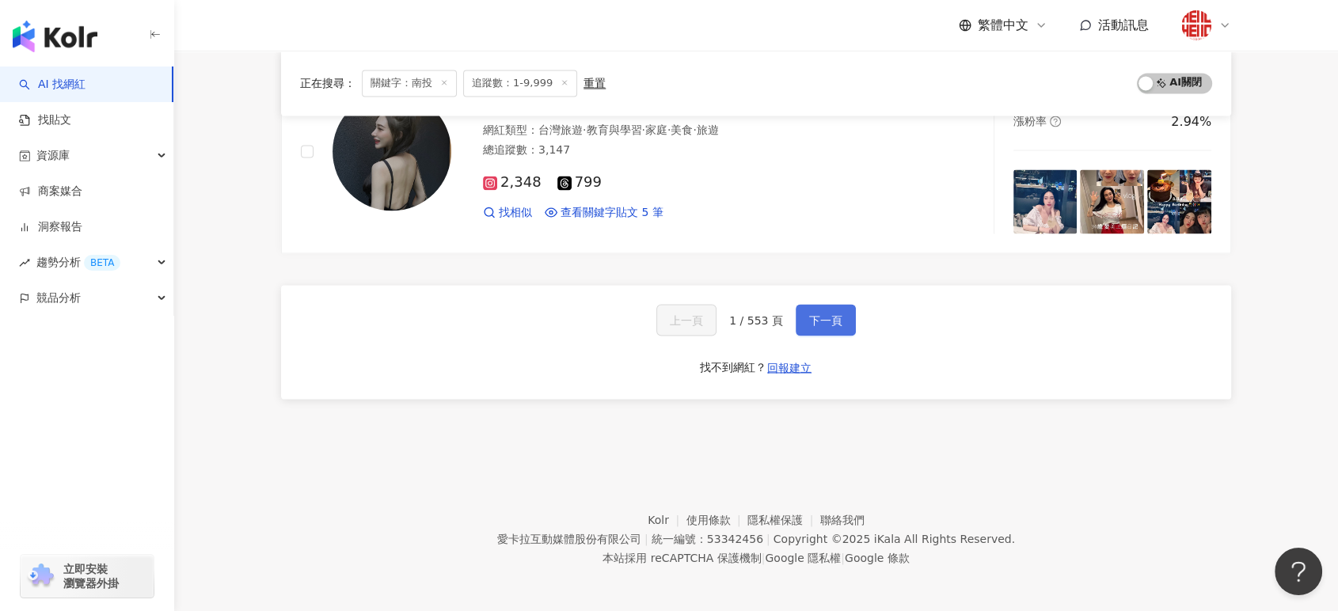
click at [796, 320] on button "下一頁" at bounding box center [826, 320] width 60 height 32
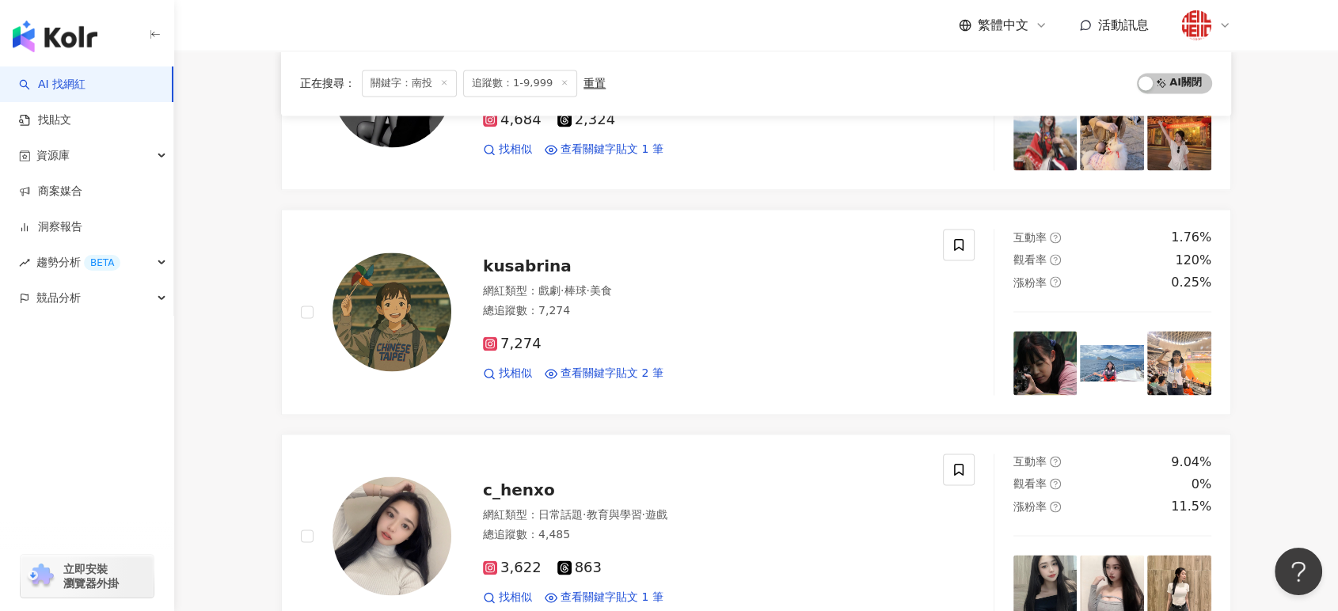
scroll to position [2725, 0]
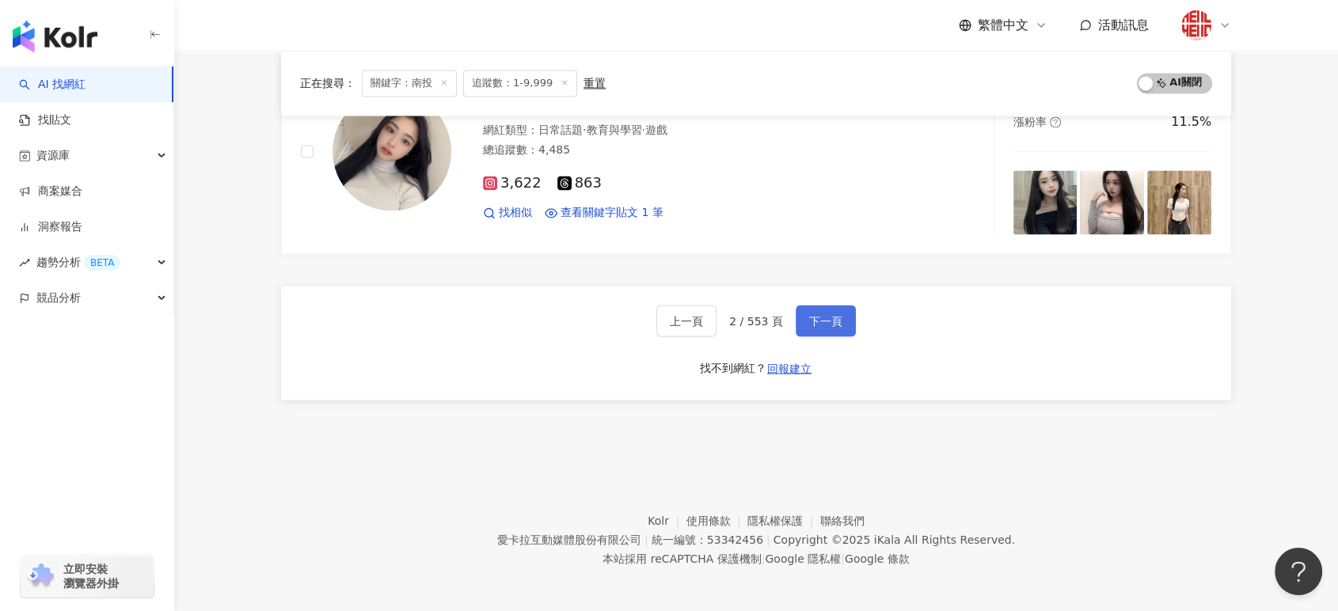
click at [817, 321] on span "下一頁" at bounding box center [825, 320] width 33 height 13
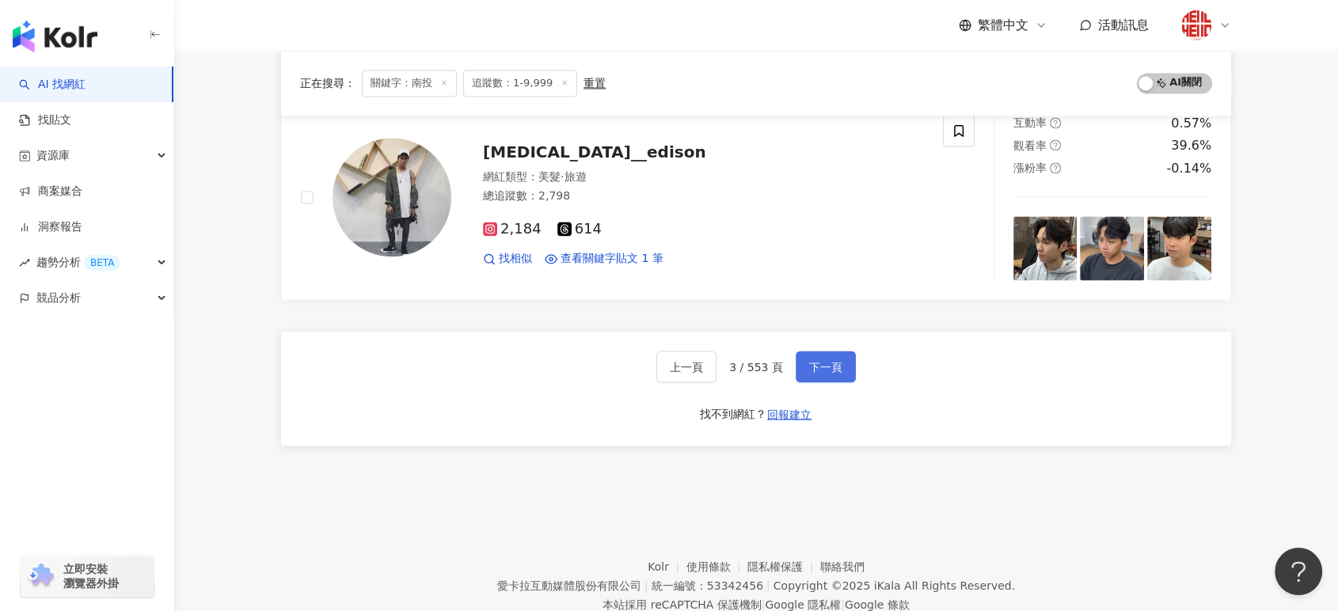
click at [836, 366] on span "下一頁" at bounding box center [825, 366] width 33 height 13
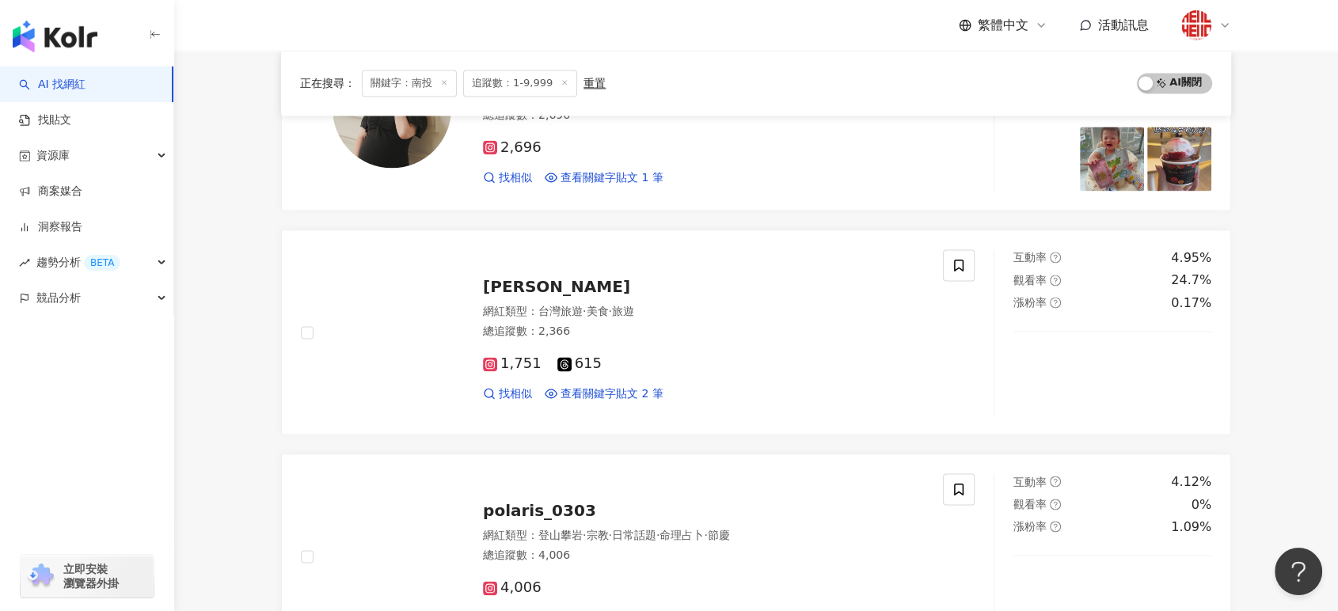
scroll to position [2692, 0]
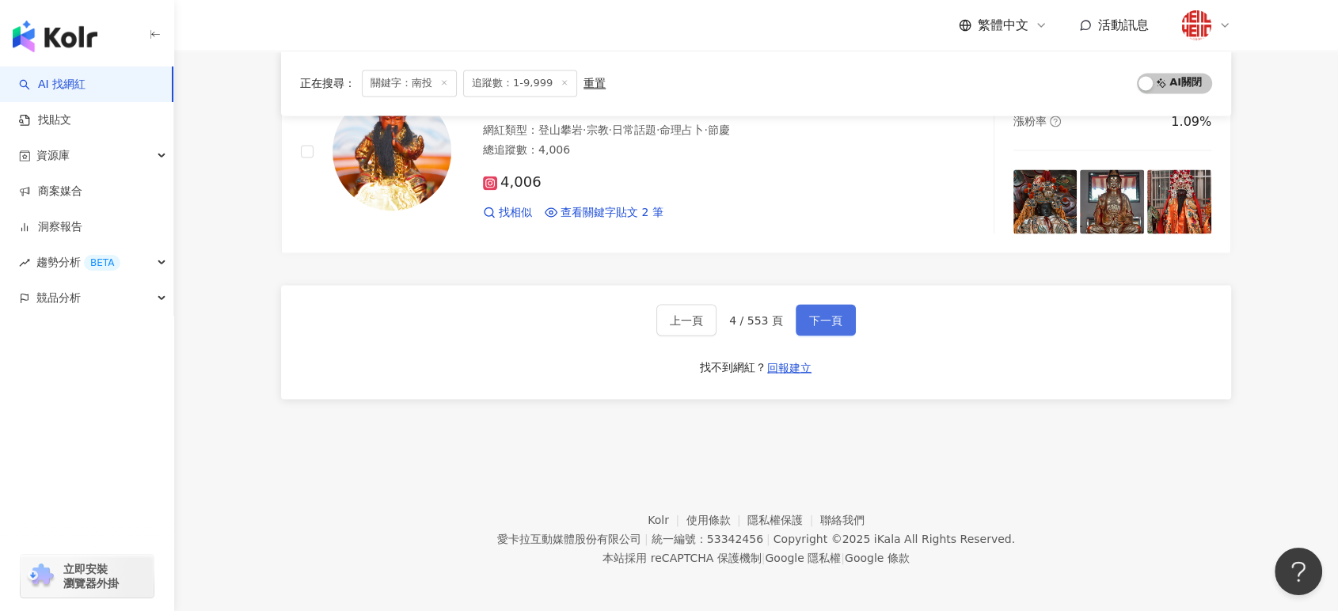
click at [812, 322] on span "下一頁" at bounding box center [825, 320] width 33 height 13
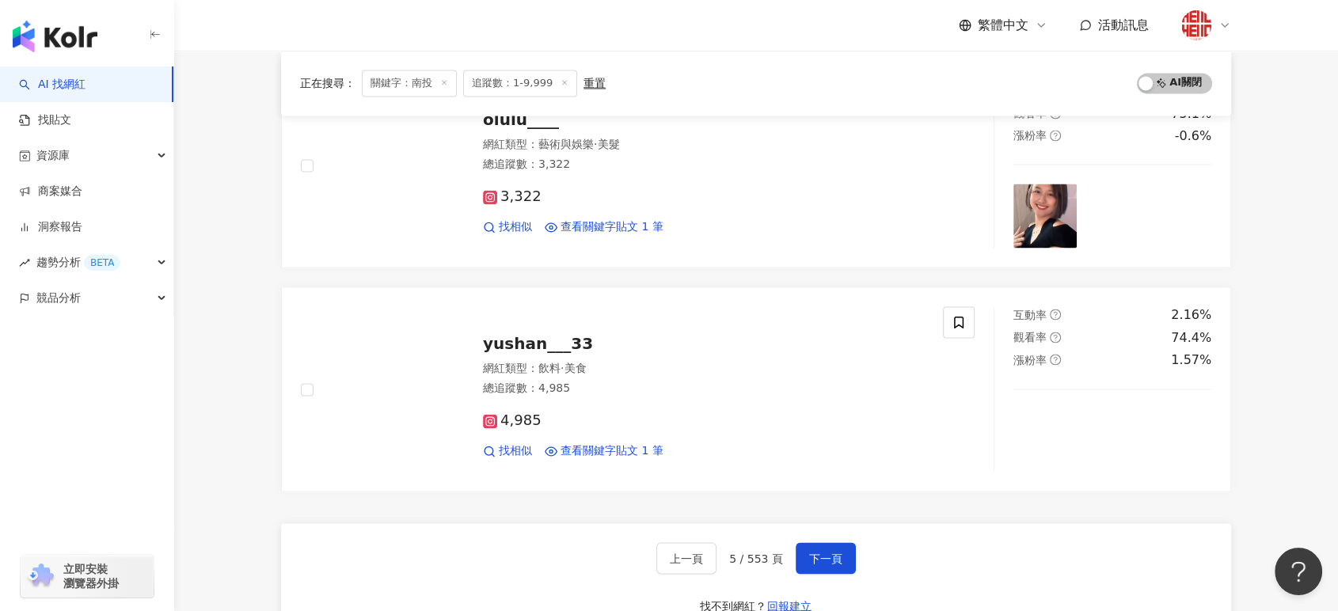
scroll to position [2737, 0]
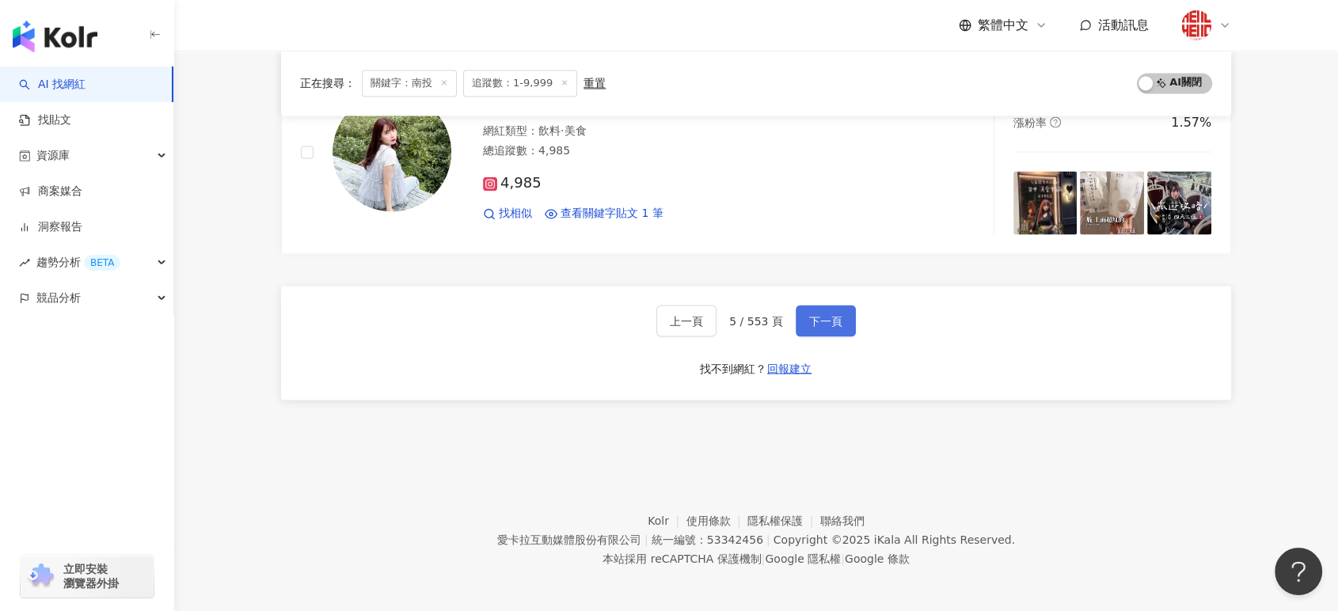
click at [809, 318] on span "下一頁" at bounding box center [825, 320] width 33 height 13
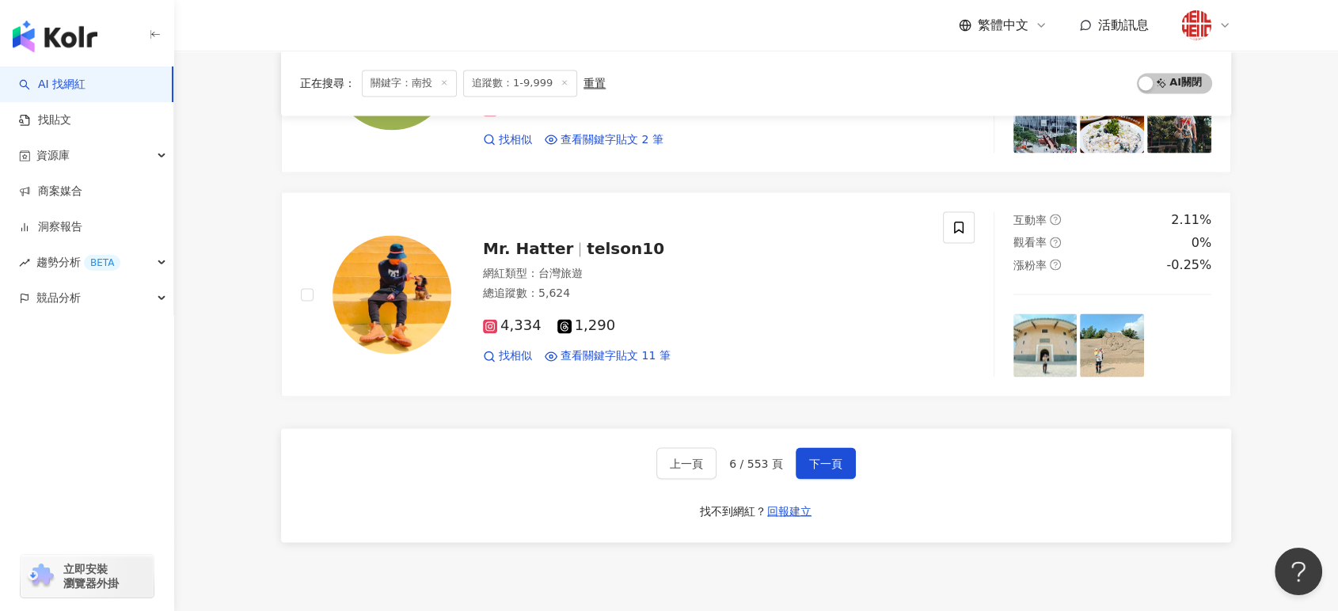
scroll to position [2561, 0]
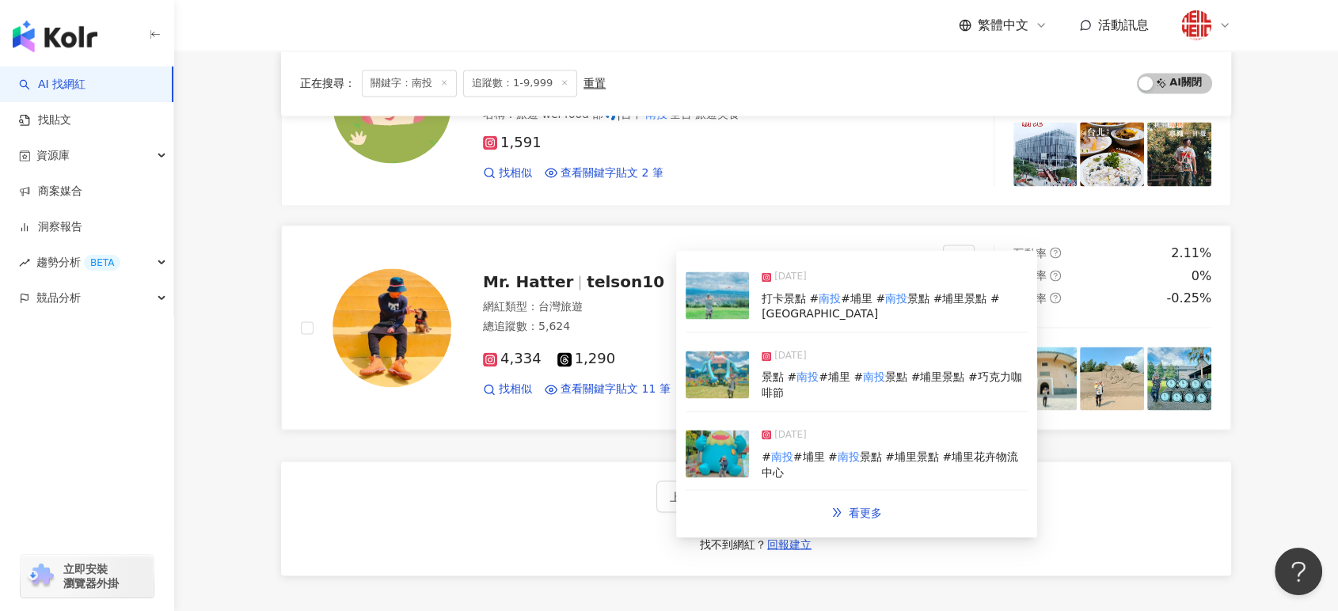
drag, startPoint x: 631, startPoint y: 391, endPoint x: 587, endPoint y: 279, distance: 120.9
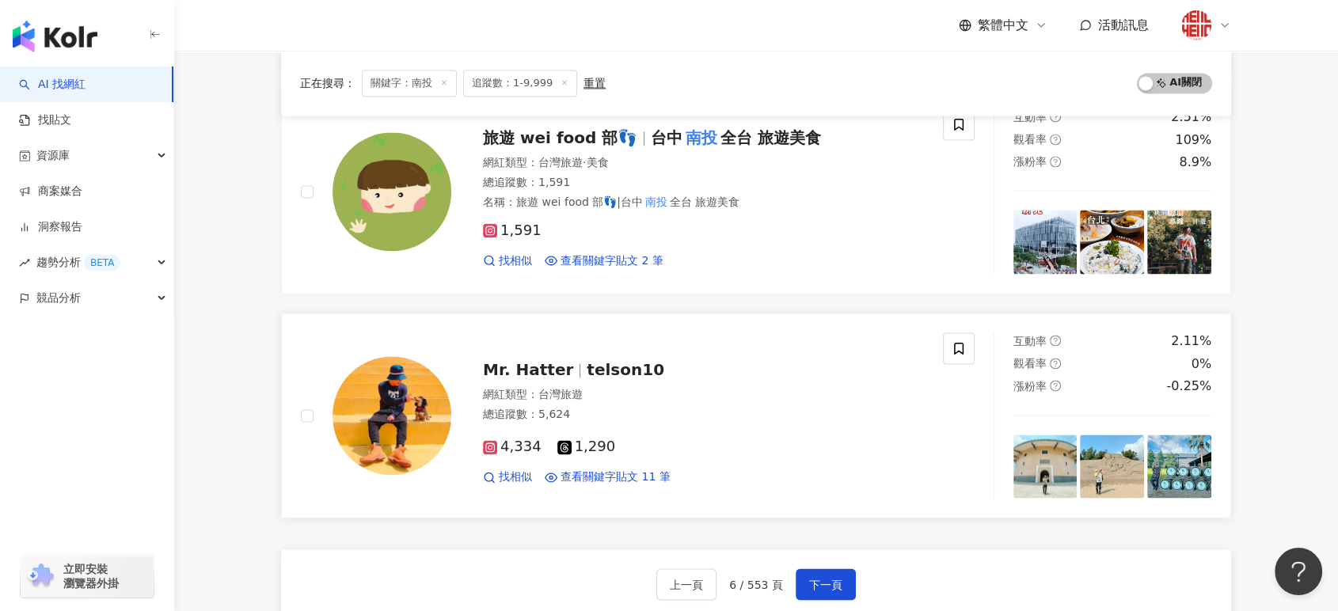
scroll to position [2737, 0]
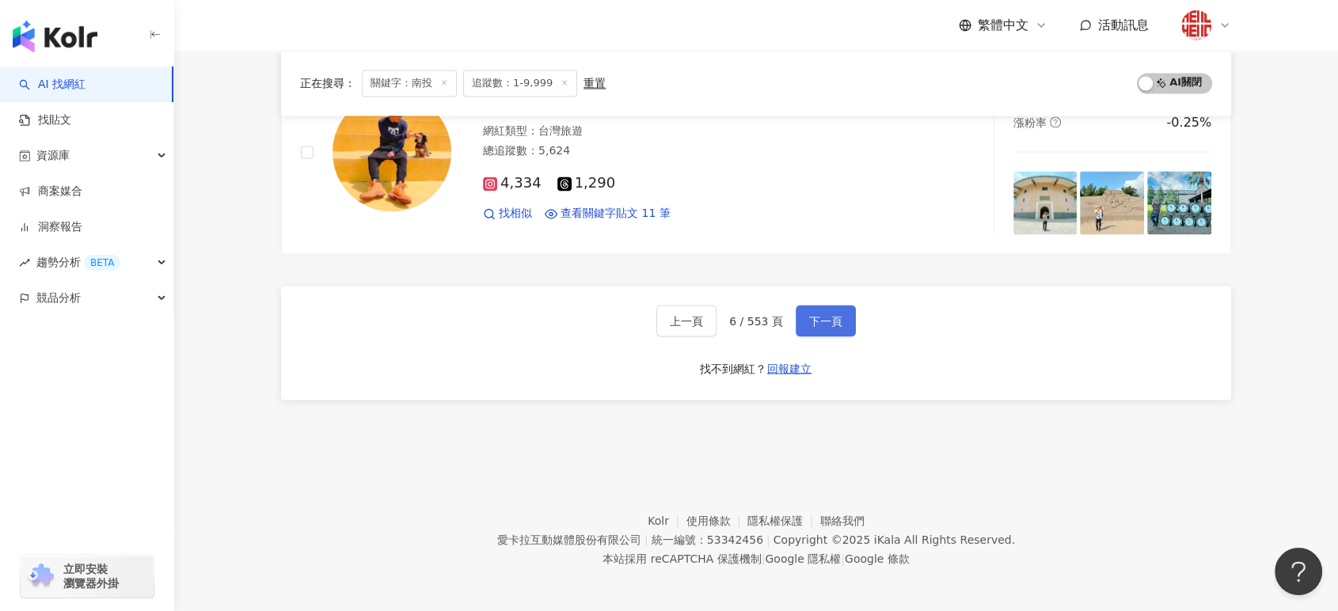
click at [817, 324] on span "下一頁" at bounding box center [825, 320] width 33 height 13
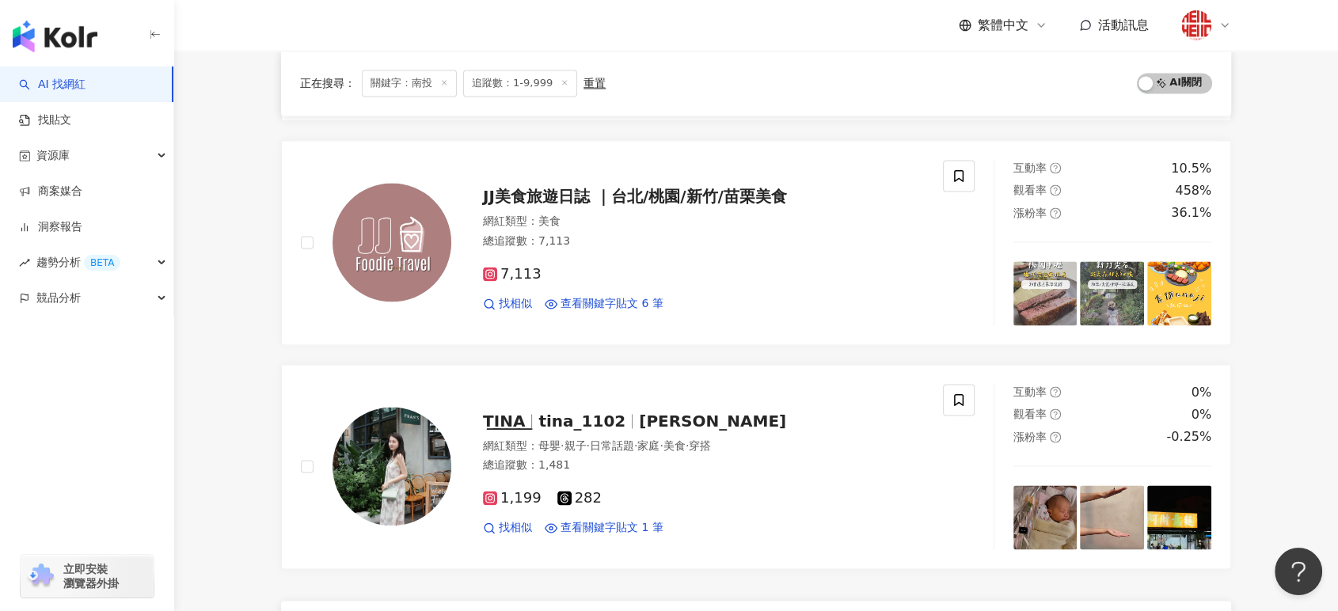
scroll to position [2755, 0]
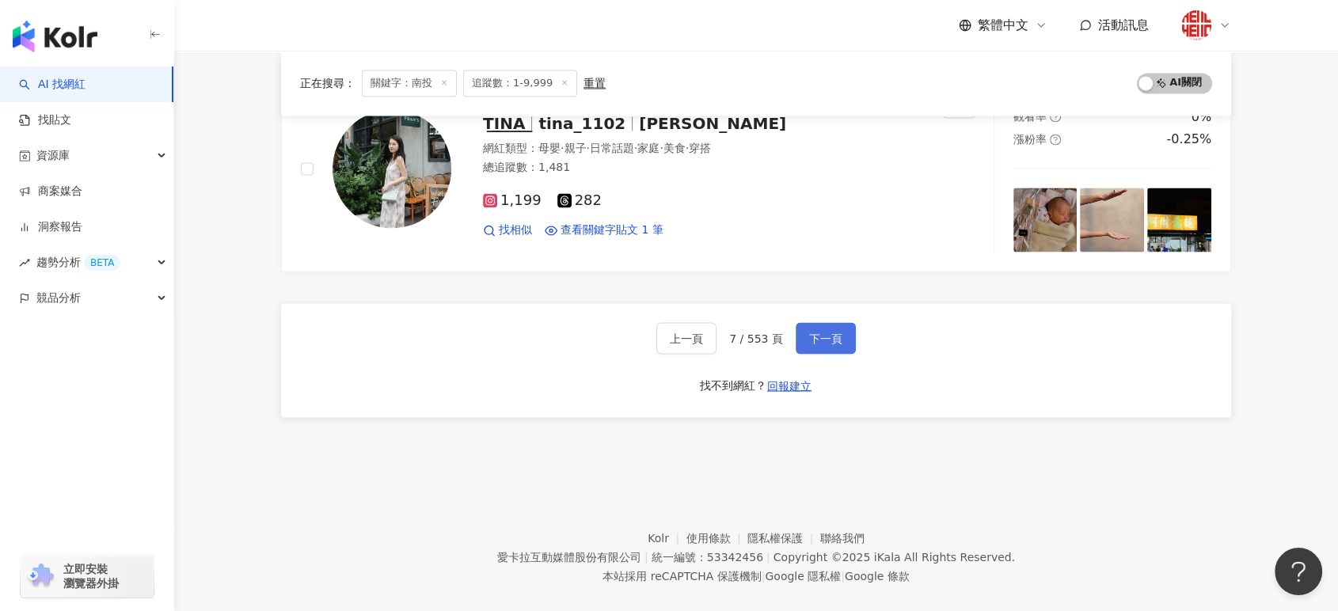
click at [812, 332] on span "下一頁" at bounding box center [825, 338] width 33 height 13
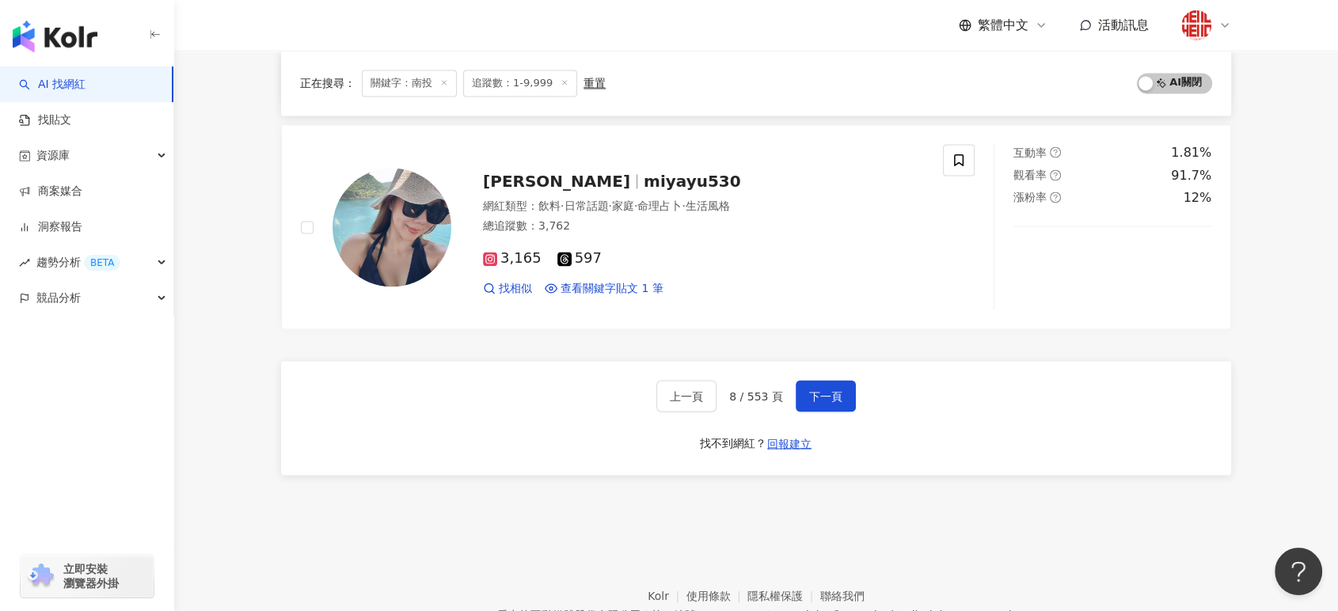
scroll to position [2639, 0]
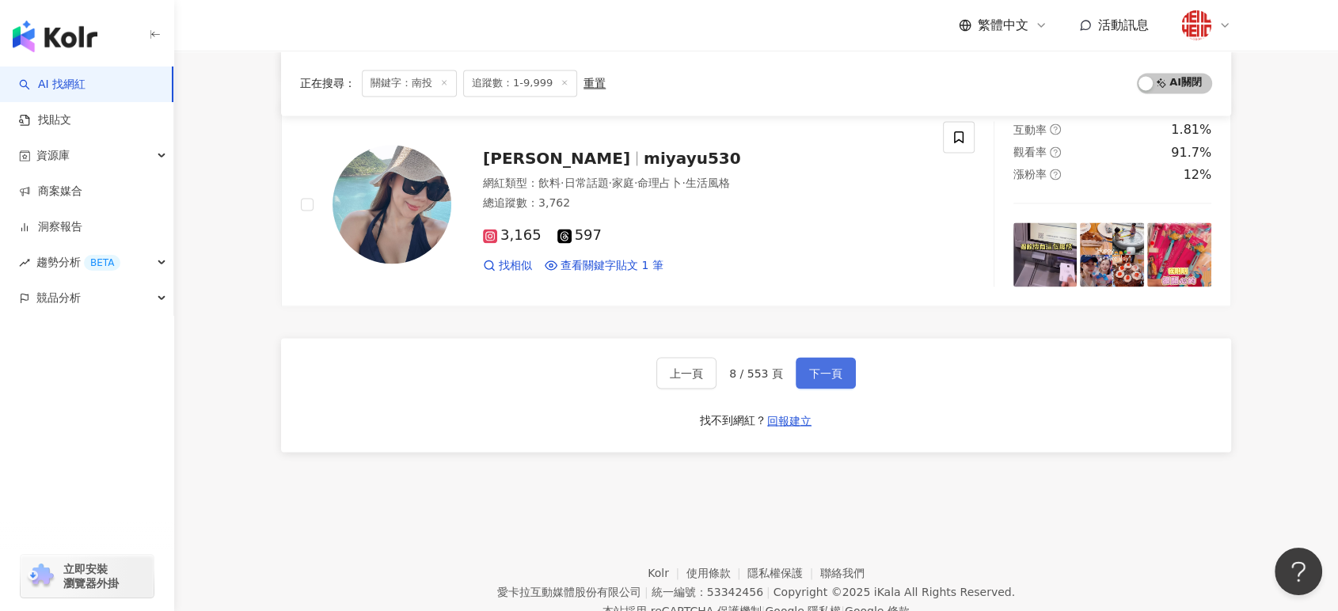
click at [828, 367] on span "下一頁" at bounding box center [825, 373] width 33 height 13
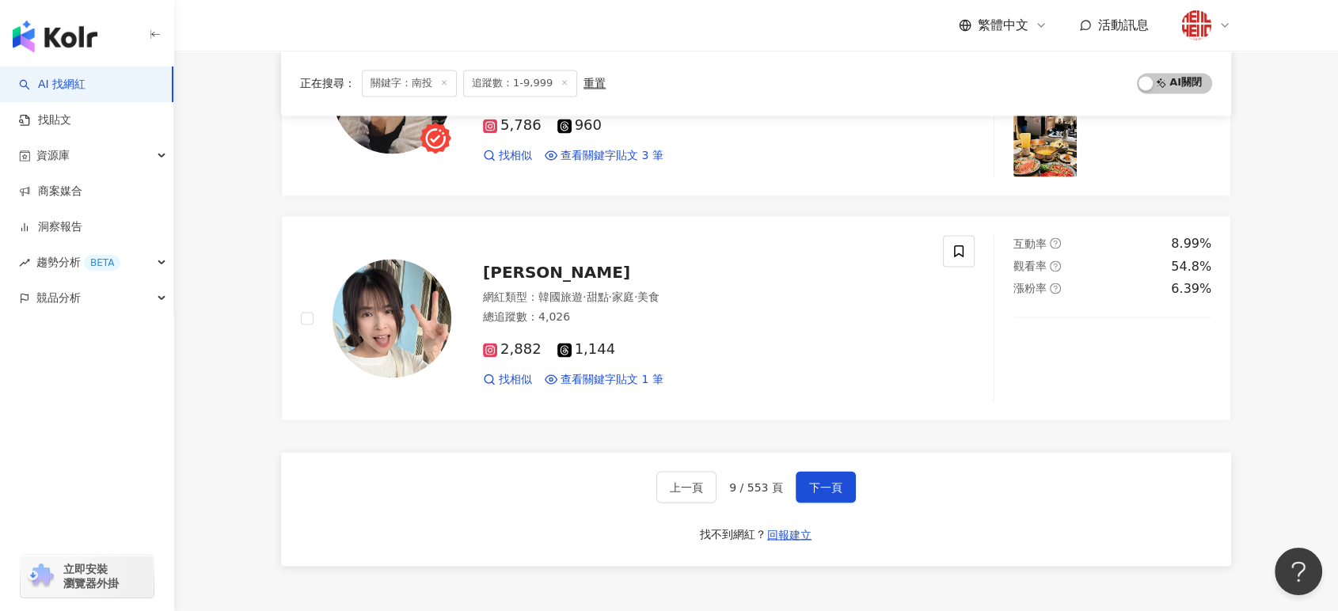
scroll to position [2551, 0]
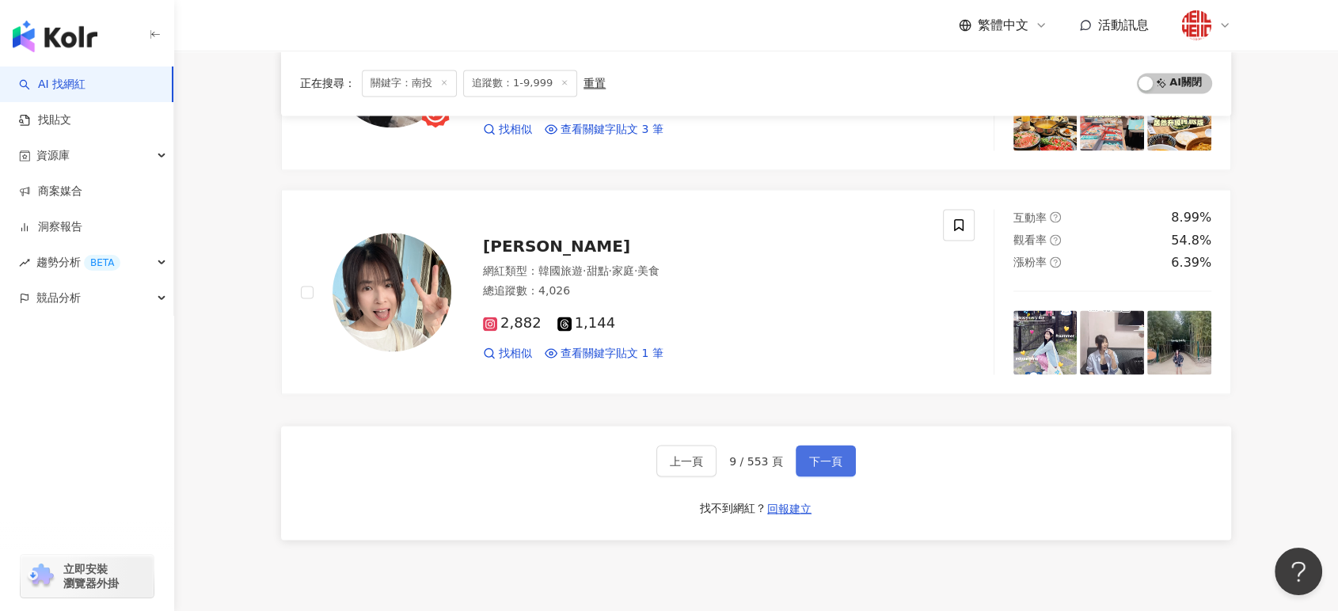
click at [827, 461] on span "下一頁" at bounding box center [825, 460] width 33 height 13
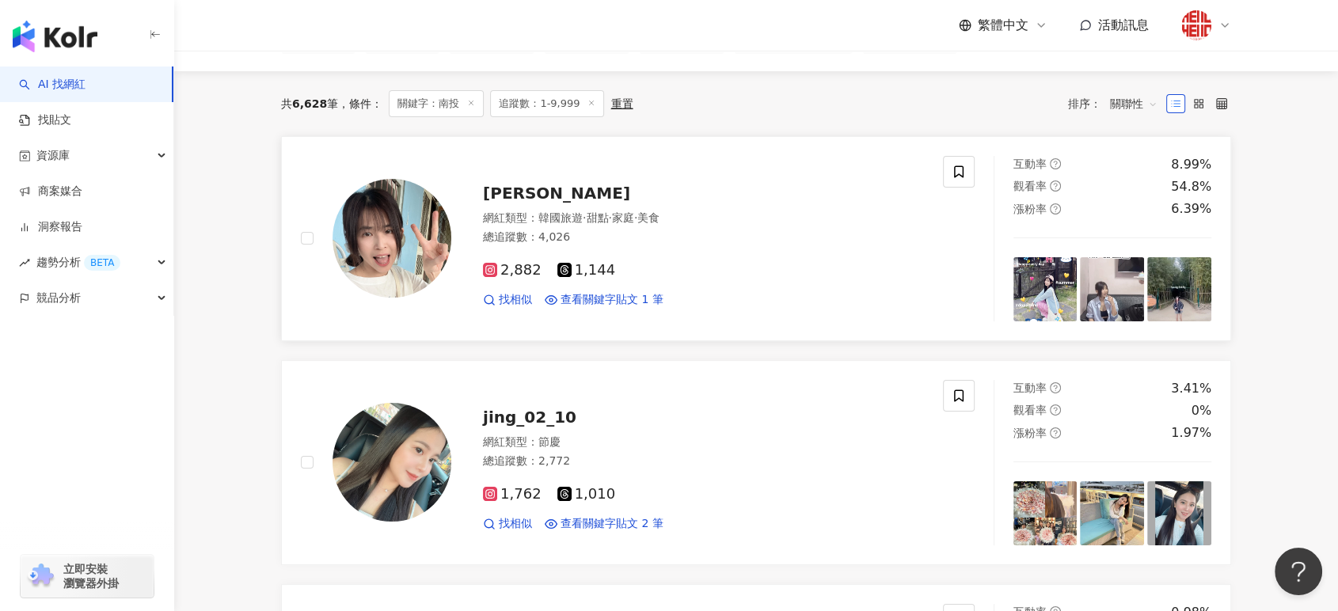
scroll to position [352, 0]
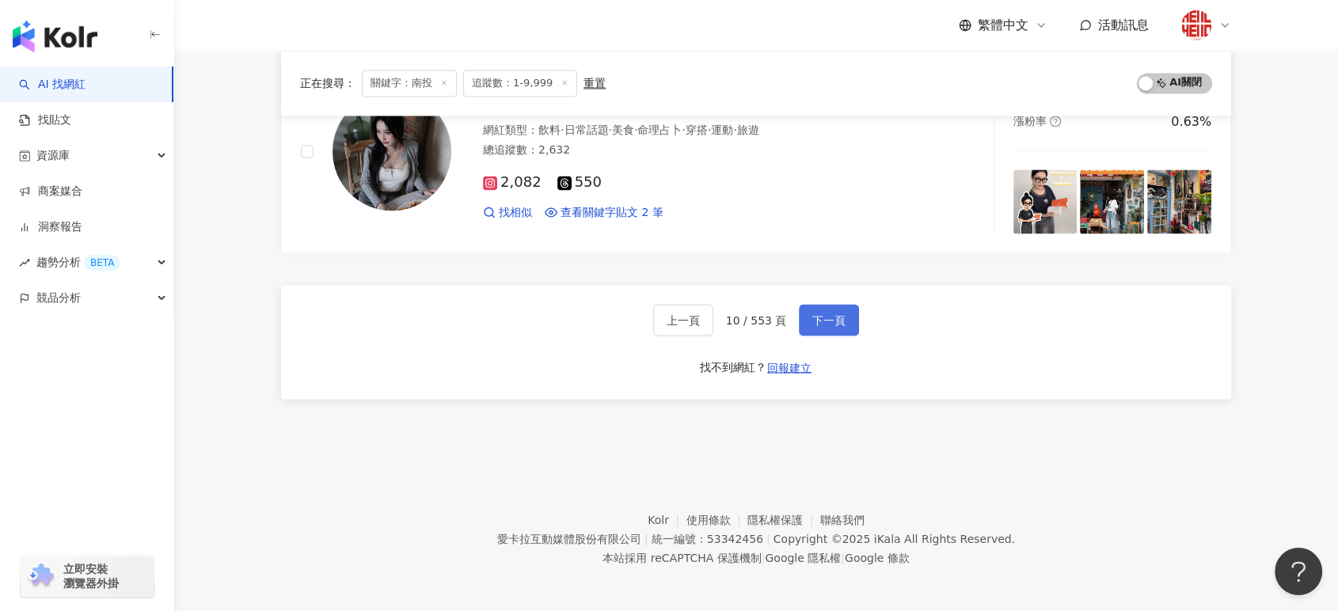
click at [820, 314] on span "下一頁" at bounding box center [828, 320] width 33 height 13
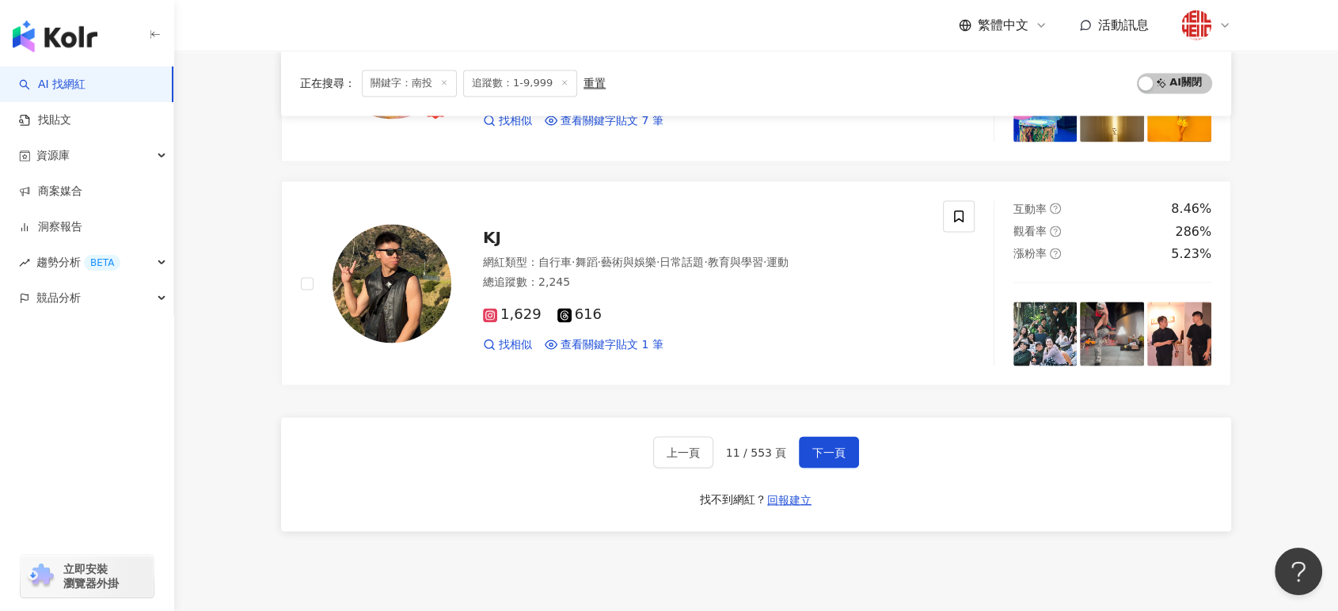
scroll to position [2692, 0]
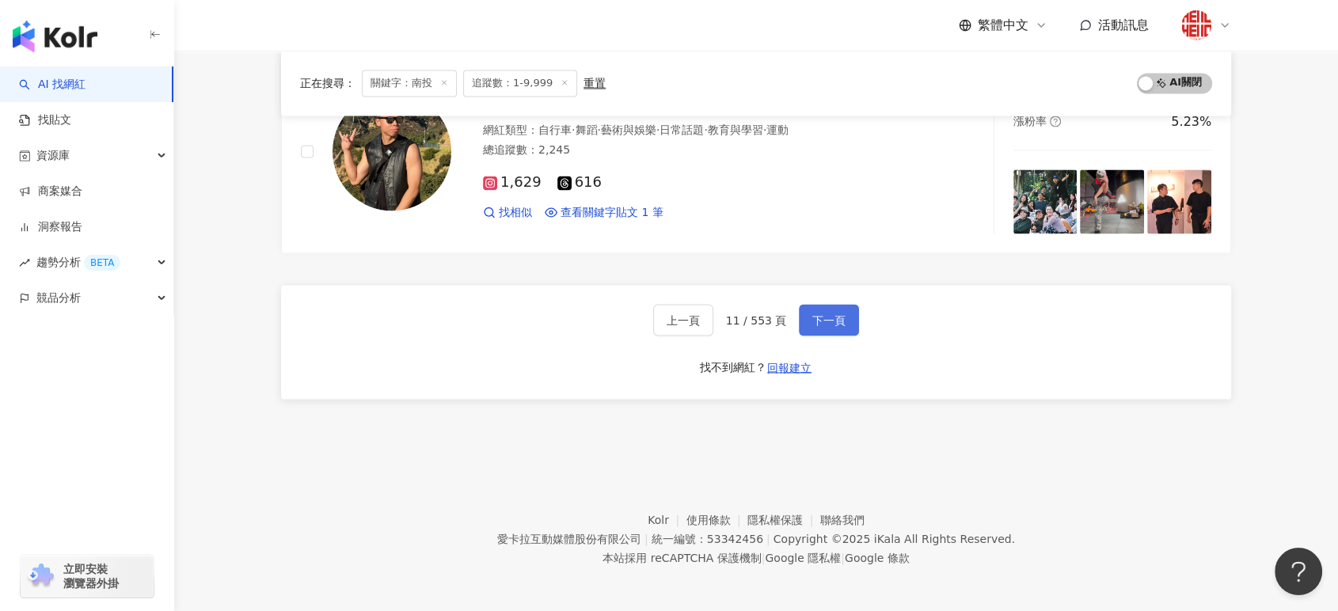
click at [854, 319] on button "下一頁" at bounding box center [829, 320] width 60 height 32
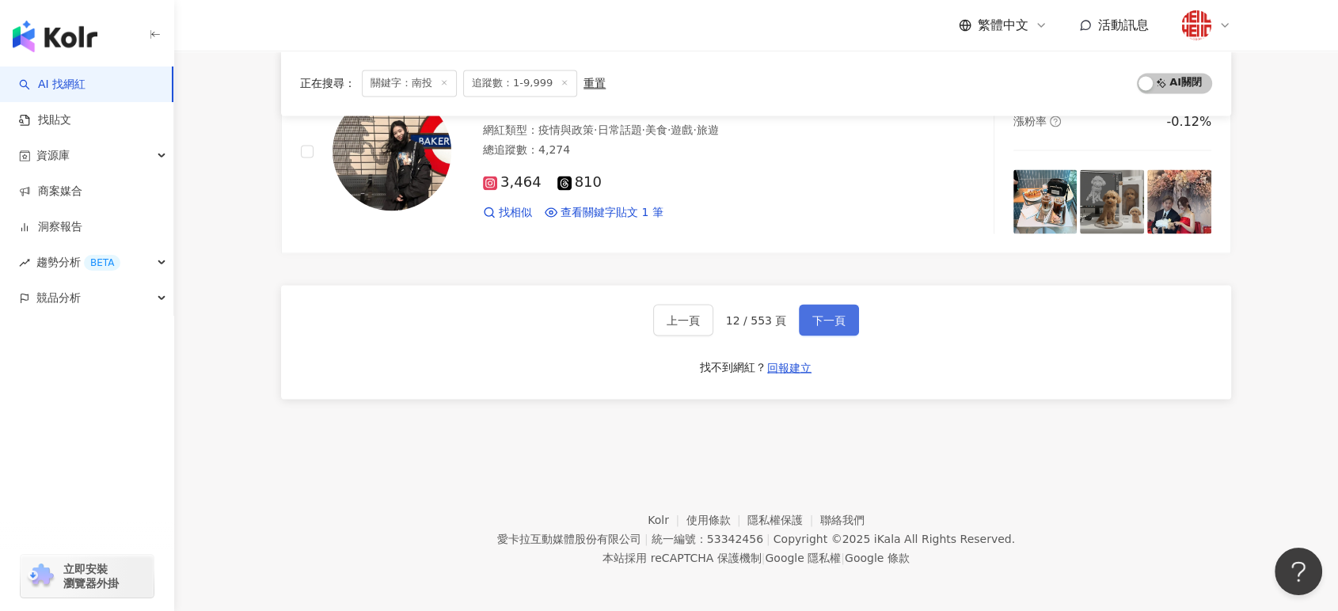
click at [845, 318] on button "下一頁" at bounding box center [829, 320] width 60 height 32
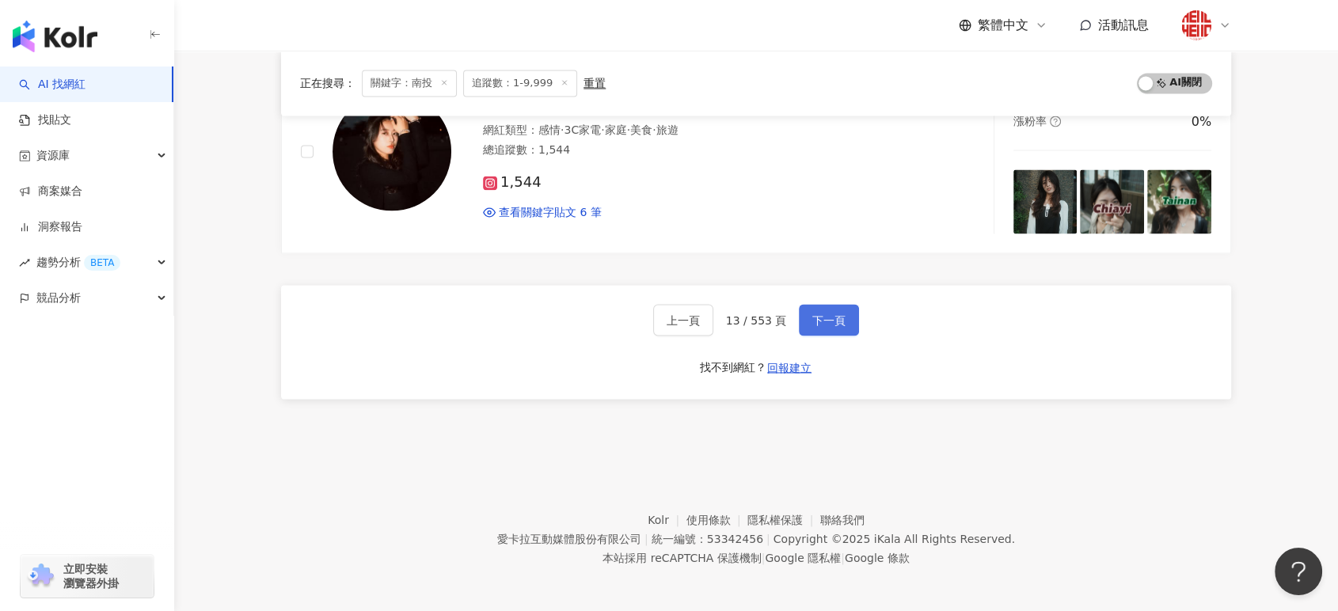
click at [823, 306] on button "下一頁" at bounding box center [829, 320] width 60 height 32
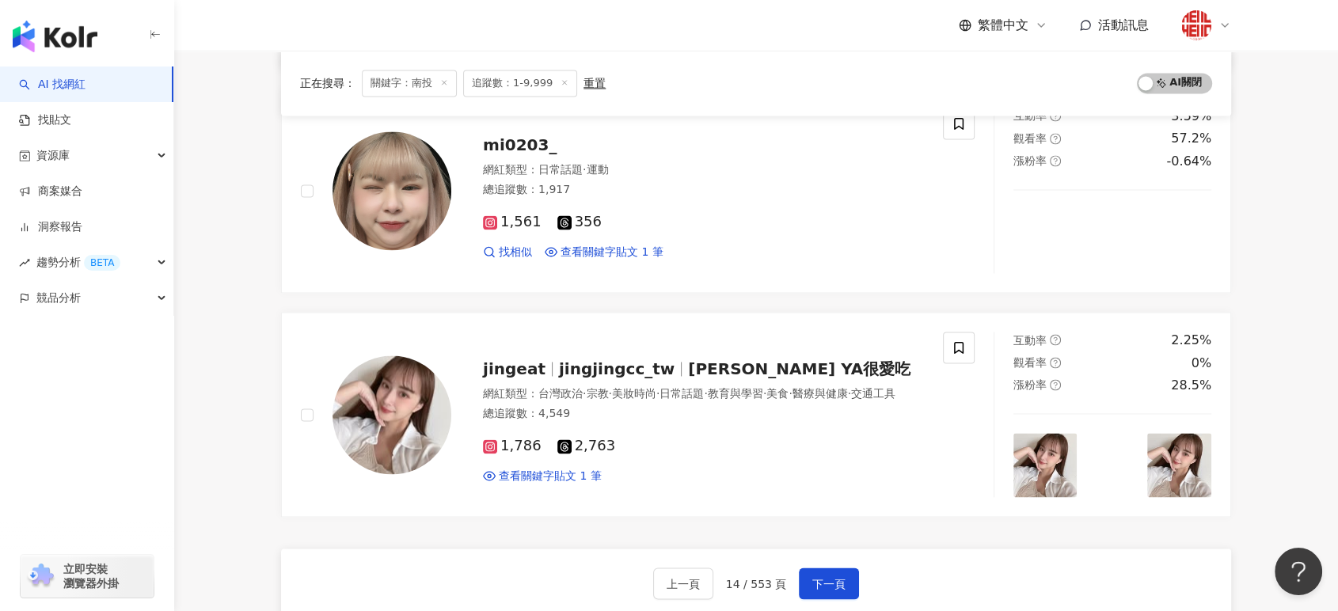
scroll to position [2463, 0]
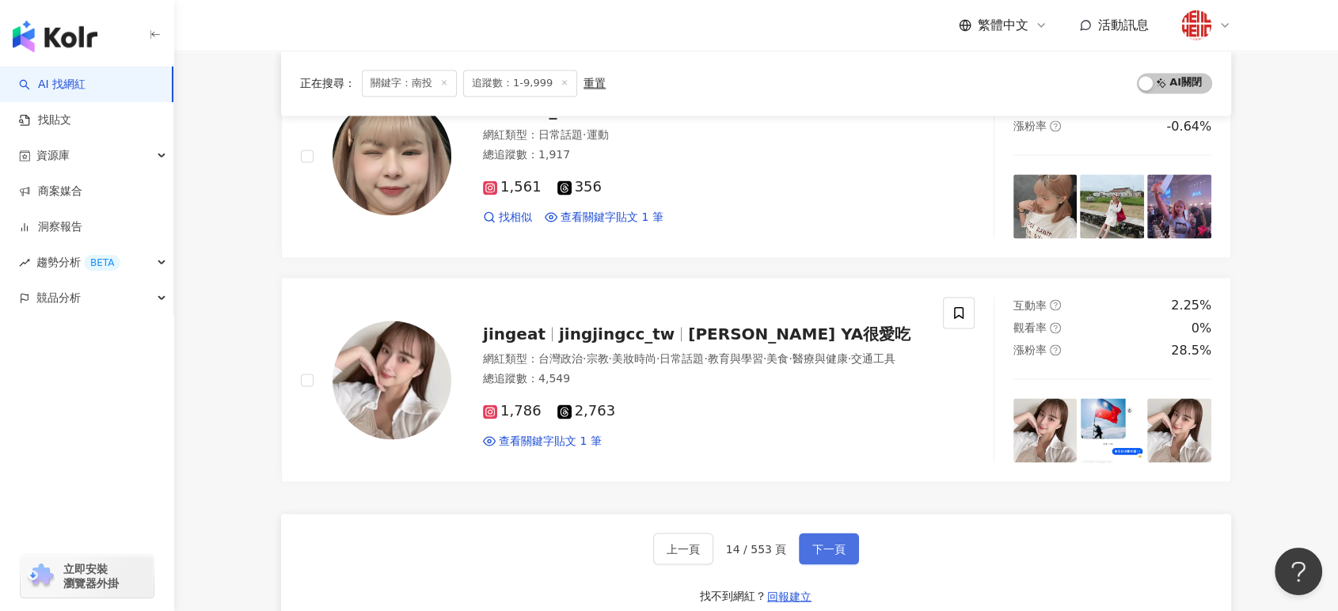
click at [829, 542] on span "下一頁" at bounding box center [828, 548] width 33 height 13
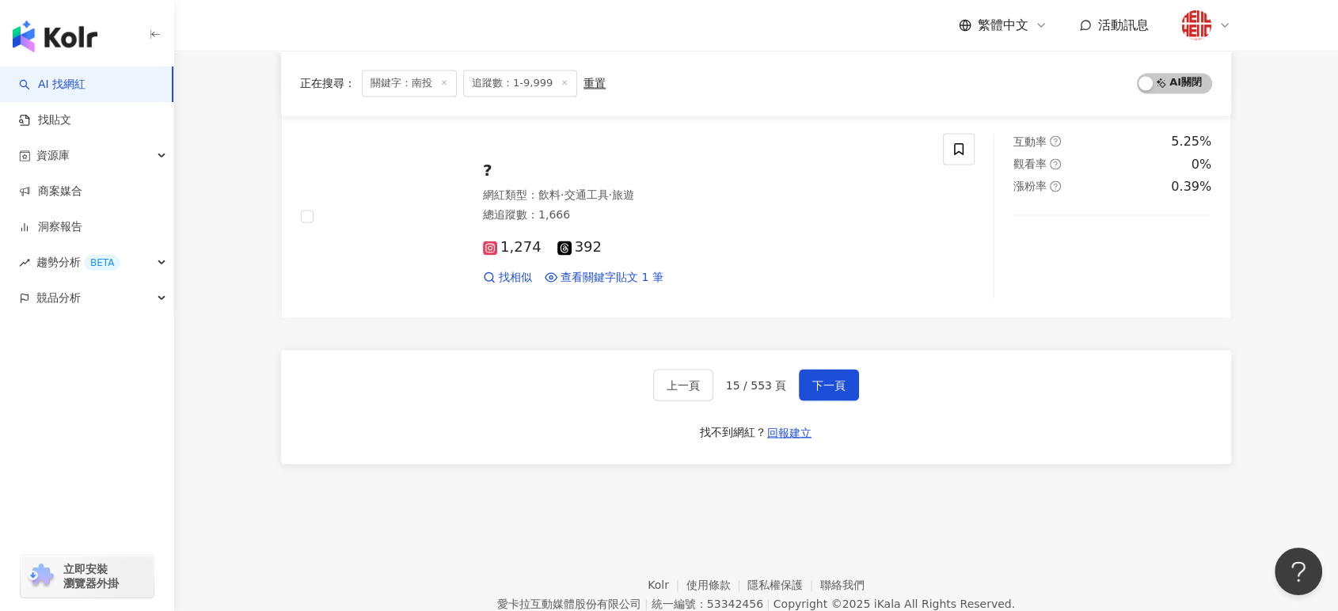
scroll to position [2692, 0]
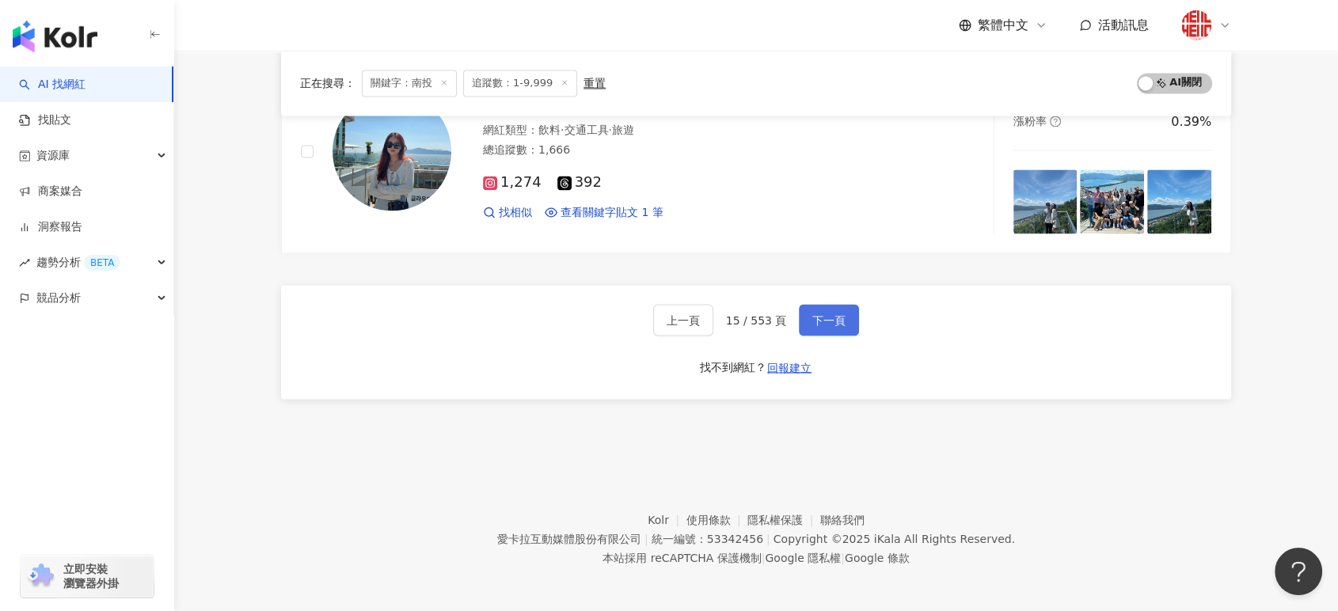
click at [825, 321] on span "下一頁" at bounding box center [828, 320] width 33 height 13
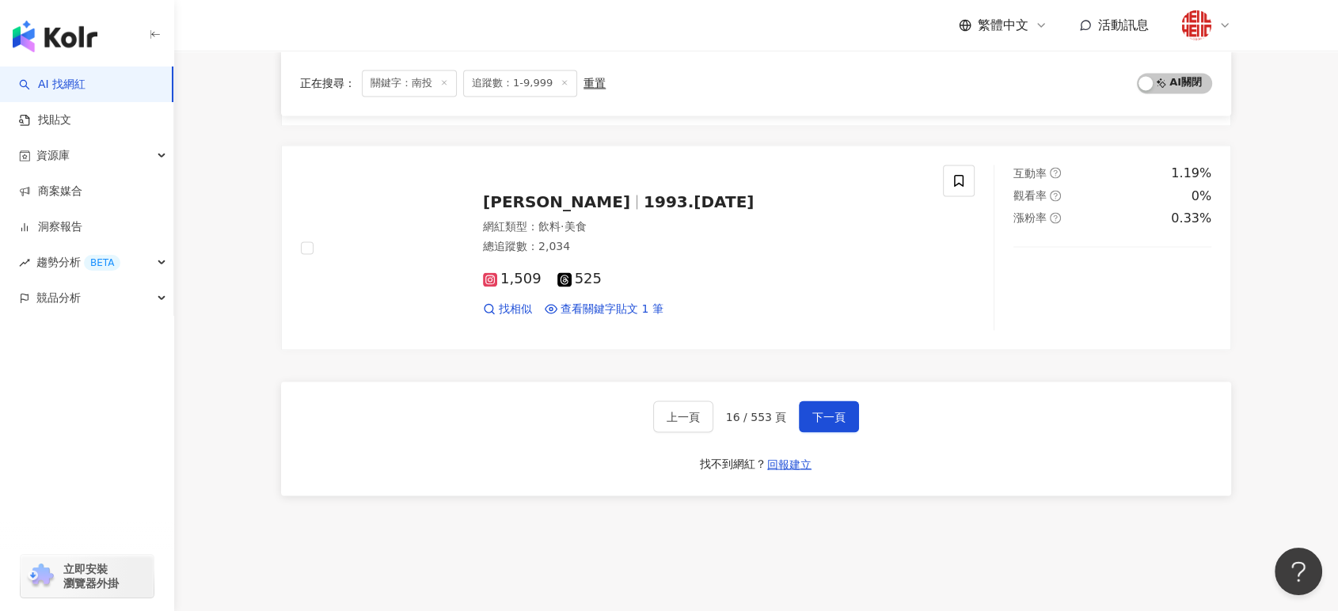
scroll to position [2603, 0]
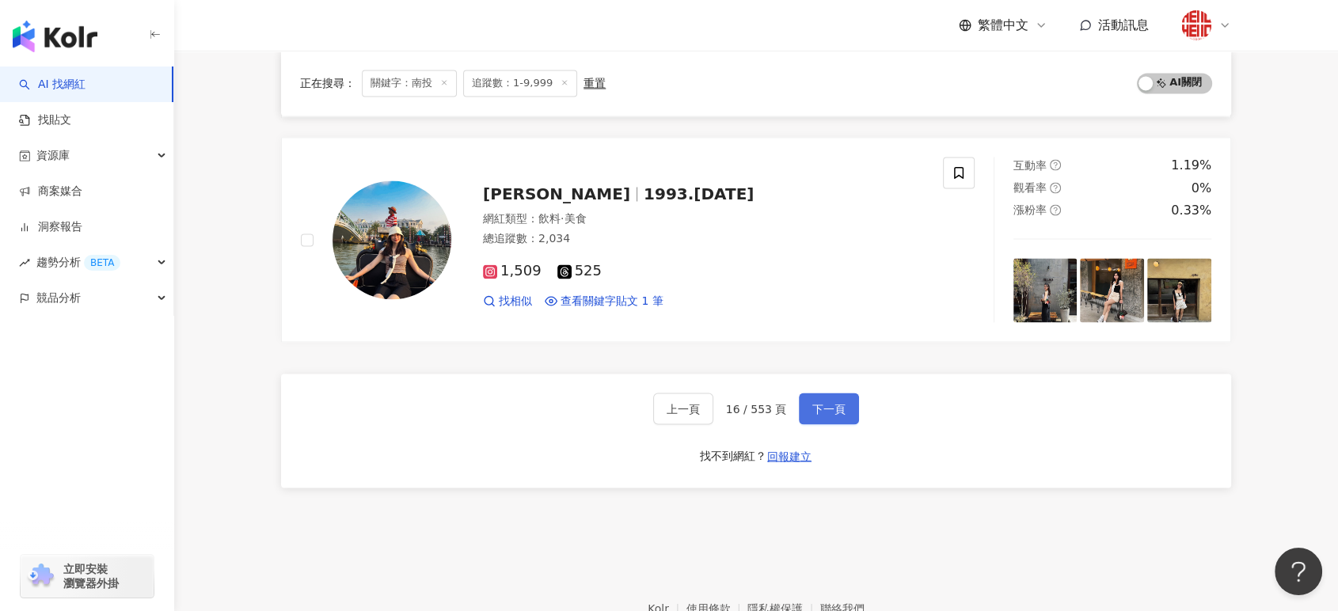
click at [826, 407] on span "下一頁" at bounding box center [828, 408] width 33 height 13
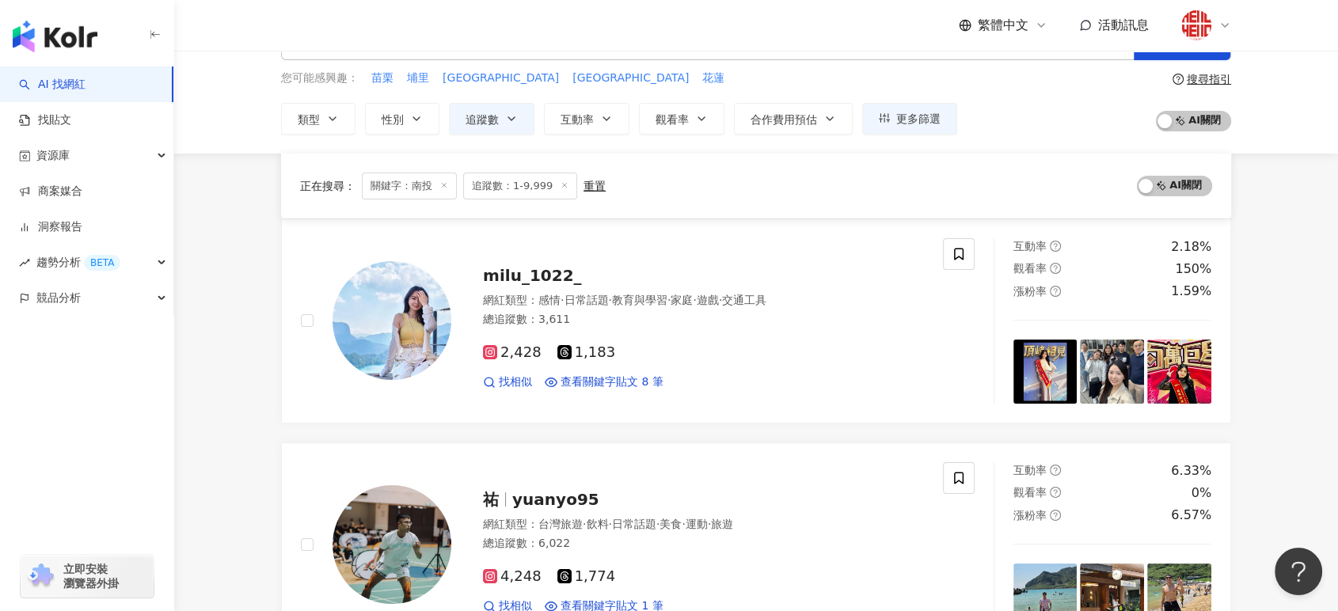
scroll to position [44, 0]
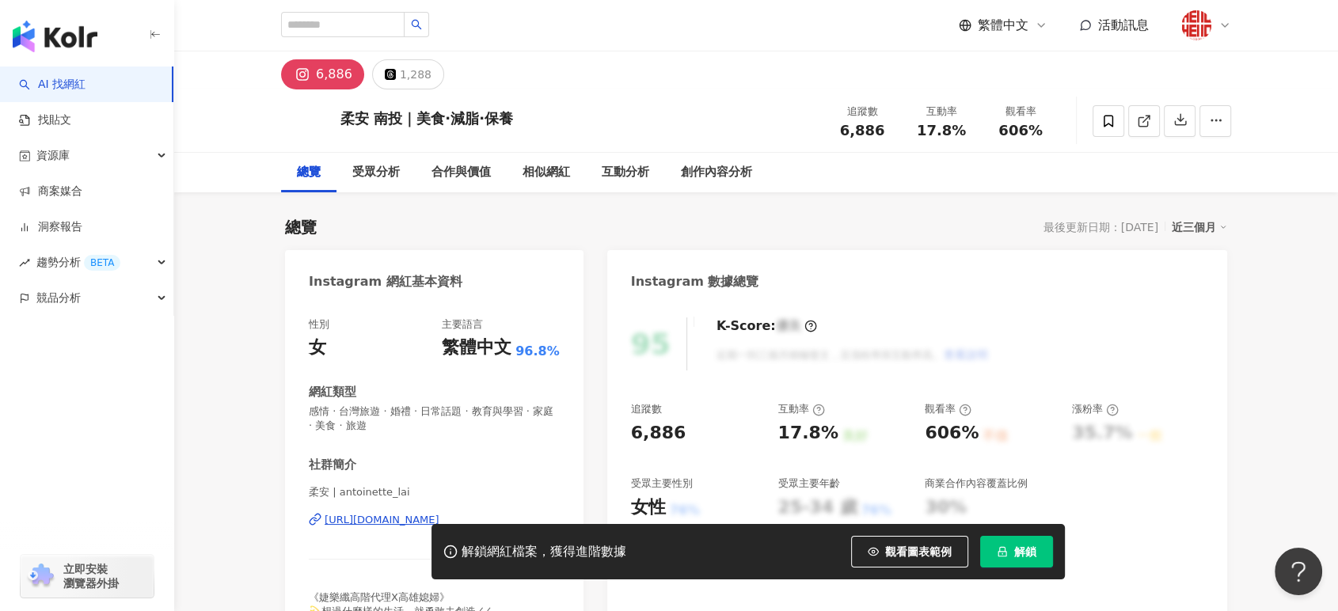
scroll to position [176, 0]
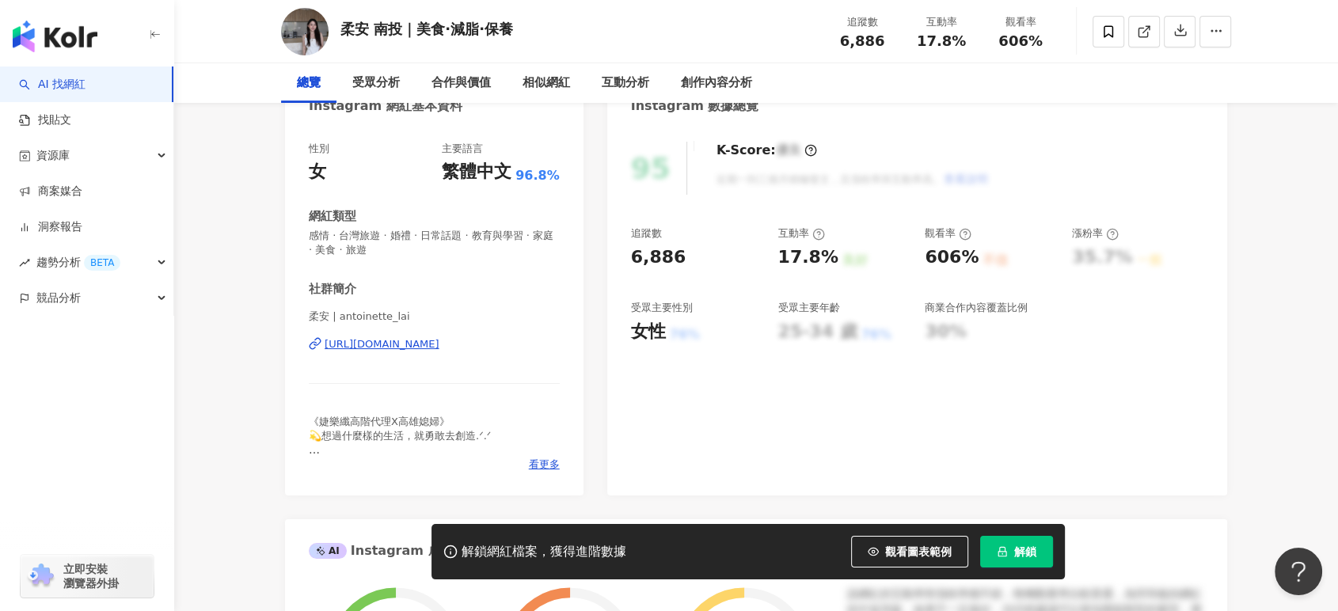
click at [439, 347] on div "https://www.instagram.com/antoinette_lai/" at bounding box center [382, 344] width 115 height 14
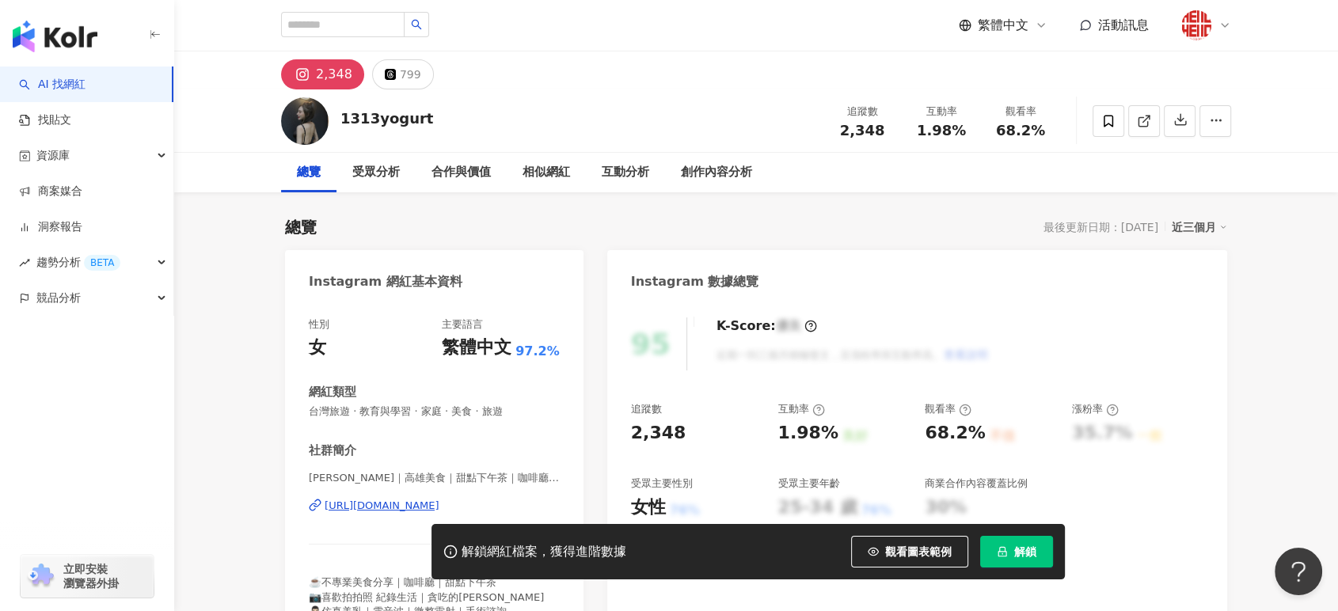
scroll to position [176, 0]
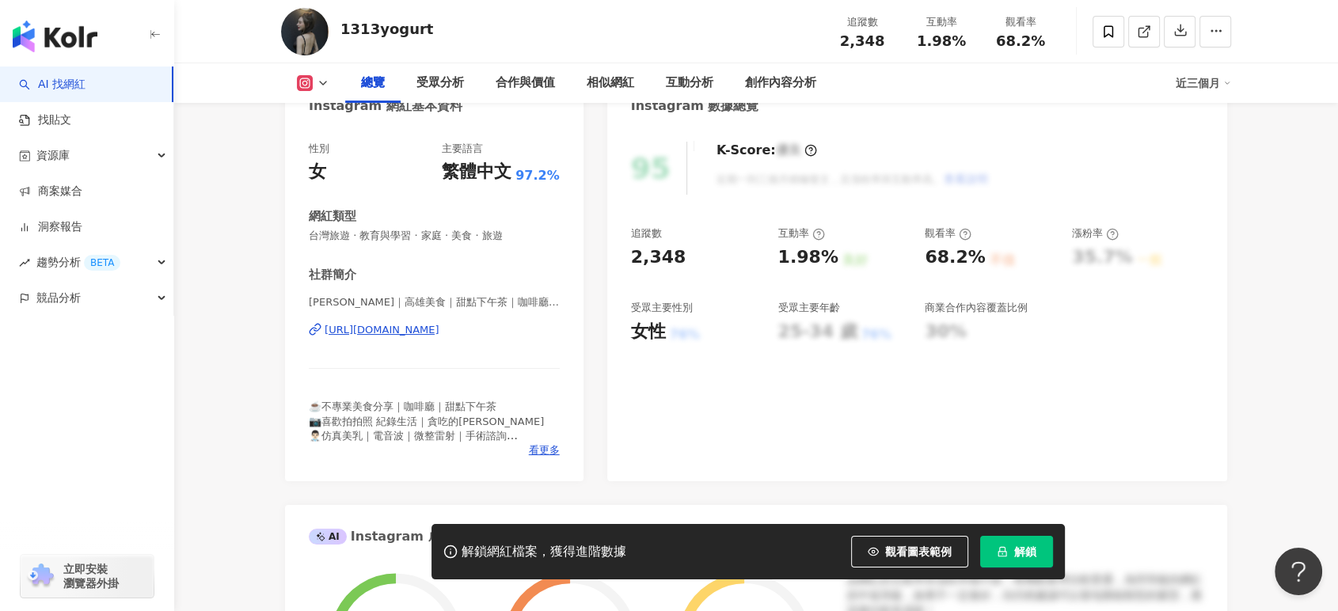
click at [439, 334] on div "https://www.instagram.com/1313yogurt/" at bounding box center [382, 330] width 115 height 14
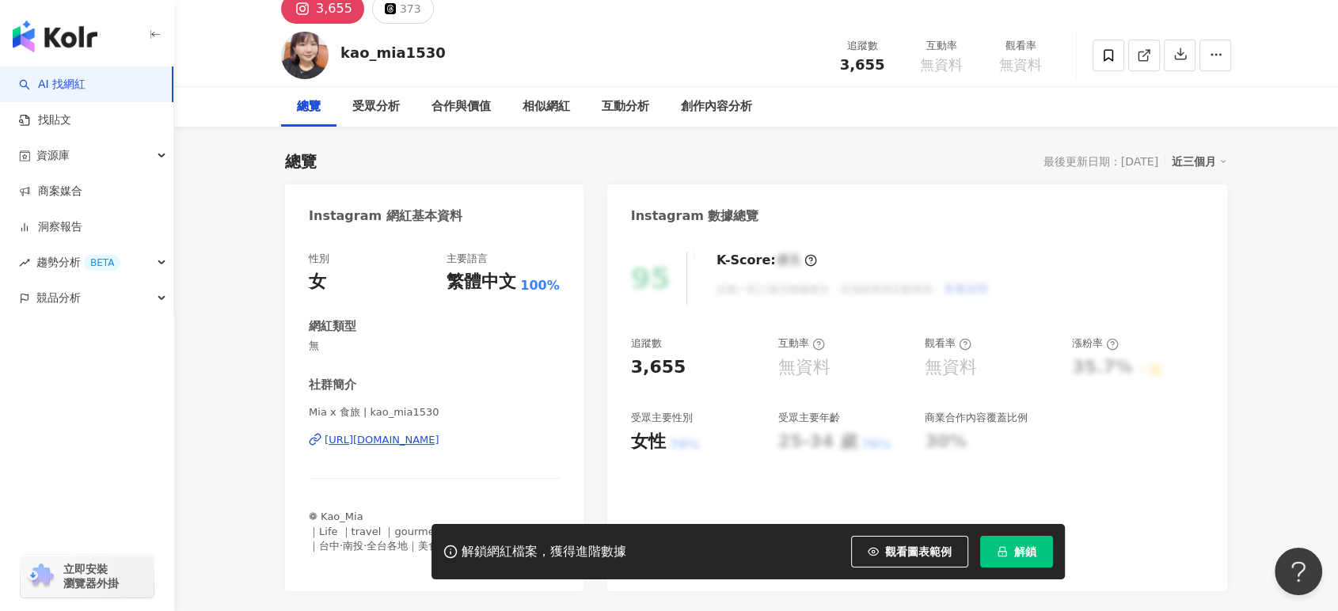
scroll to position [176, 0]
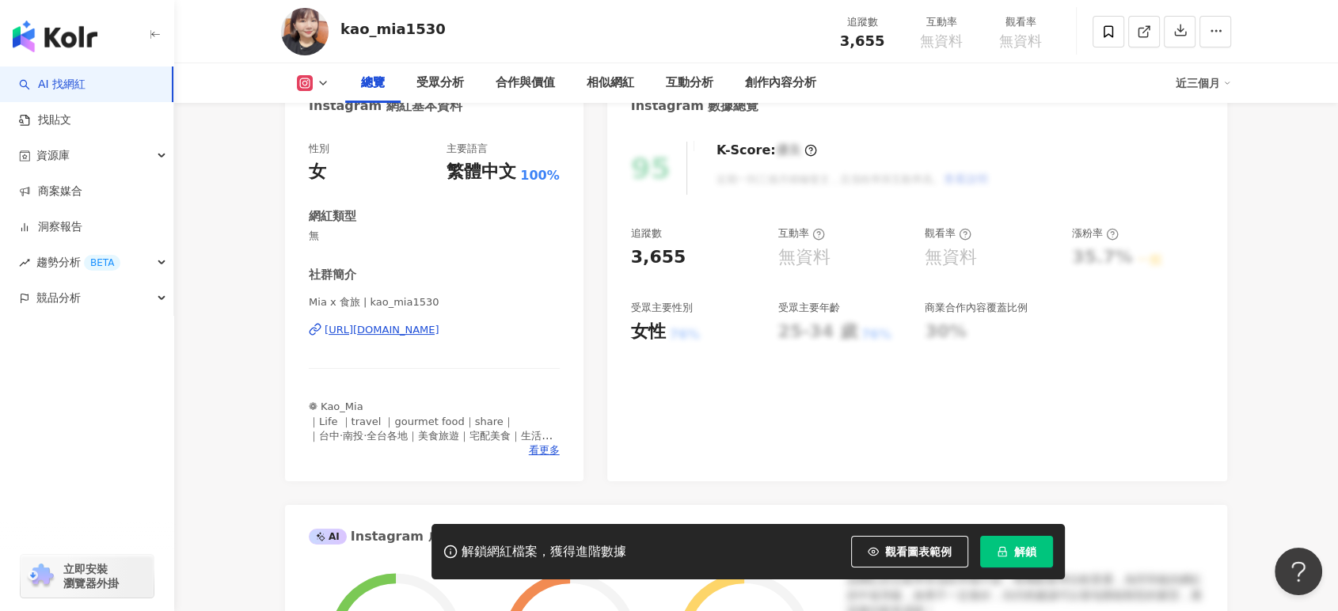
click at [418, 329] on div "[URL][DOMAIN_NAME]" at bounding box center [382, 330] width 115 height 14
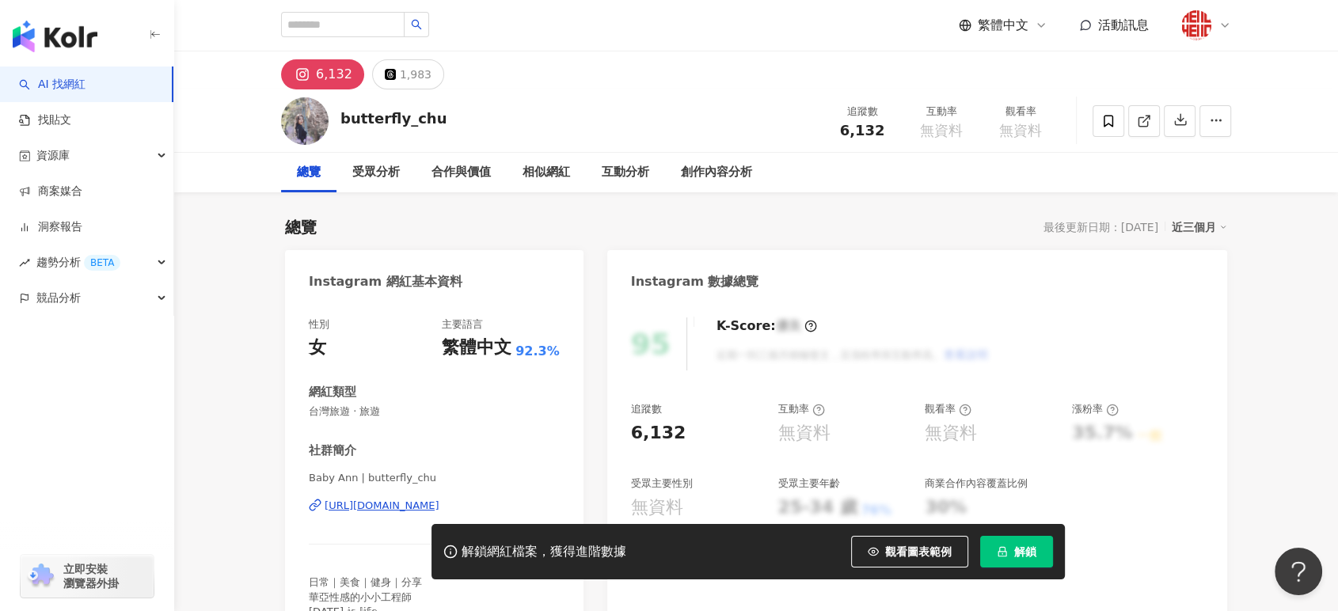
click at [439, 499] on div "https://www.instagram.com/butterfly_chu/" at bounding box center [382, 506] width 115 height 14
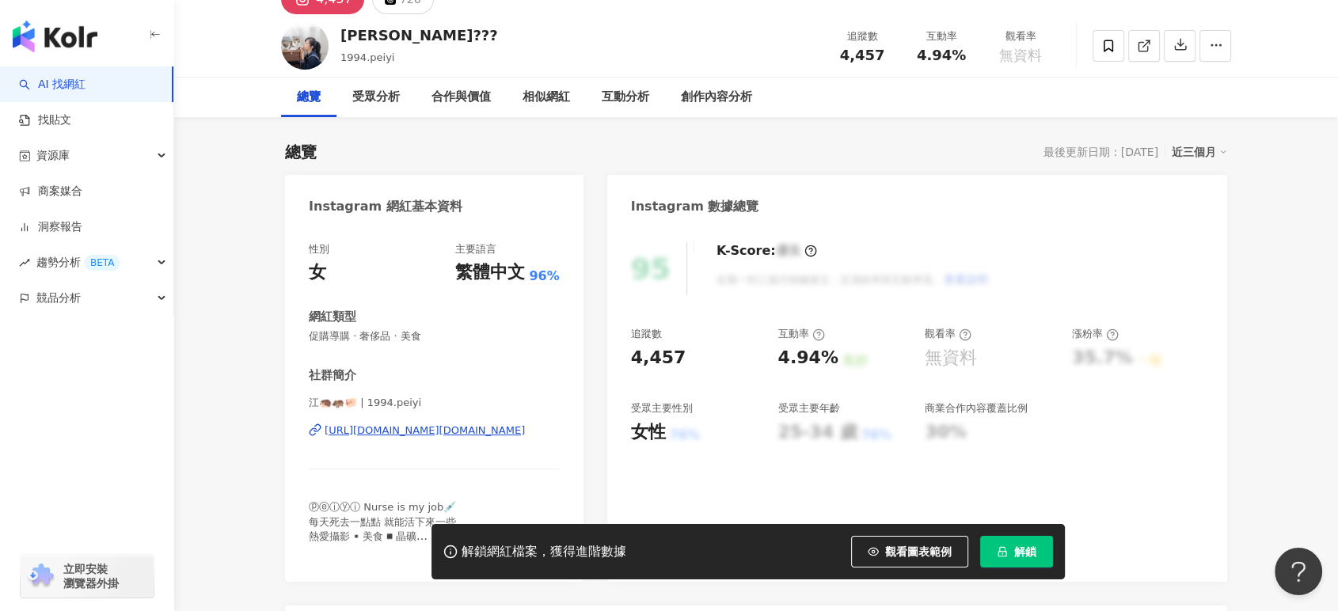
scroll to position [88, 0]
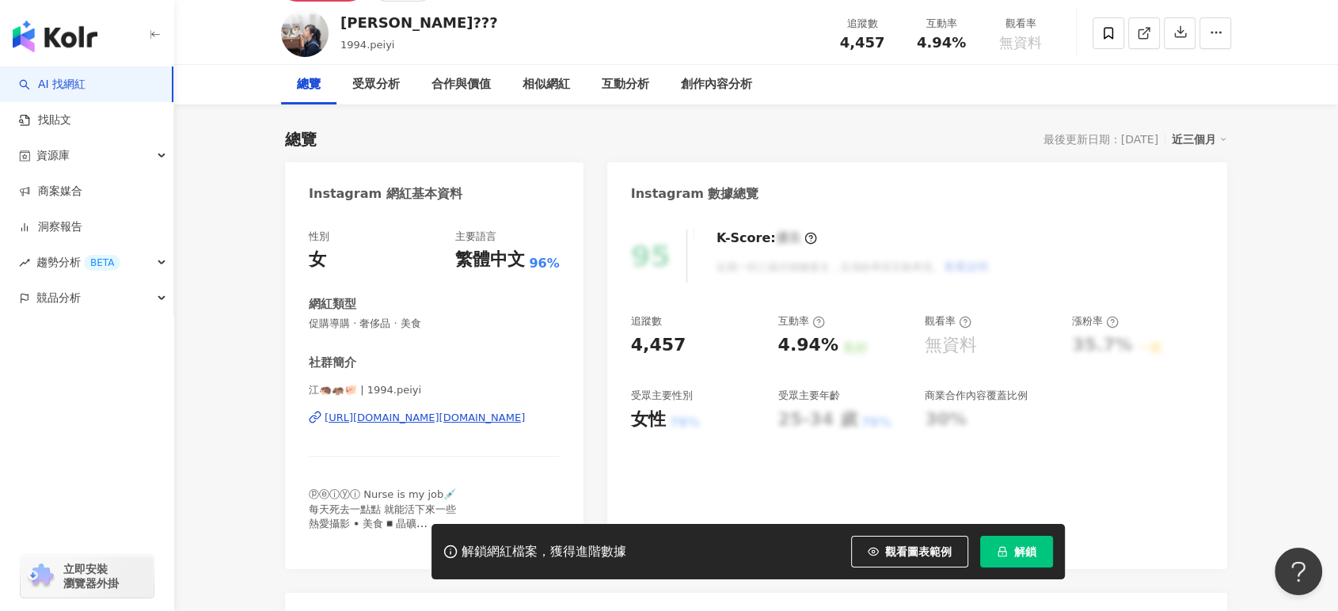
click at [410, 416] on div "[URL][DOMAIN_NAME][DOMAIN_NAME]" at bounding box center [425, 418] width 200 height 14
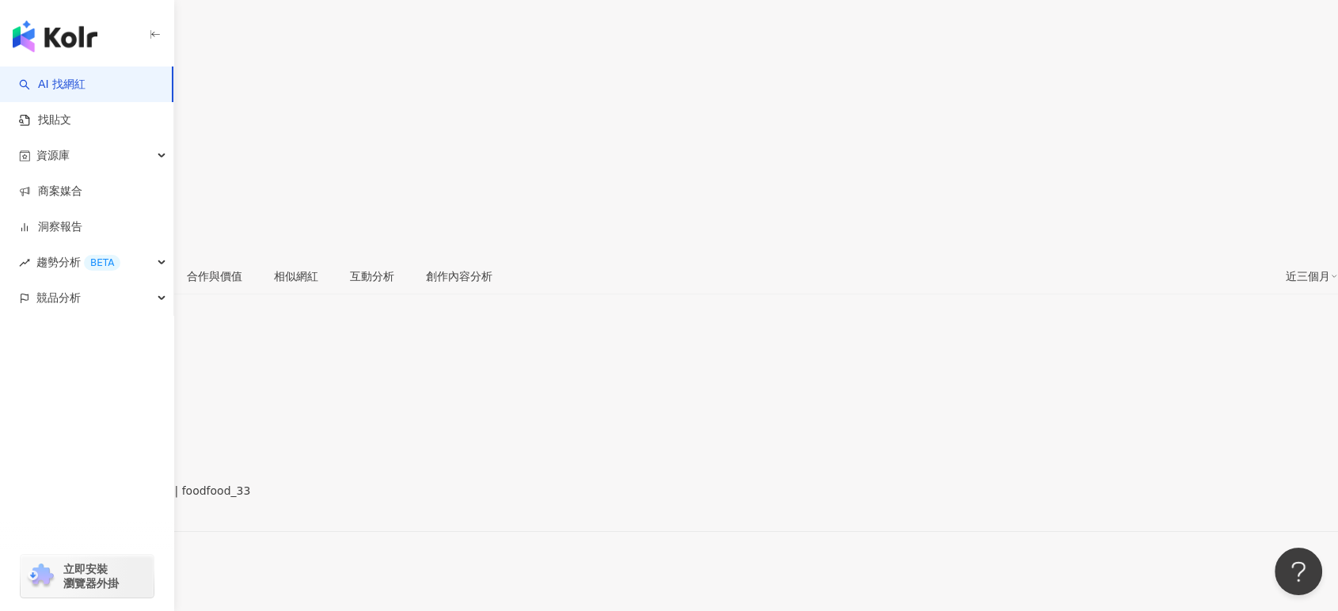
scroll to position [110, 0]
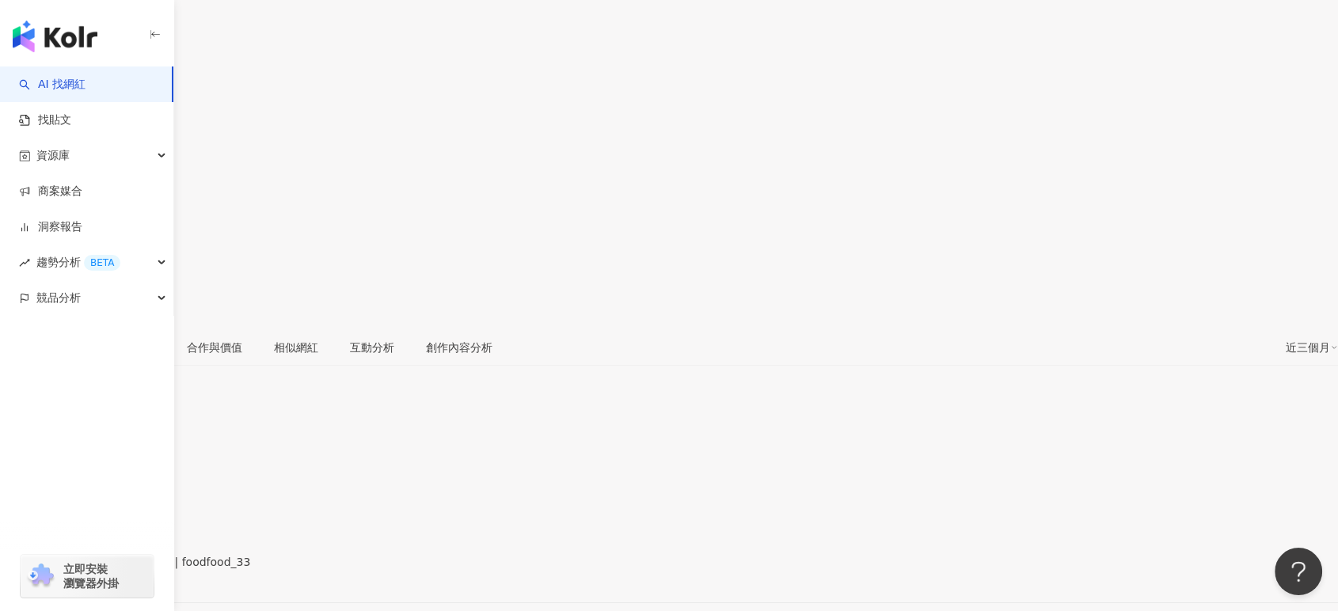
click at [139, 569] on div "https://www.instagram.com/foodfood_33/" at bounding box center [78, 575] width 124 height 13
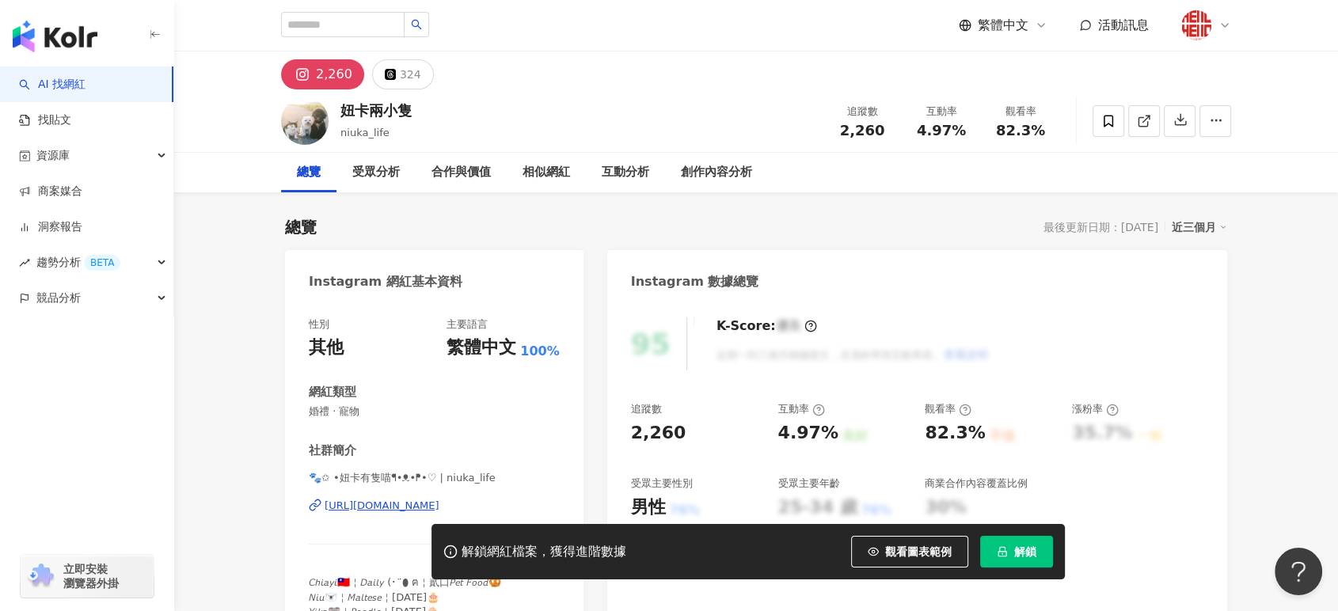
scroll to position [88, 0]
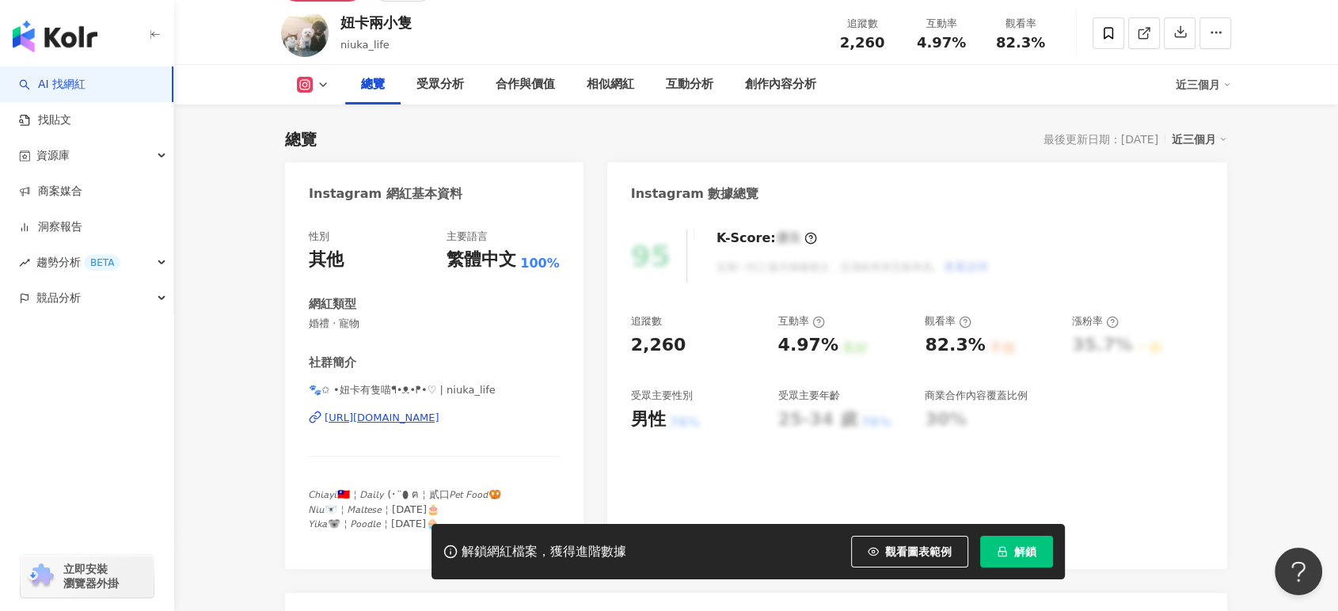
click at [415, 419] on div "[URL][DOMAIN_NAME]" at bounding box center [382, 418] width 115 height 14
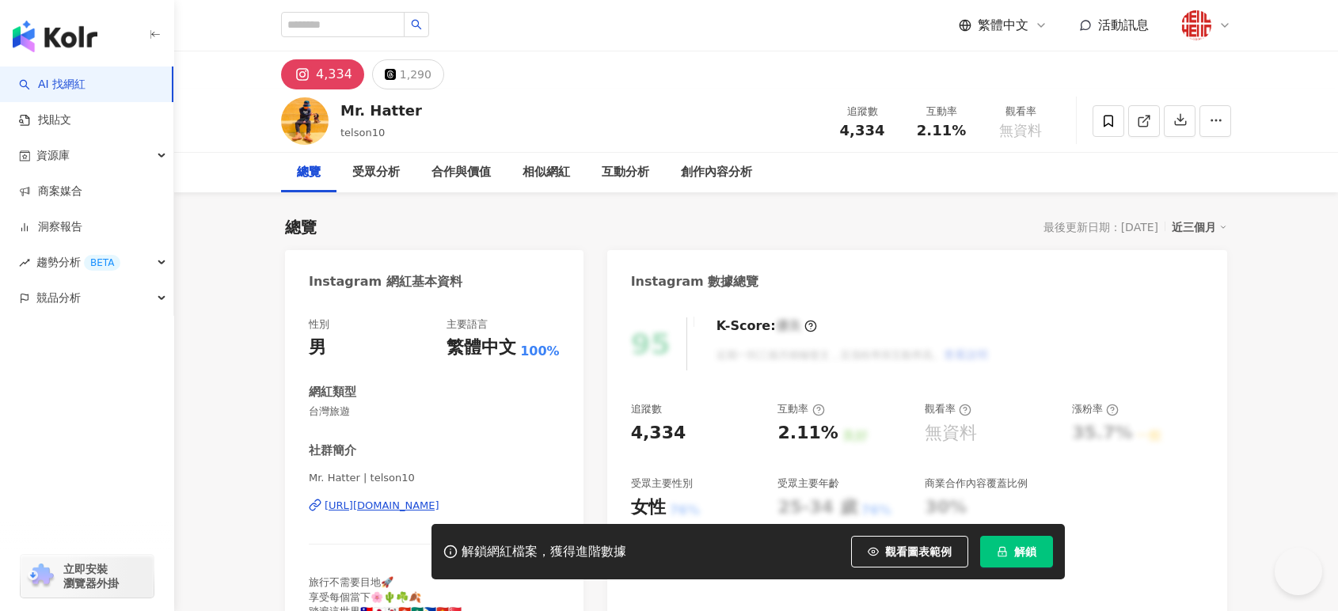
scroll to position [264, 0]
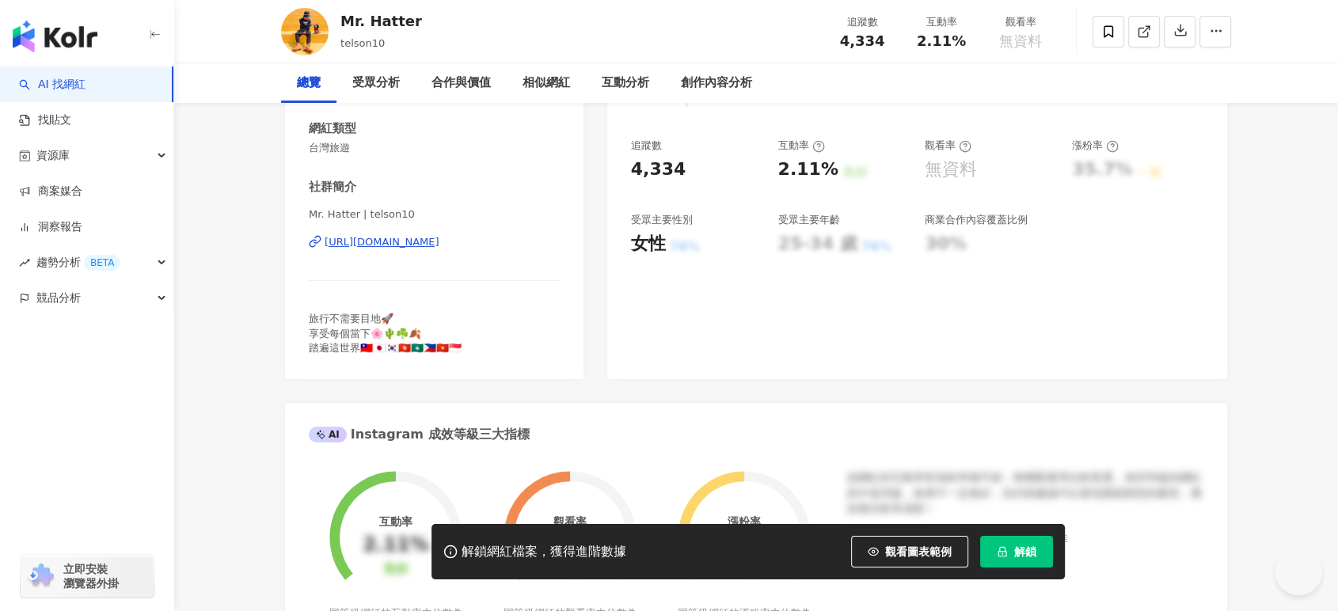
click at [414, 244] on div "https://www.instagram.com/telson10/" at bounding box center [382, 242] width 115 height 14
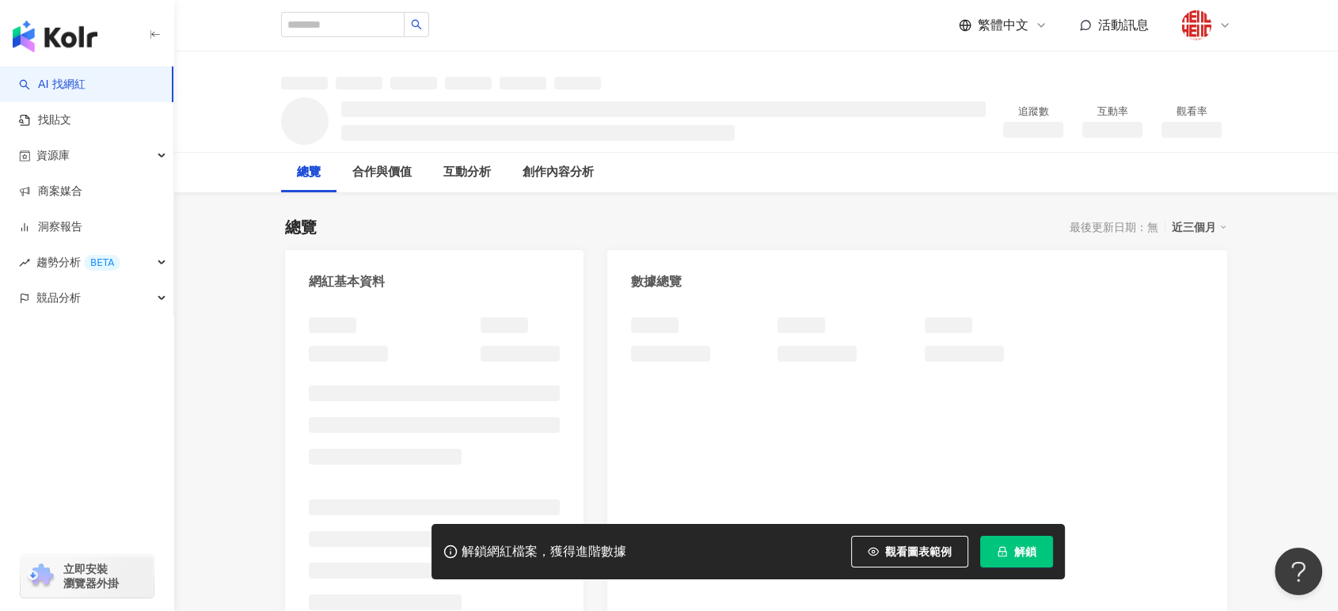
scroll to position [176, 0]
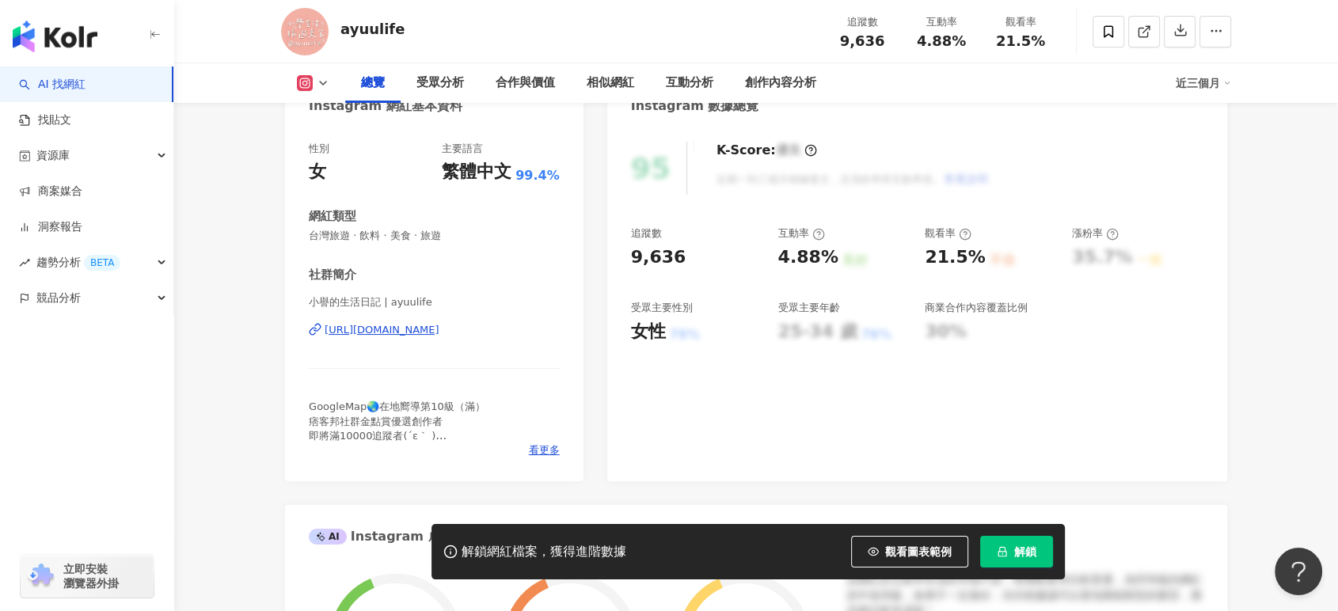
click at [435, 334] on div "https://www.instagram.com/ayuulife/" at bounding box center [382, 330] width 115 height 14
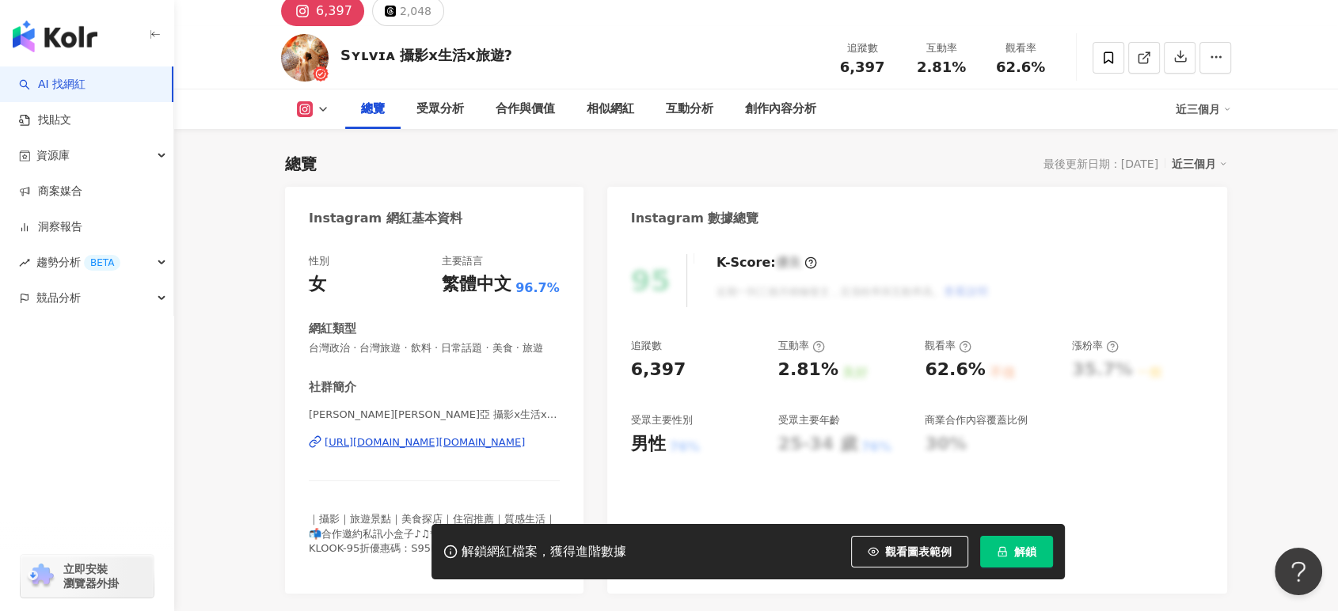
scroll to position [88, 0]
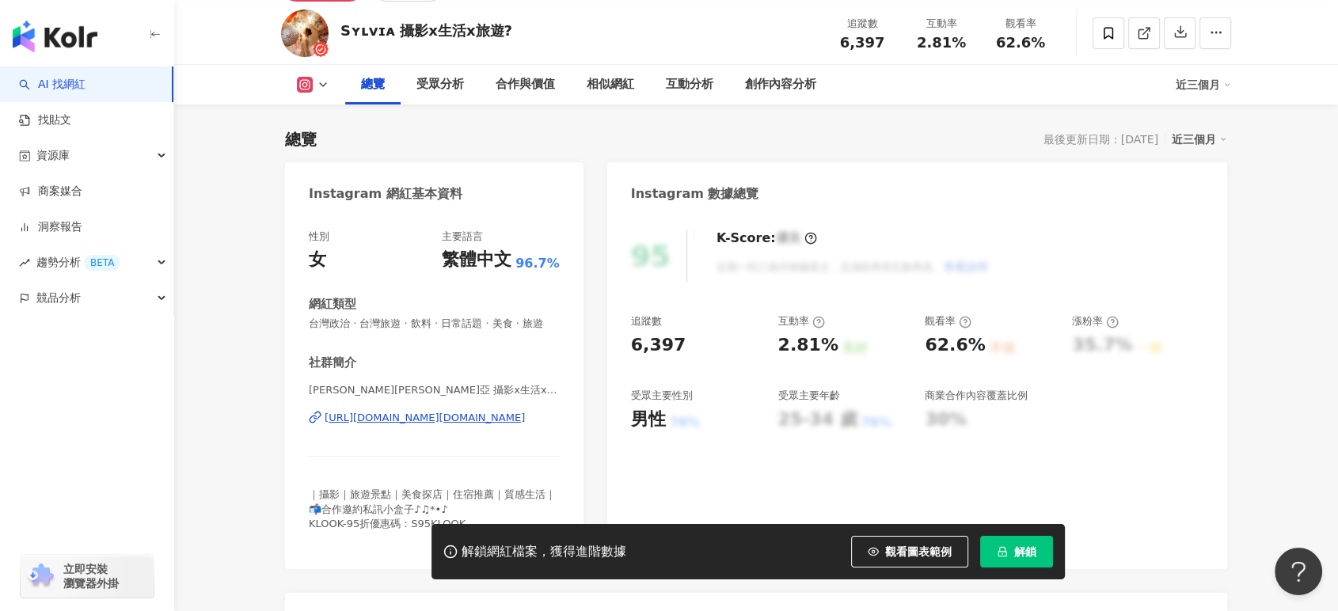
click at [393, 425] on div "https://www.instagram.com/syl.vialife/" at bounding box center [425, 418] width 200 height 14
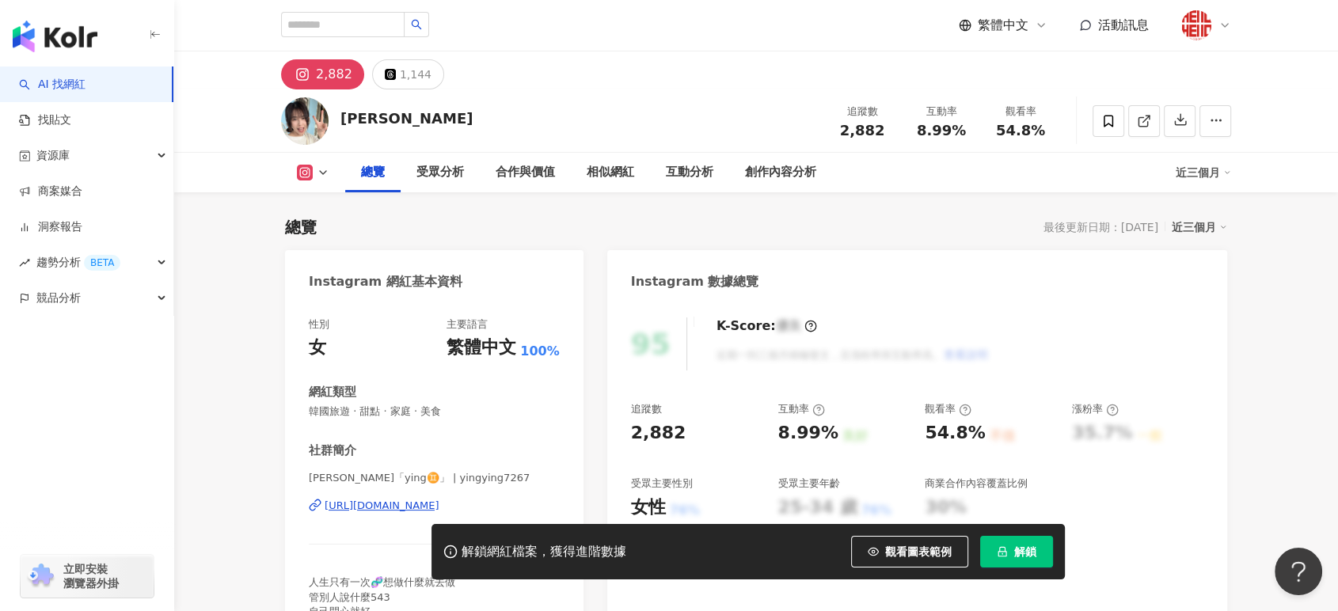
scroll to position [176, 0]
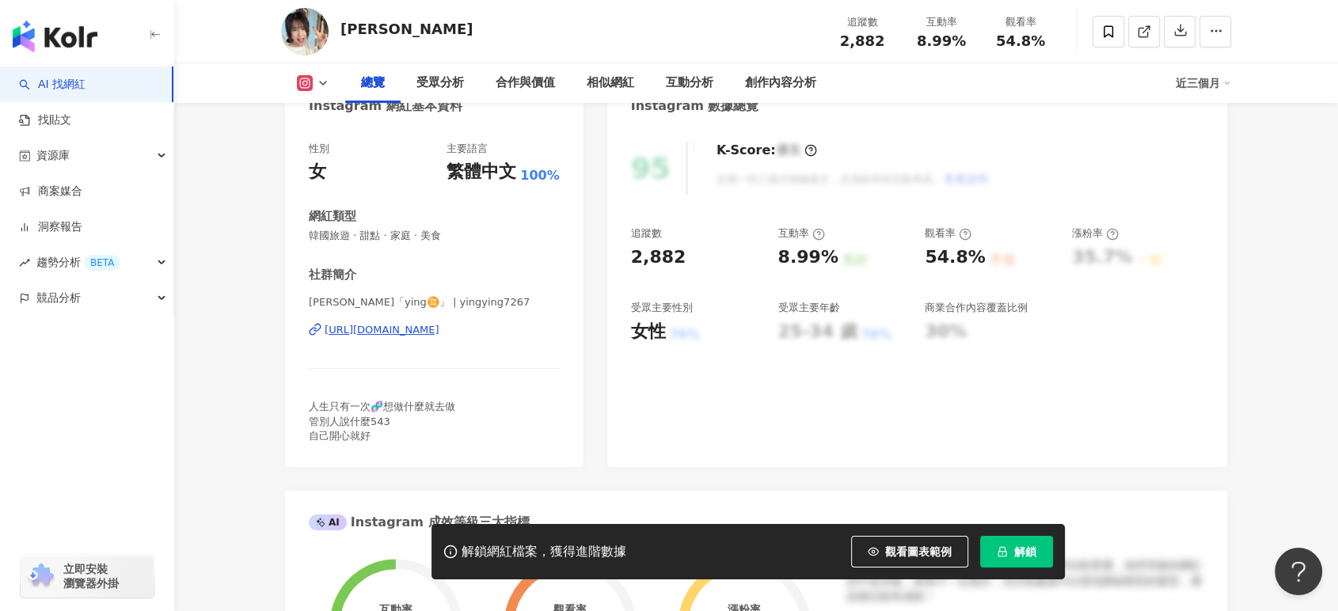
click at [431, 331] on div "[URL][DOMAIN_NAME]" at bounding box center [382, 330] width 115 height 14
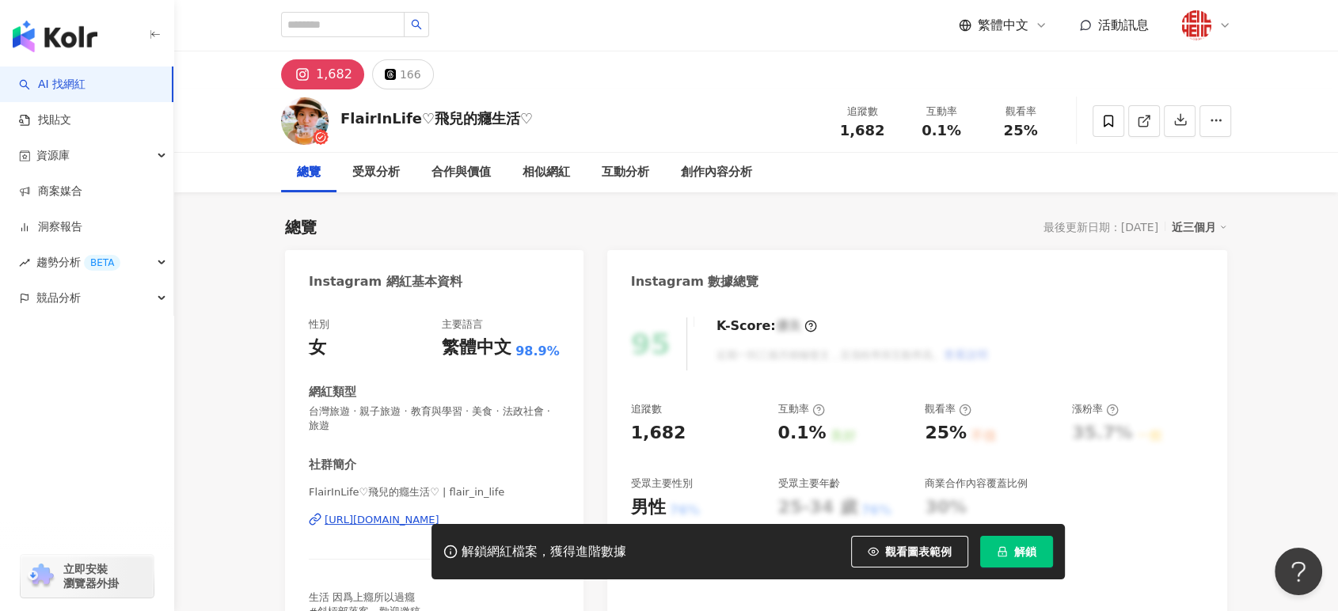
click at [370, 519] on div "[URL][DOMAIN_NAME]" at bounding box center [382, 520] width 115 height 14
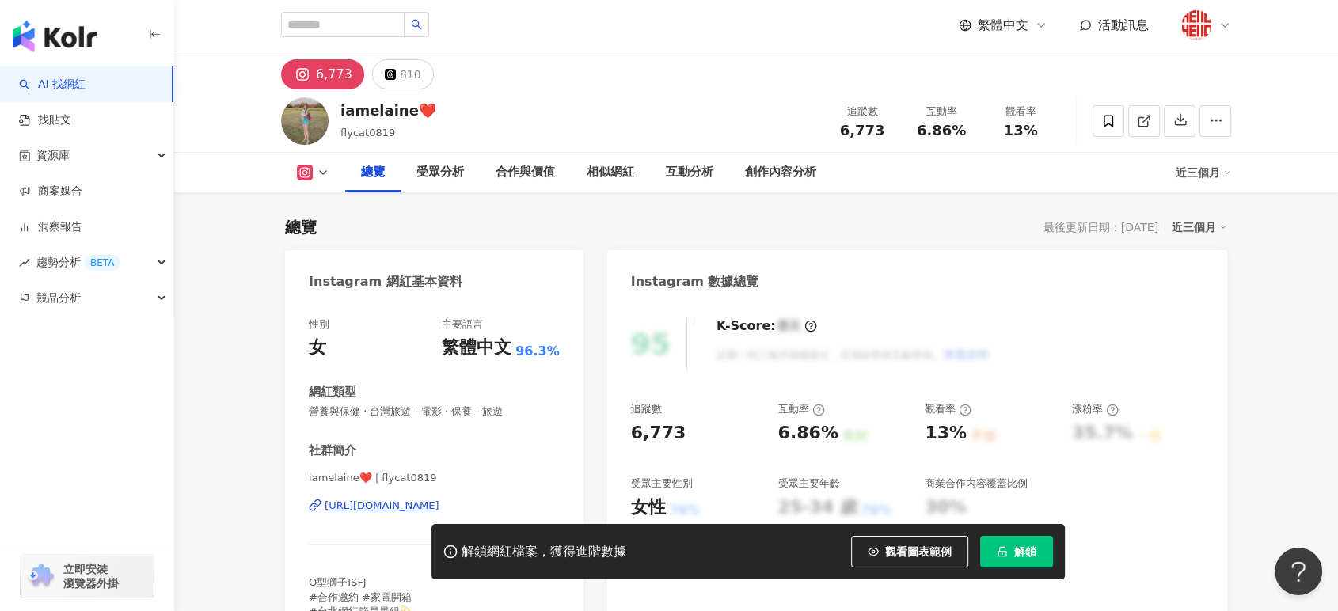
scroll to position [88, 0]
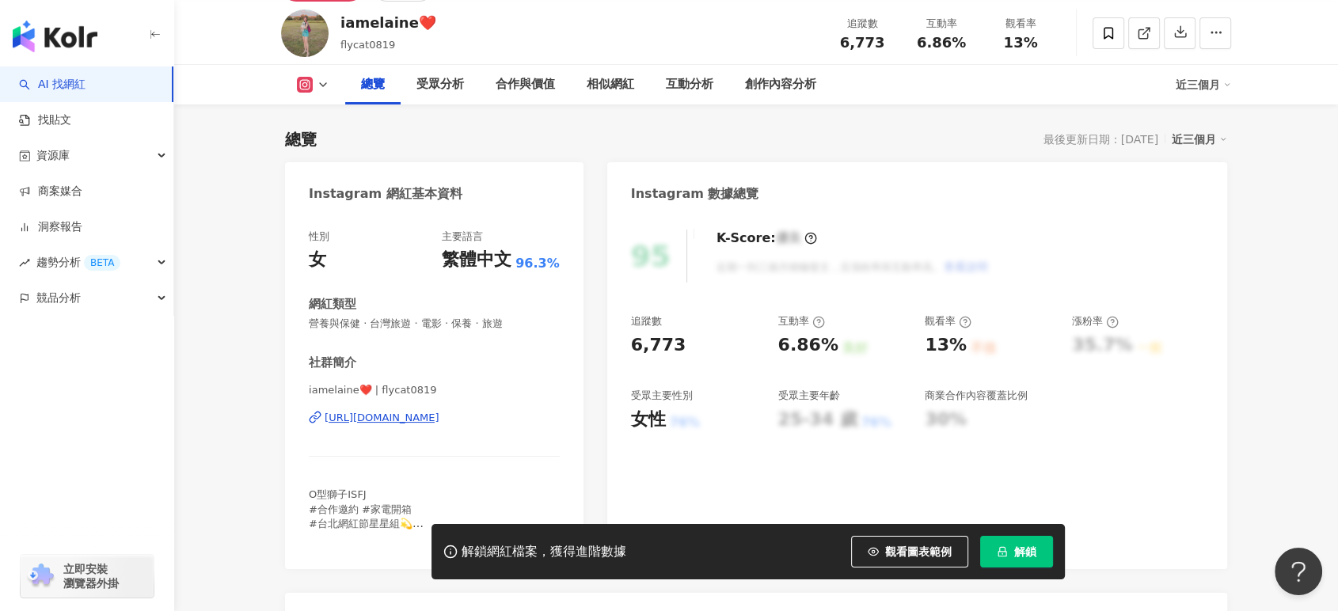
click at [439, 413] on div "[URL][DOMAIN_NAME]" at bounding box center [382, 418] width 115 height 14
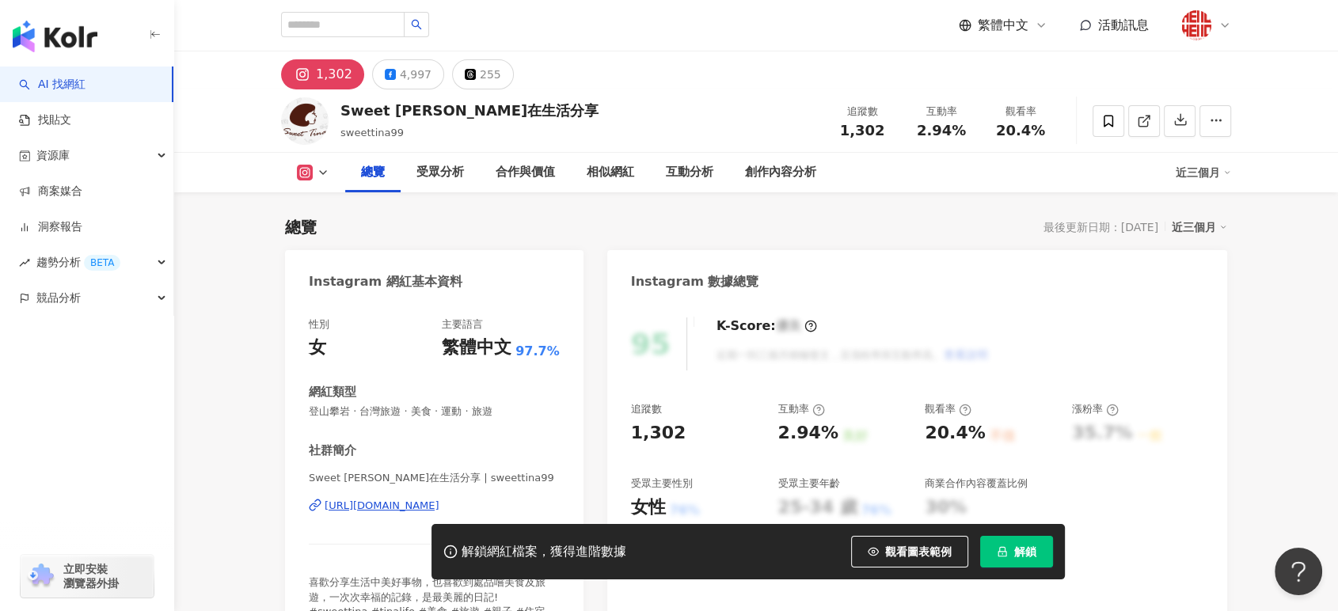
click at [424, 501] on div "https://www.instagram.com/sweettina99/" at bounding box center [382, 506] width 115 height 14
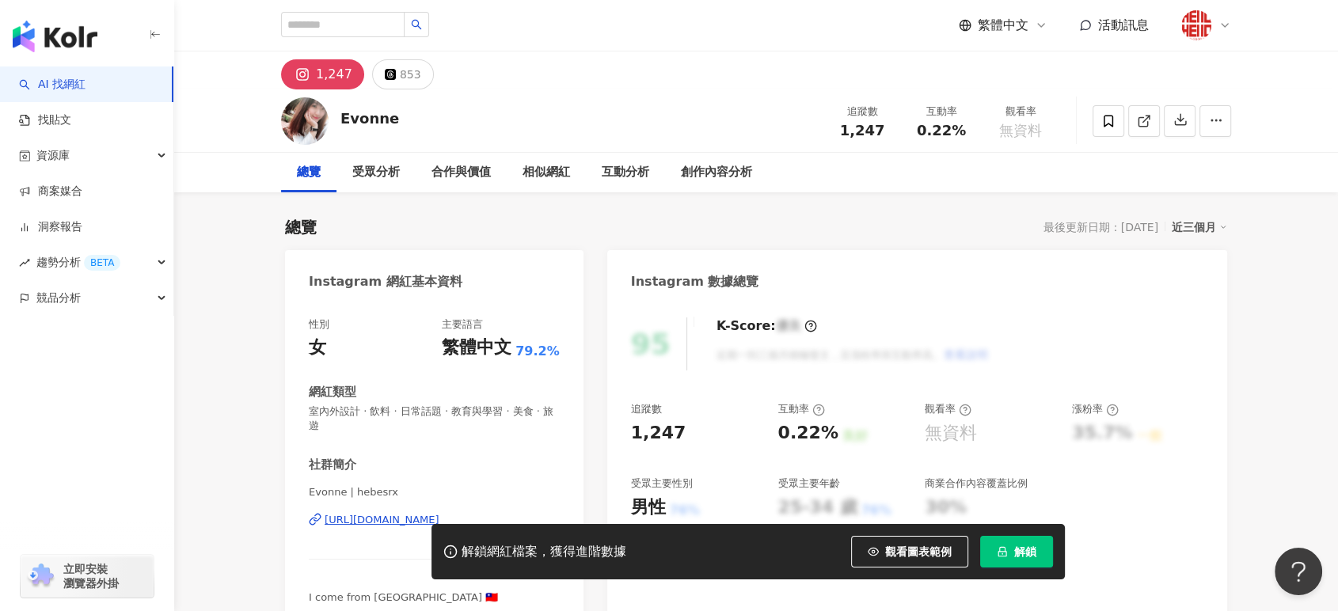
click at [390, 517] on div "[URL][DOMAIN_NAME]" at bounding box center [382, 520] width 115 height 14
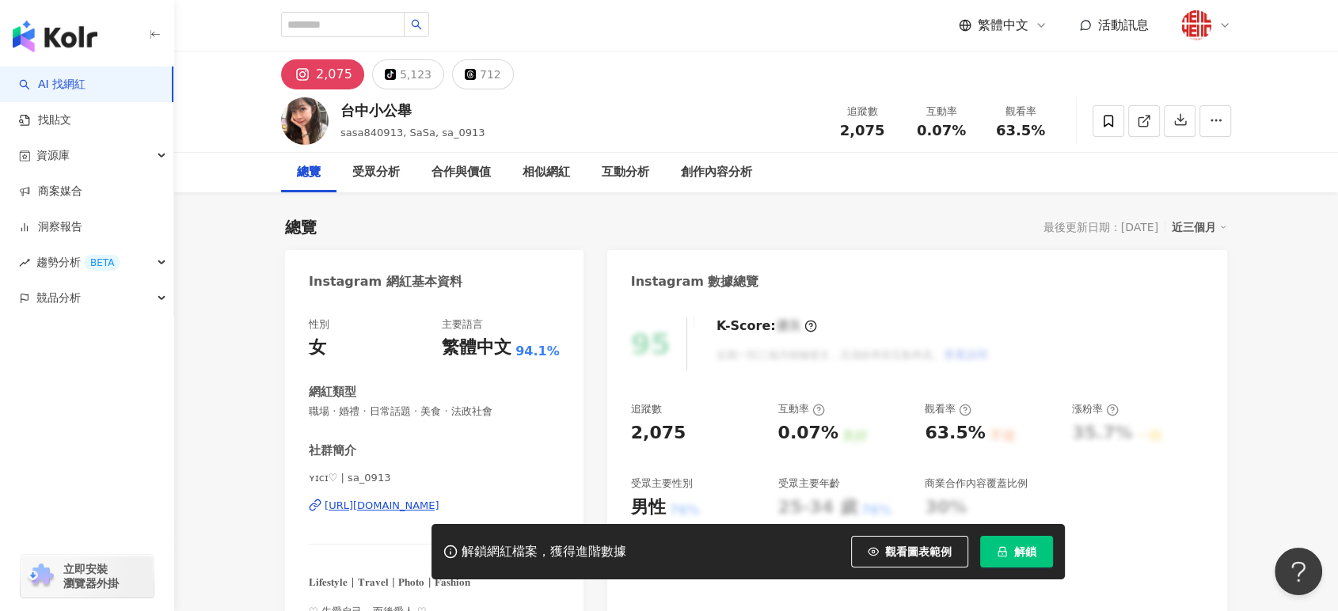
click at [416, 500] on div "[URL][DOMAIN_NAME]" at bounding box center [382, 506] width 115 height 14
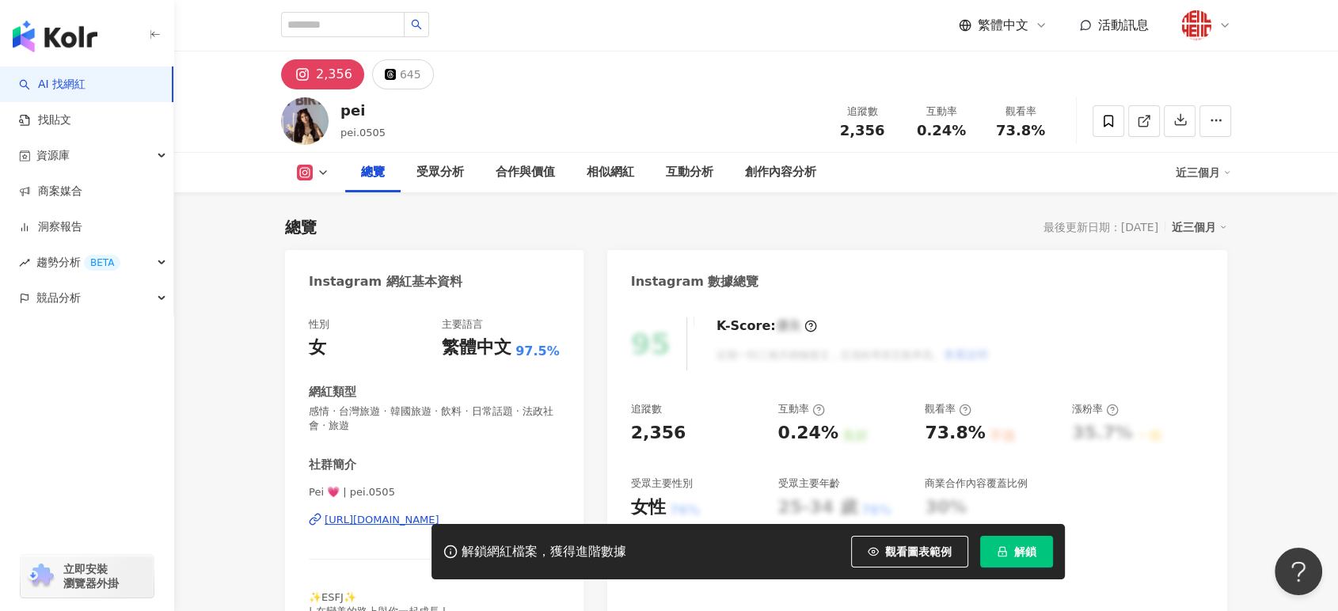
click at [431, 513] on div "https://www.instagram.com/pei.0505/" at bounding box center [382, 520] width 115 height 14
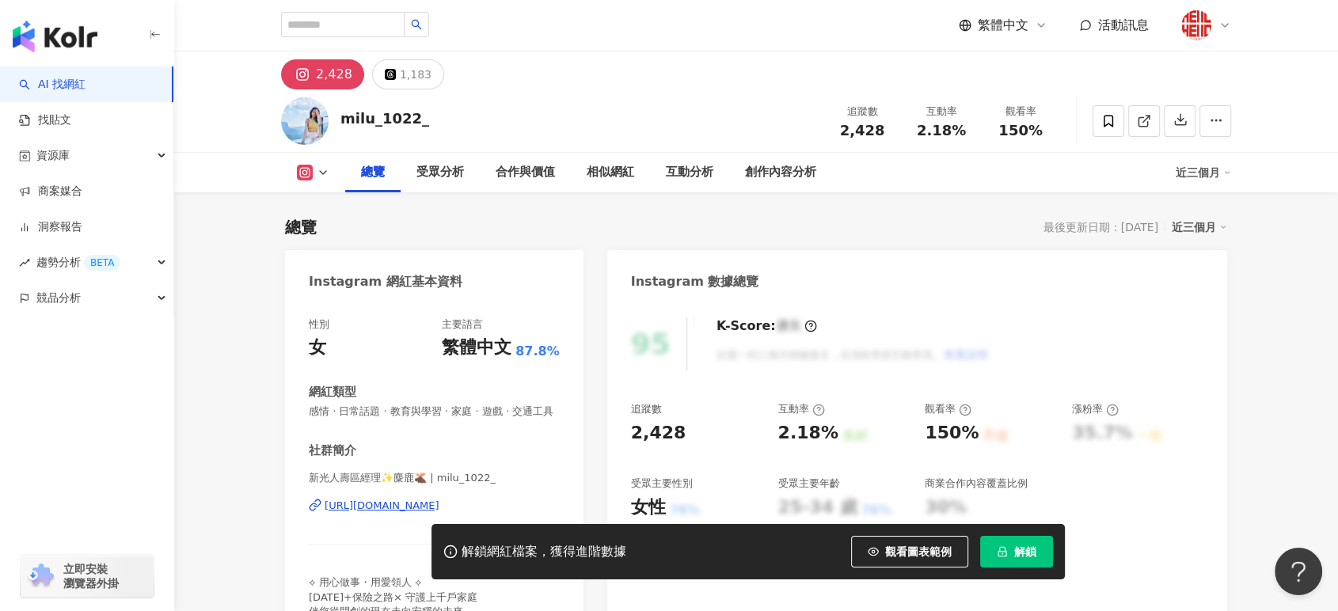
click at [436, 499] on div "[URL][DOMAIN_NAME]" at bounding box center [382, 506] width 115 height 14
